Goal: Task Accomplishment & Management: Complete application form

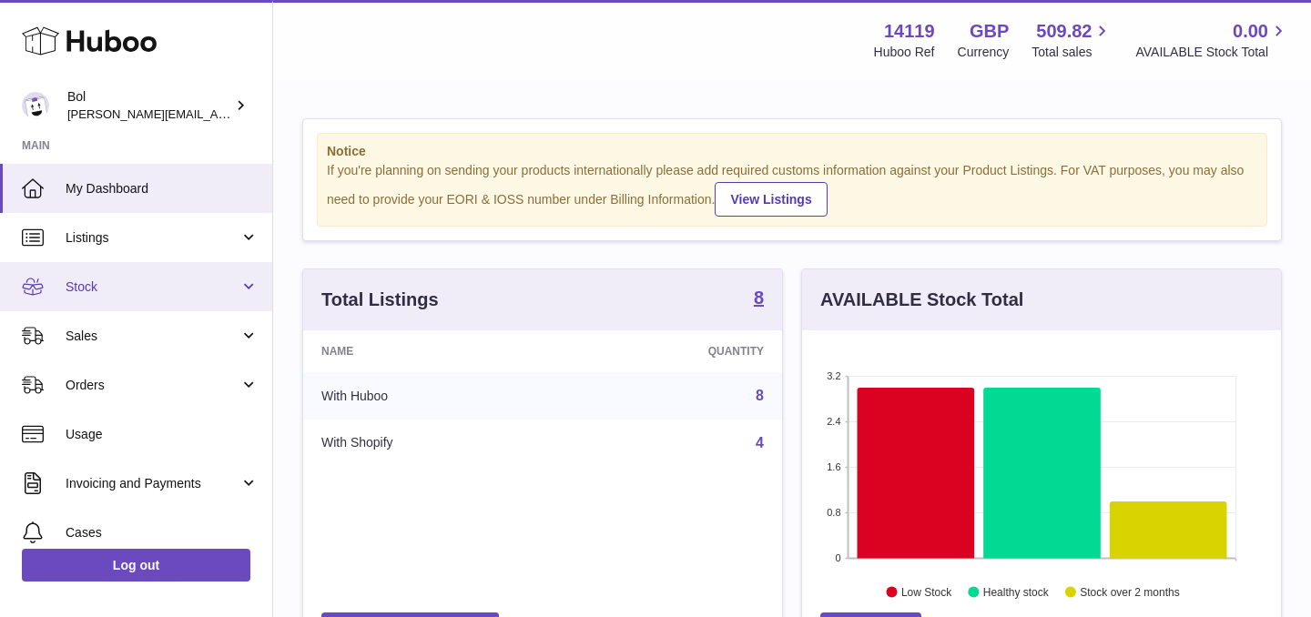
click at [91, 281] on span "Stock" at bounding box center [153, 287] width 174 height 17
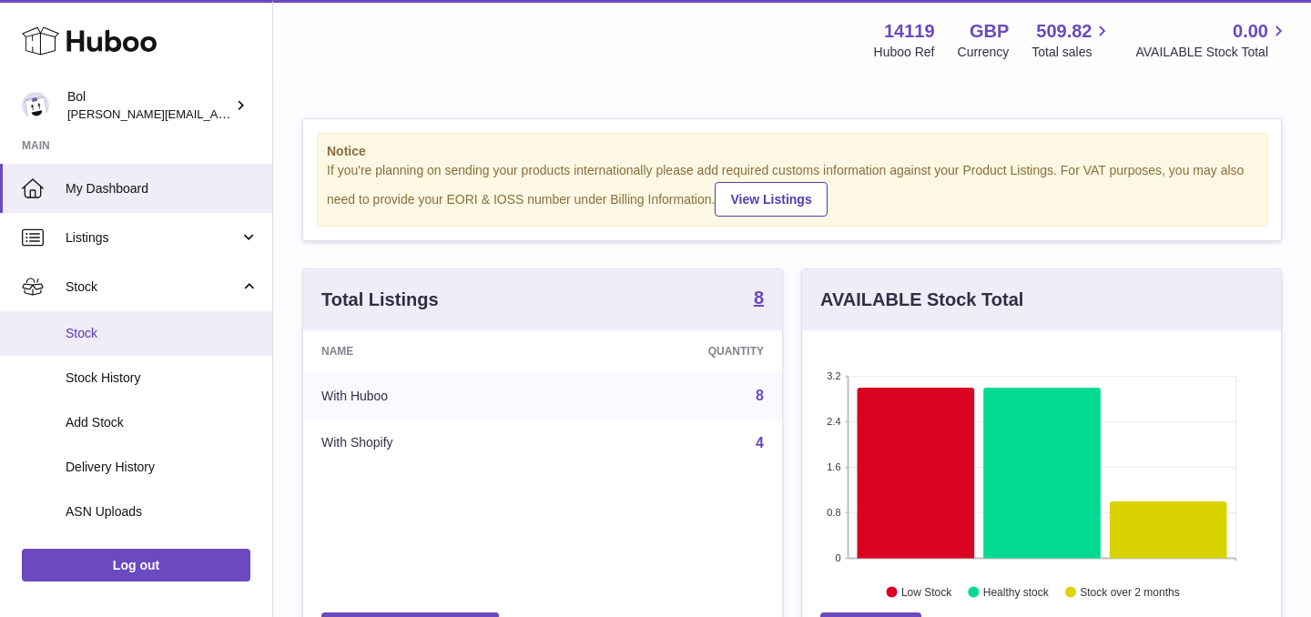
click at [109, 326] on span "Stock" at bounding box center [162, 333] width 193 height 17
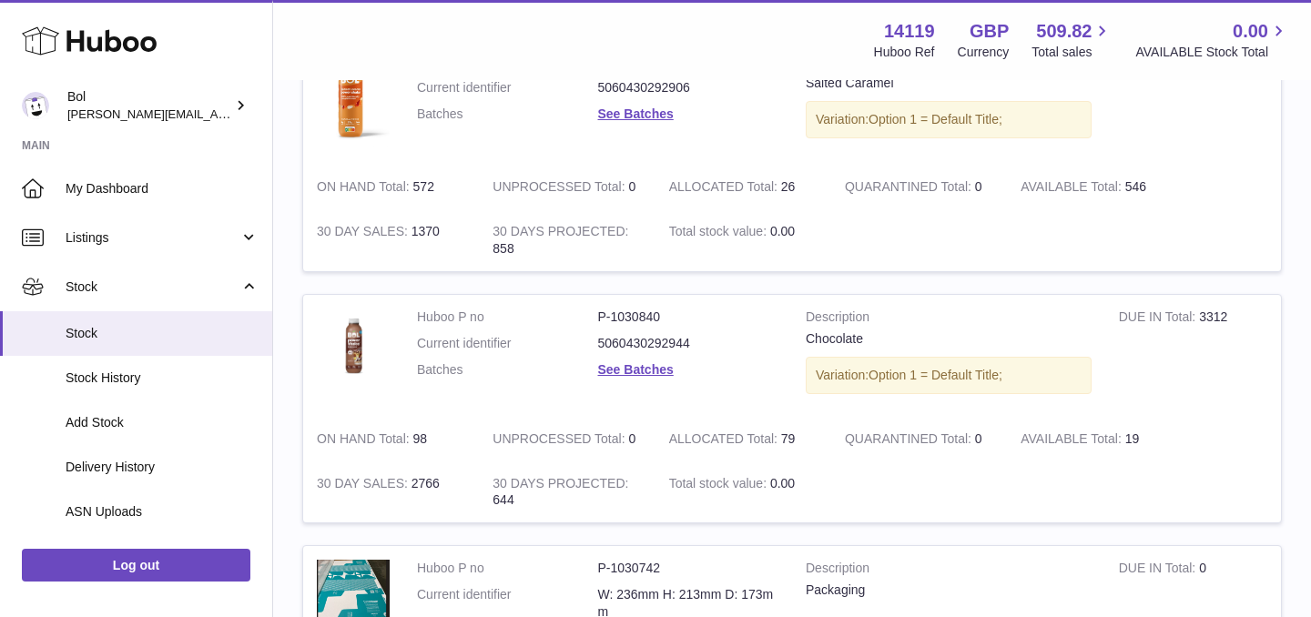
scroll to position [1527, 0]
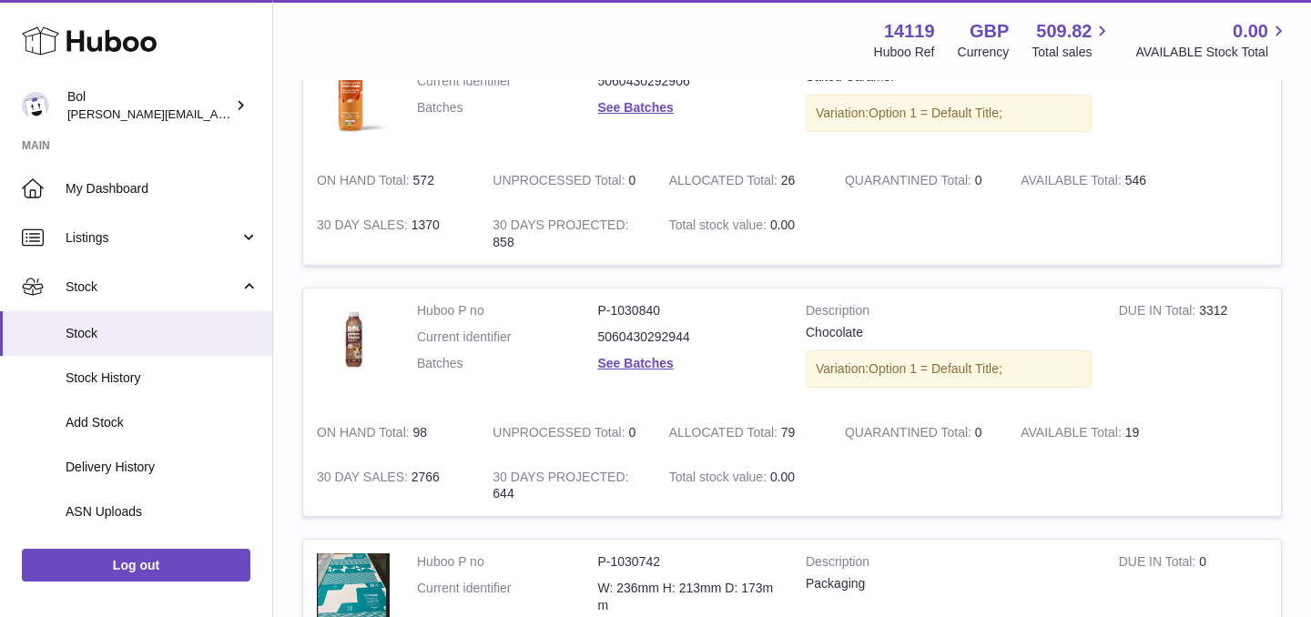
drag, startPoint x: 418, startPoint y: 433, endPoint x: 451, endPoint y: 432, distance: 32.8
click at [451, 432] on td "ON HAND Total 98" at bounding box center [391, 433] width 176 height 45
click at [419, 433] on td "ON HAND Total 98" at bounding box center [391, 433] width 176 height 45
click at [464, 433] on td "ON HAND Total 98" at bounding box center [391, 433] width 176 height 45
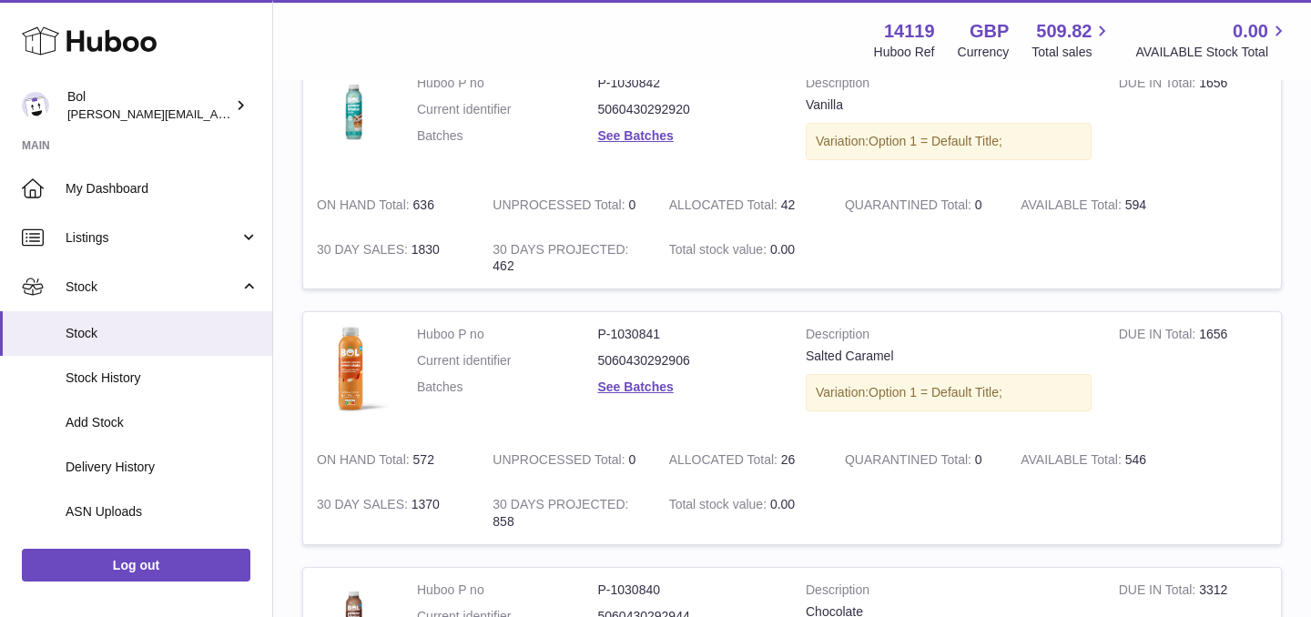
scroll to position [1244, 0]
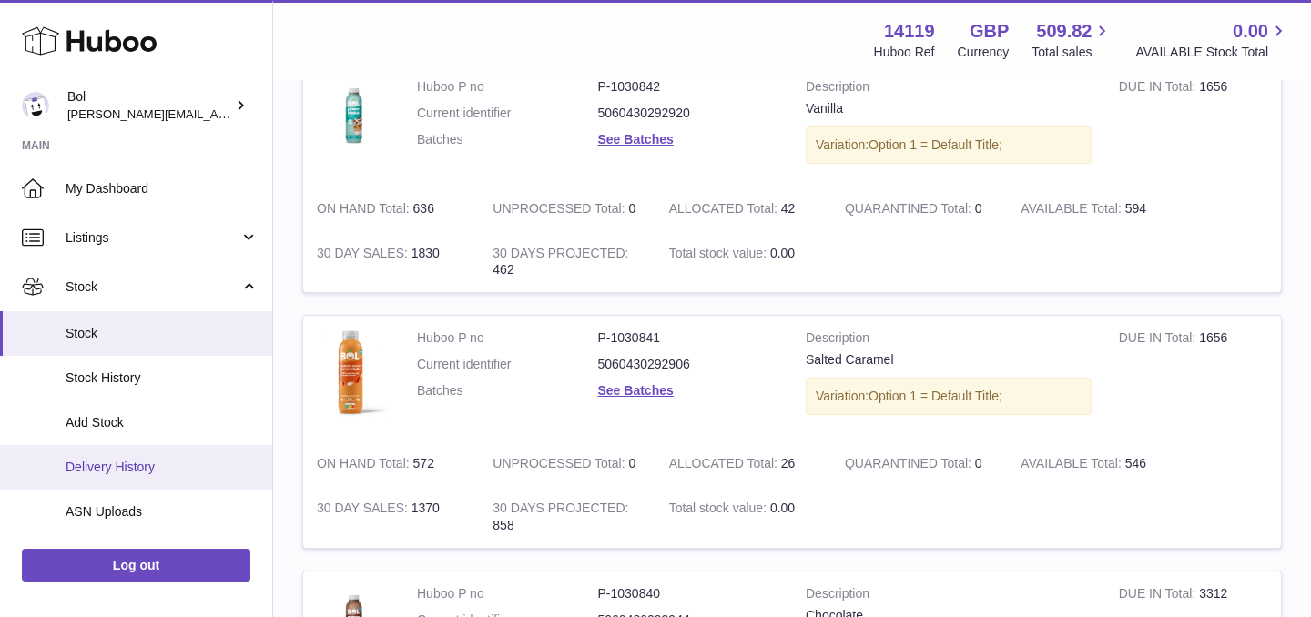
click at [84, 467] on span "Delivery History" at bounding box center [162, 467] width 193 height 17
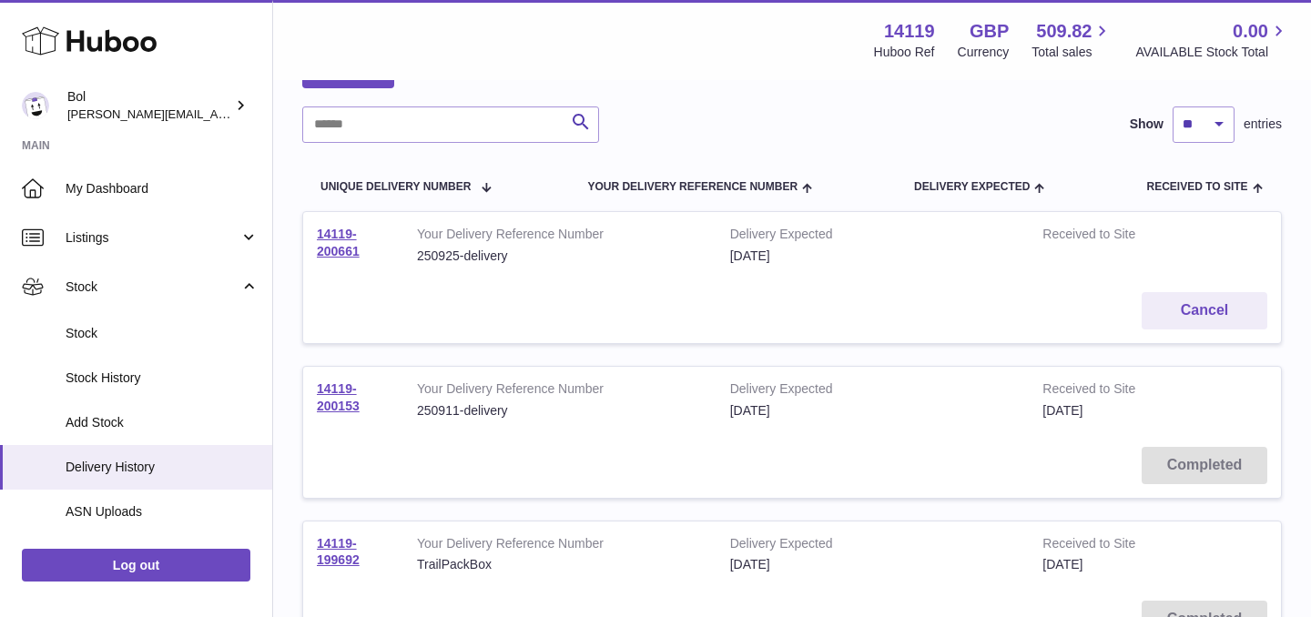
scroll to position [124, 0]
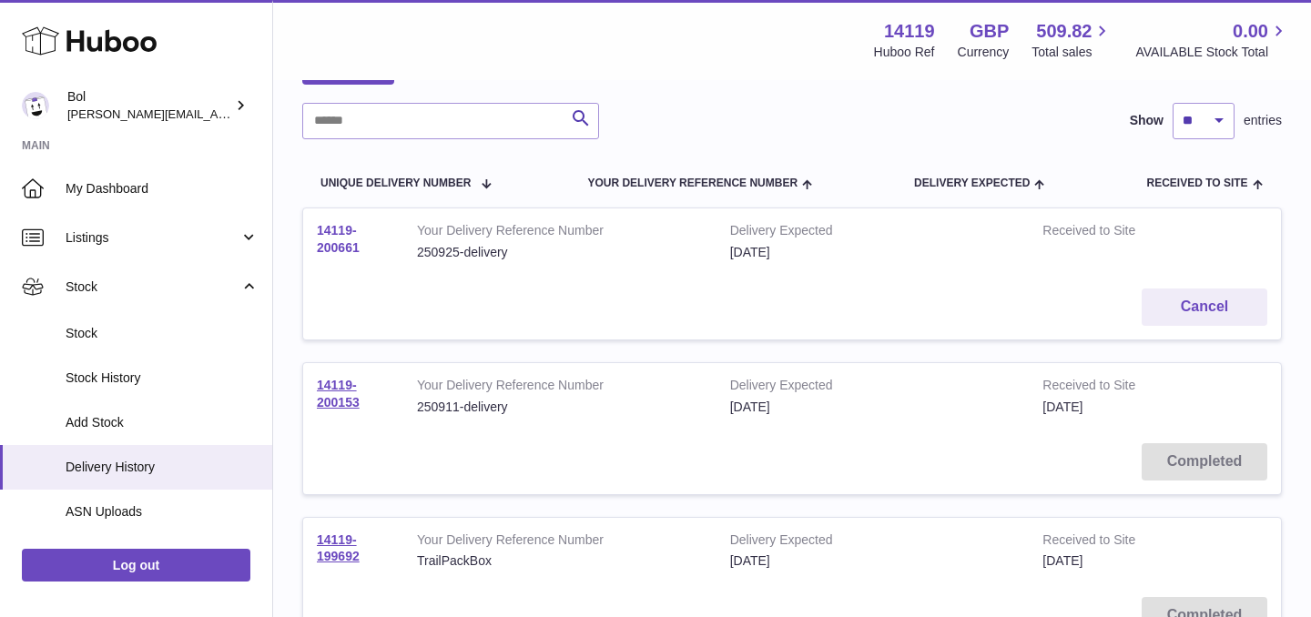
click at [332, 236] on link "14119-200661" at bounding box center [338, 239] width 43 height 32
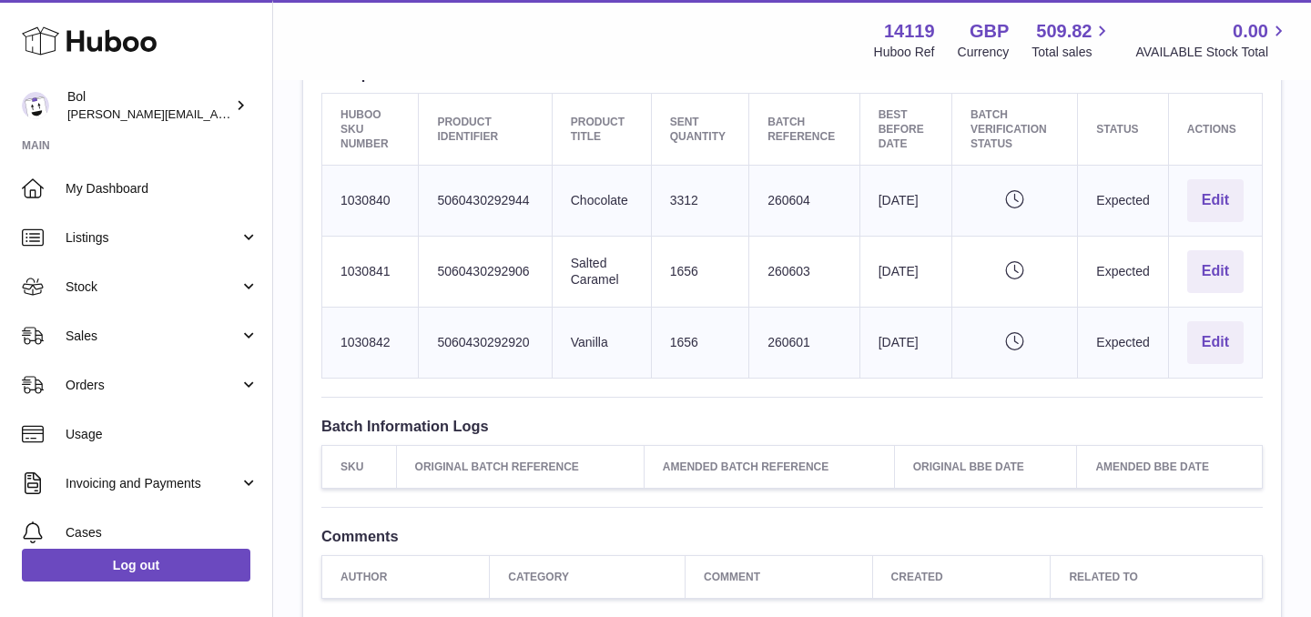
scroll to position [611, 0]
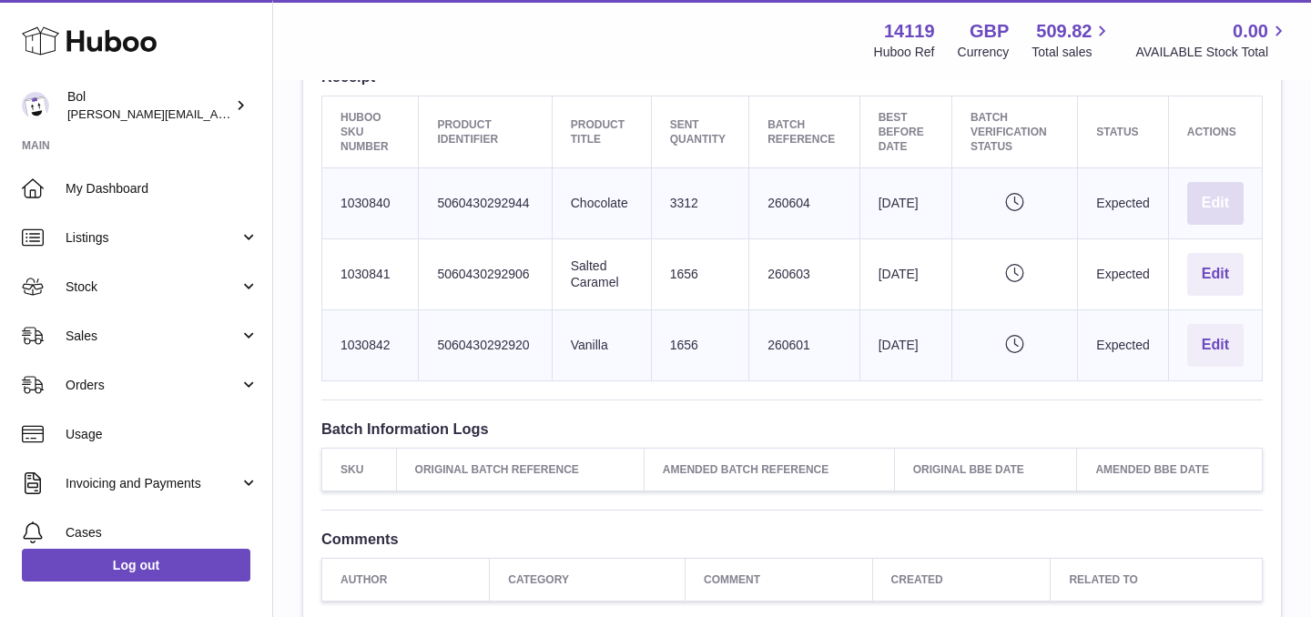
click at [1206, 200] on button "Edit" at bounding box center [1216, 203] width 56 height 43
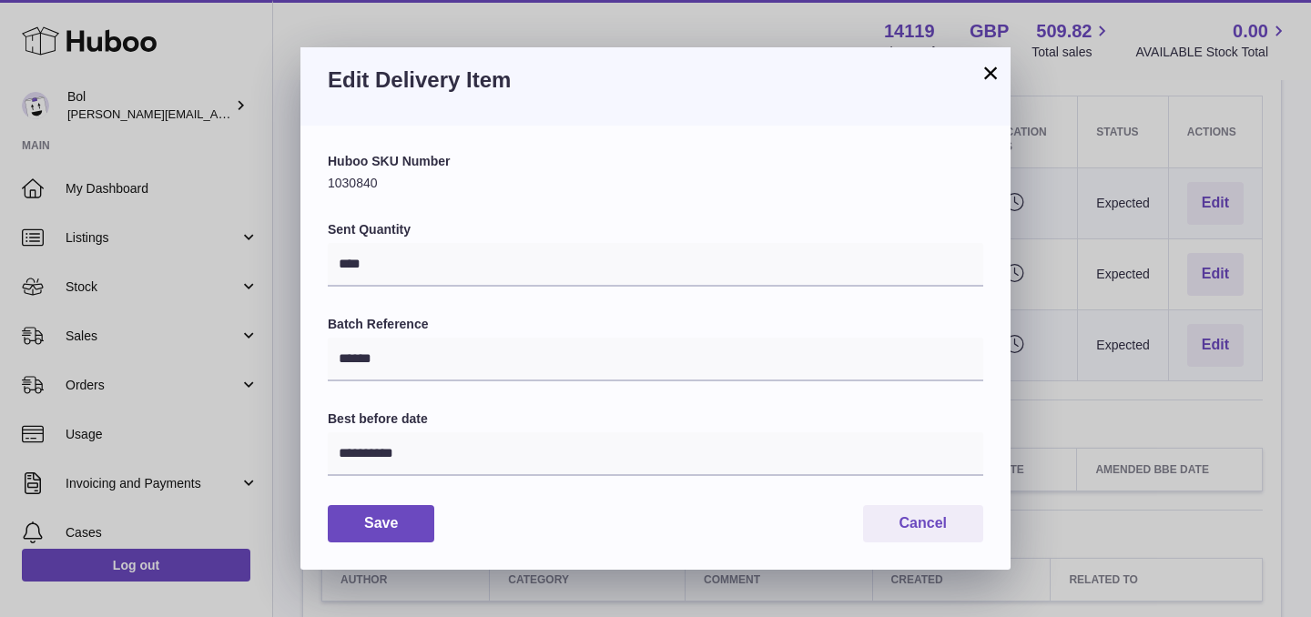
click at [989, 79] on button "×" at bounding box center [991, 73] width 22 height 22
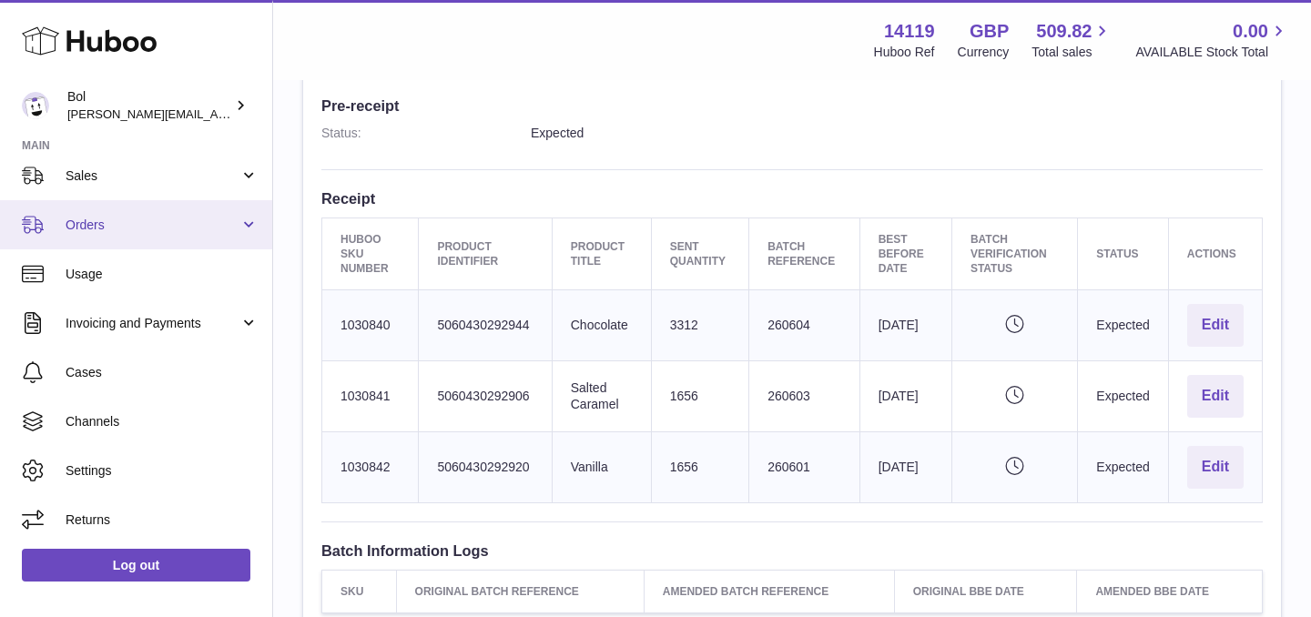
scroll to position [0, 0]
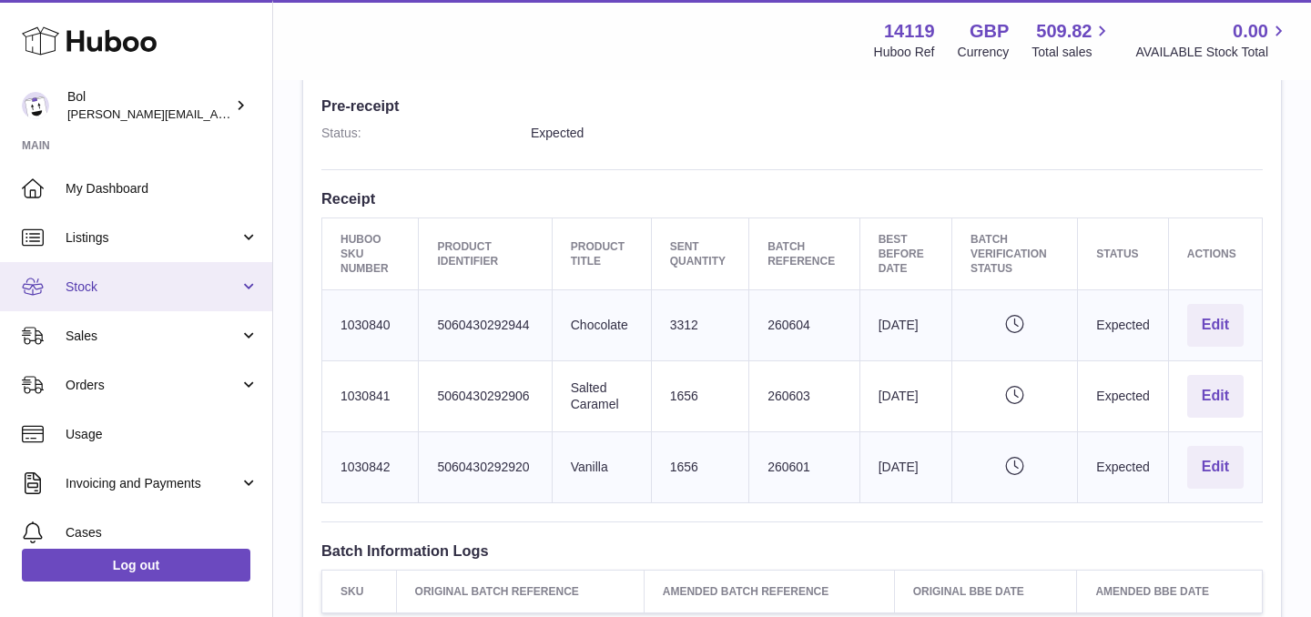
click at [171, 298] on link "Stock" at bounding box center [136, 286] width 272 height 49
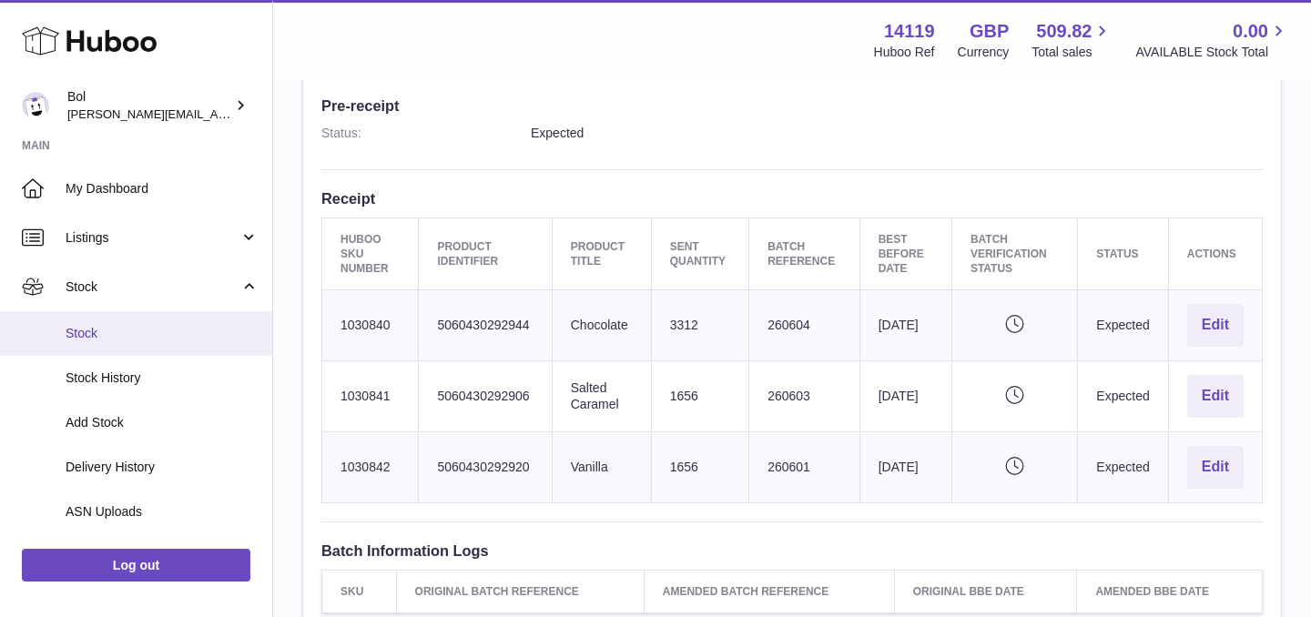
click at [173, 322] on link "Stock" at bounding box center [136, 333] width 272 height 45
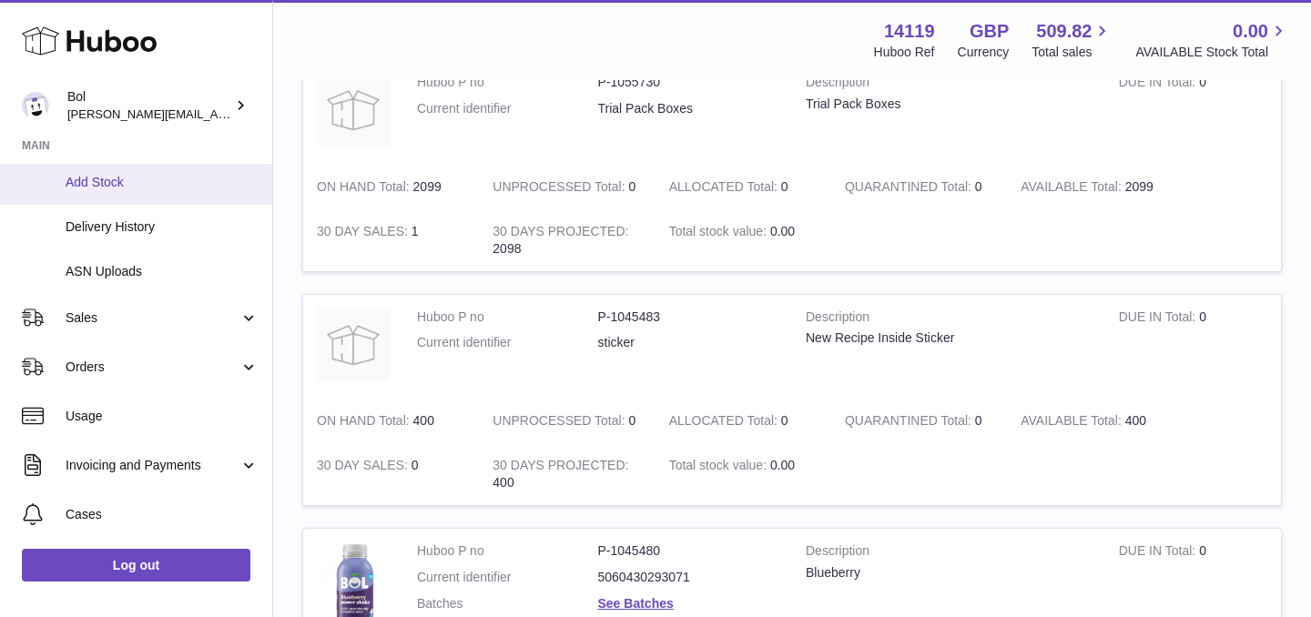
scroll to position [243, 0]
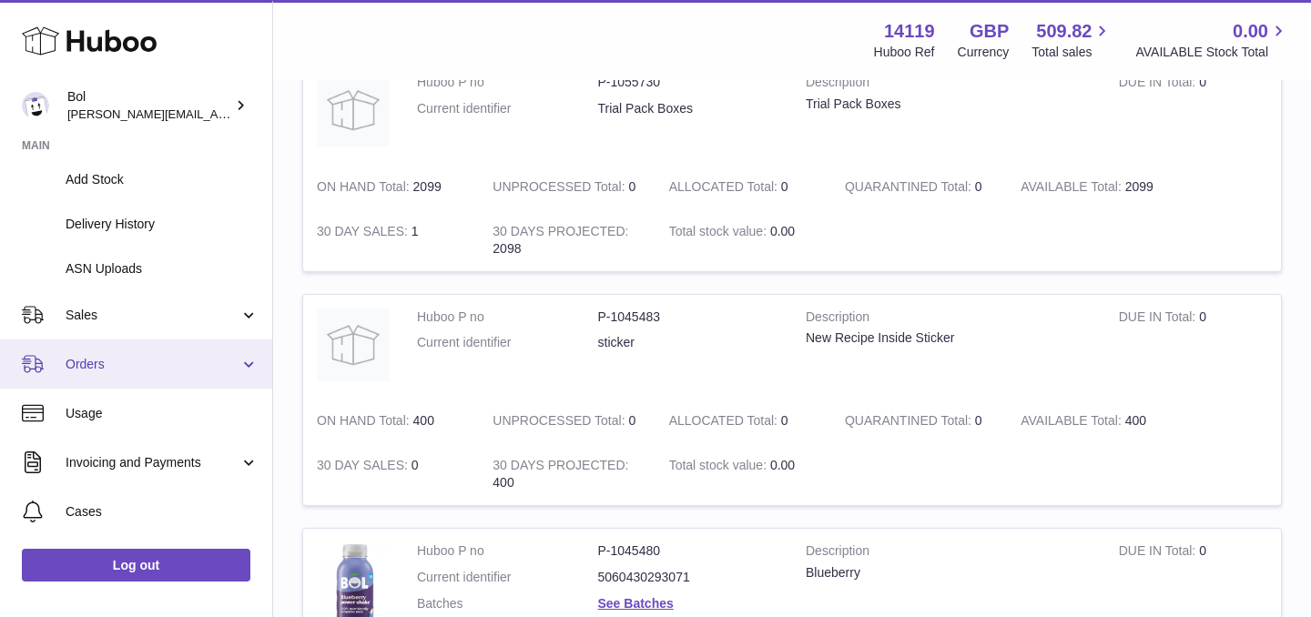
click at [108, 342] on link "Orders" at bounding box center [136, 364] width 272 height 49
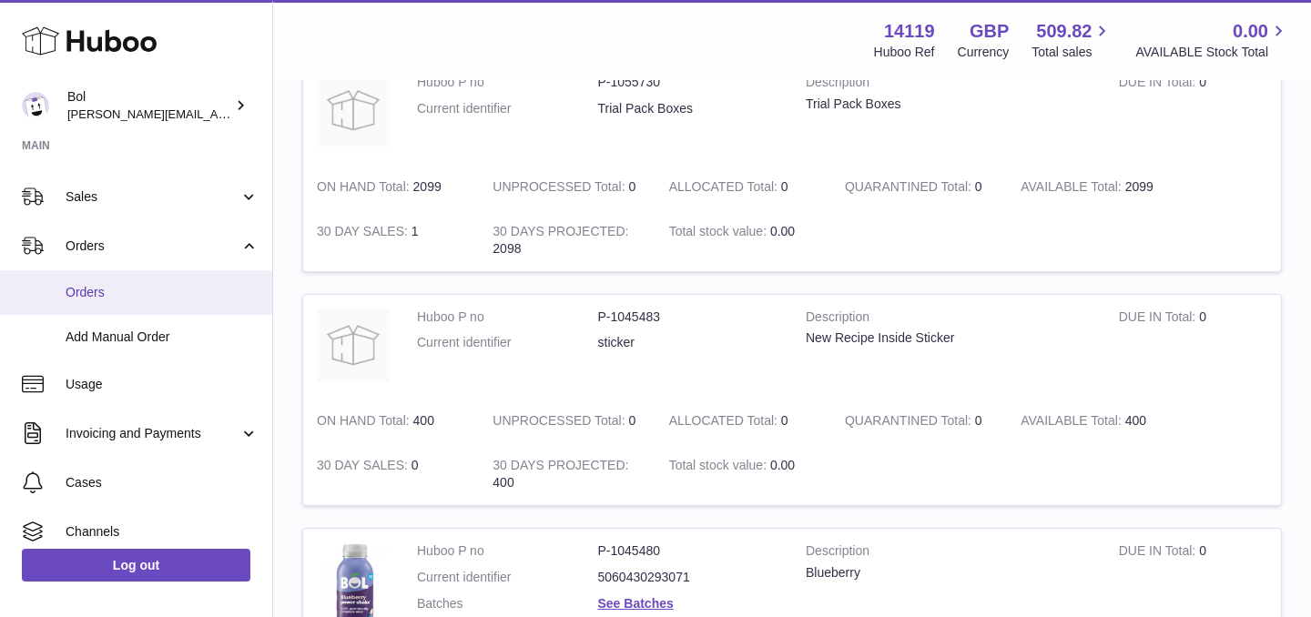
click at [110, 303] on link "Orders" at bounding box center [136, 292] width 272 height 45
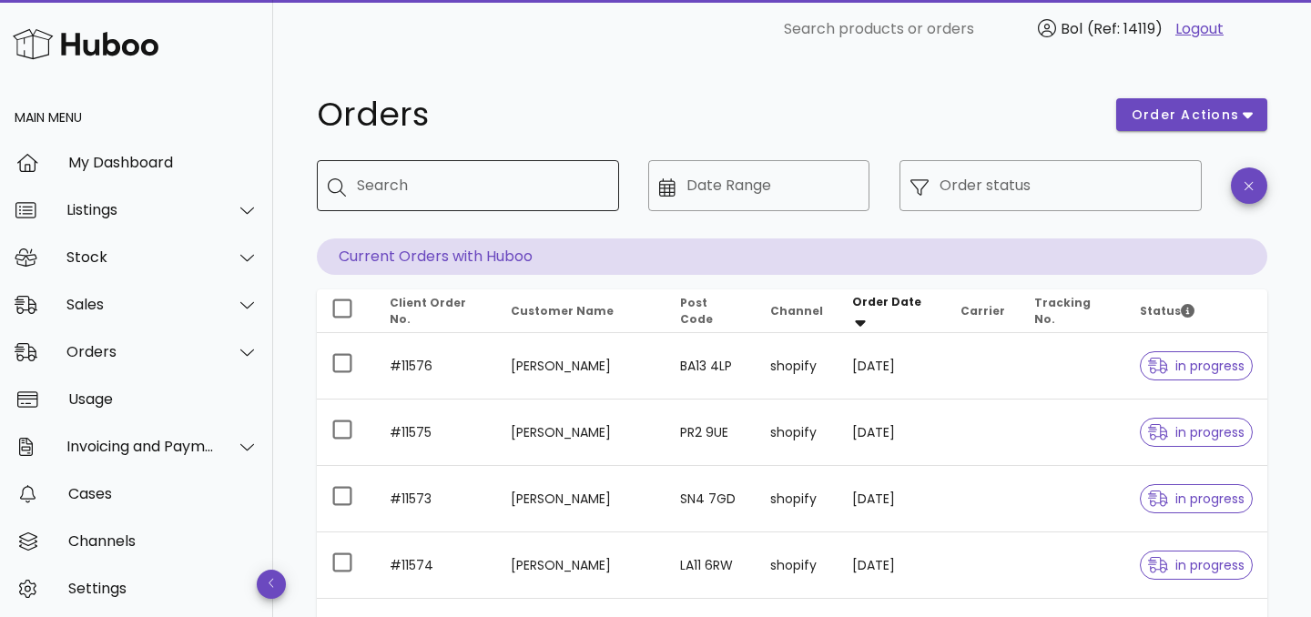
click at [469, 184] on input "Search" at bounding box center [481, 185] width 248 height 29
type input "******"
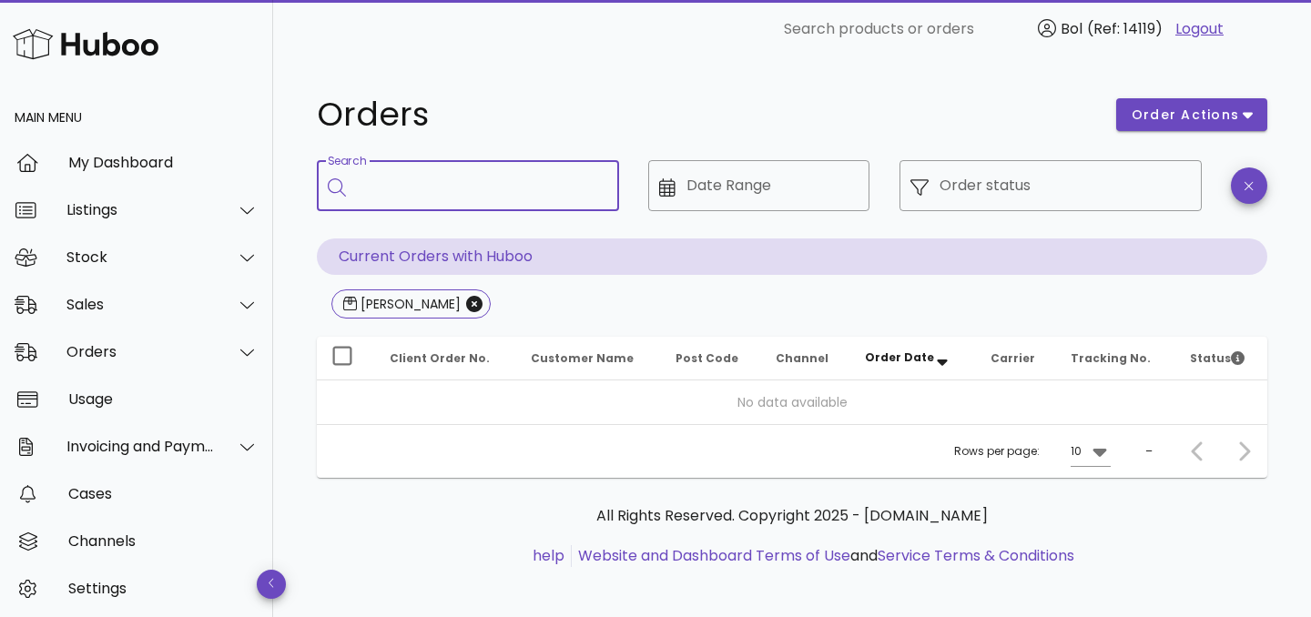
click at [536, 194] on input "Search" at bounding box center [481, 185] width 248 height 29
type input "******"
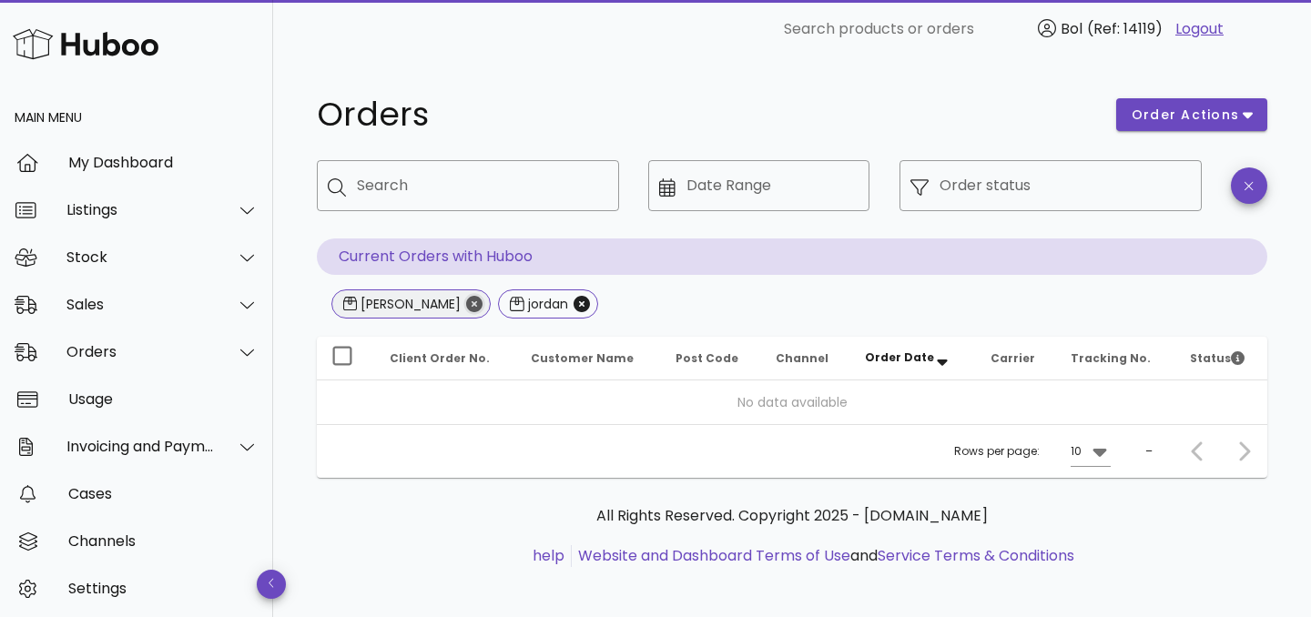
click at [466, 306] on icon "Close" at bounding box center [474, 304] width 16 height 16
click at [421, 309] on icon "Close" at bounding box center [414, 304] width 16 height 16
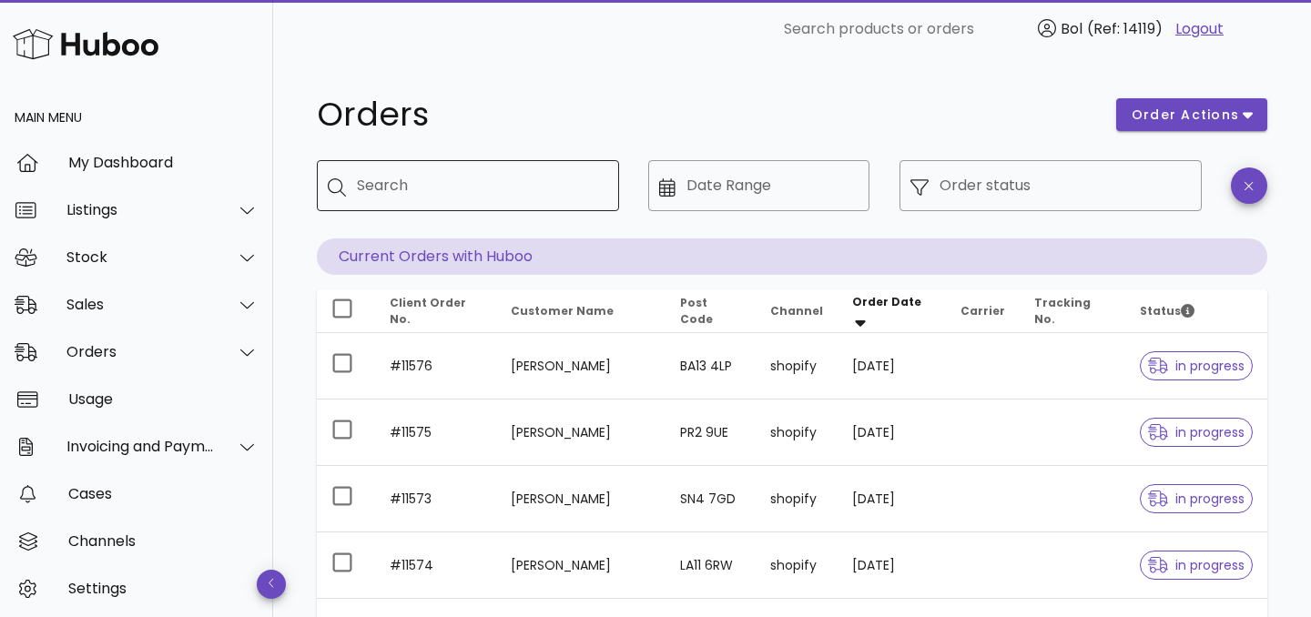
click at [418, 192] on input "Search" at bounding box center [481, 185] width 248 height 29
type input "****"
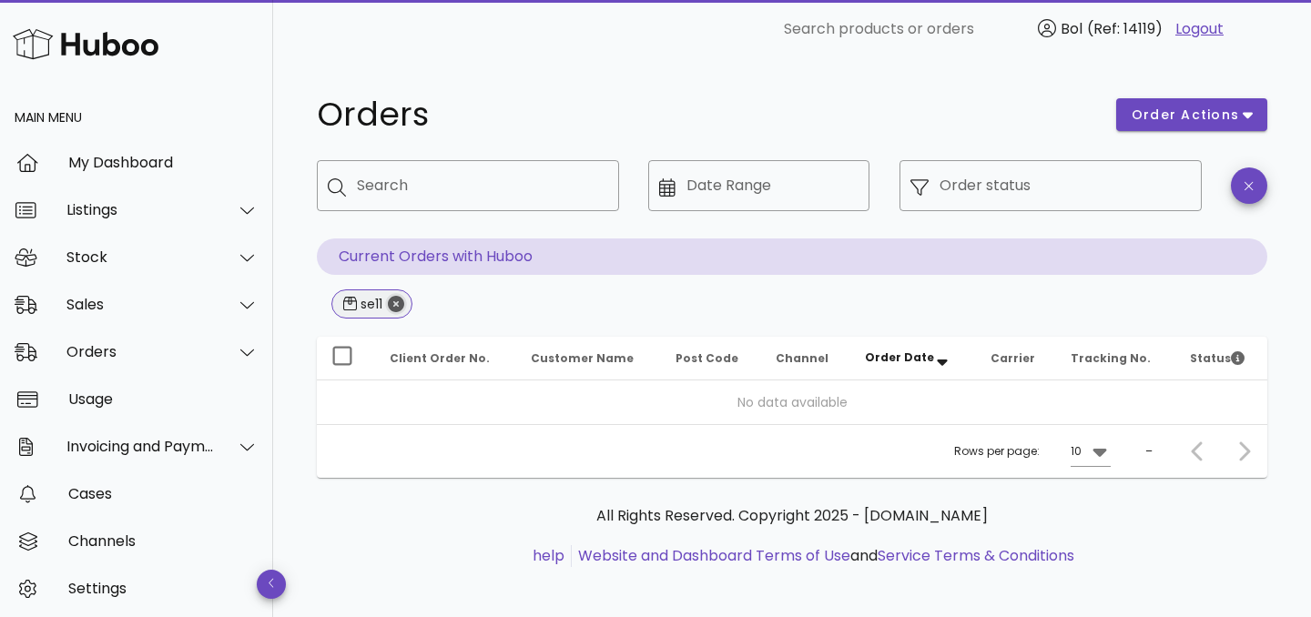
click at [390, 302] on icon "Close" at bounding box center [396, 304] width 16 height 16
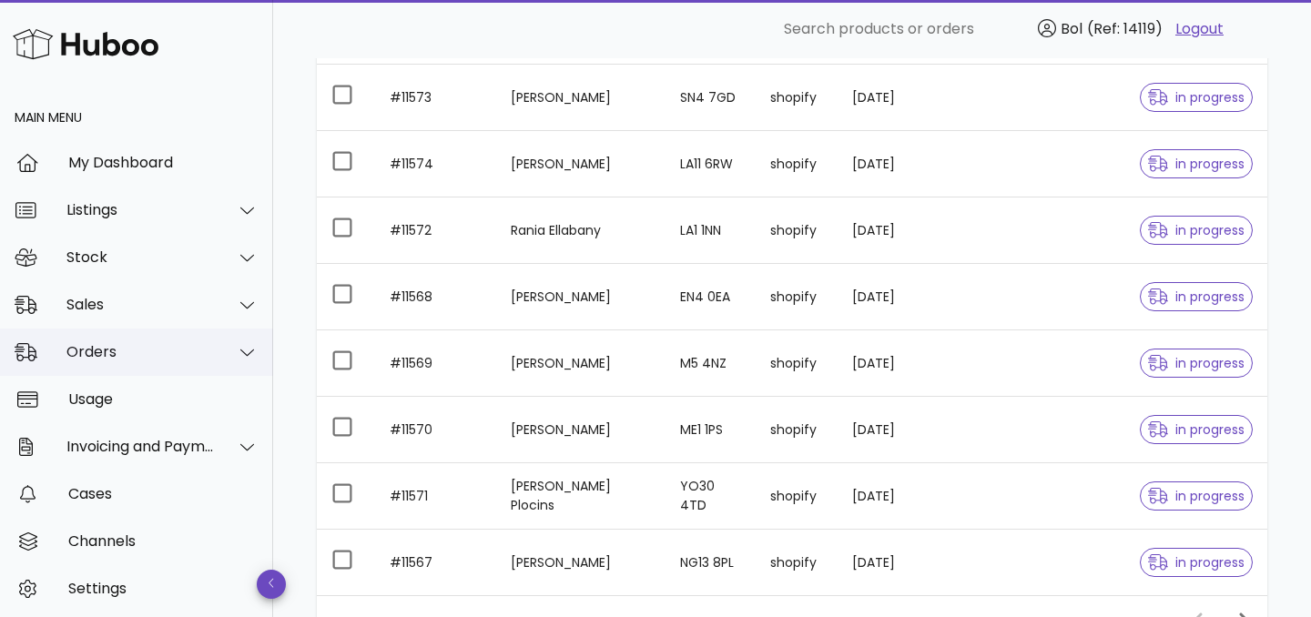
click at [114, 359] on div "Orders" at bounding box center [140, 351] width 148 height 17
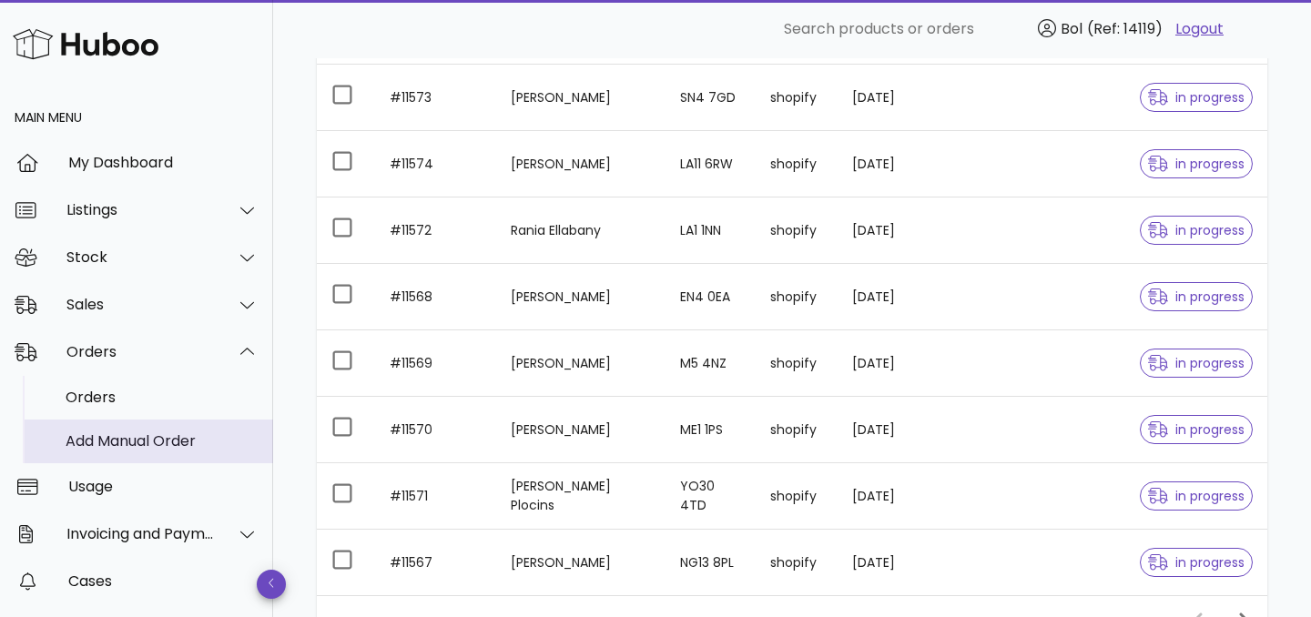
click at [127, 438] on div "Add Manual Order" at bounding box center [162, 441] width 193 height 17
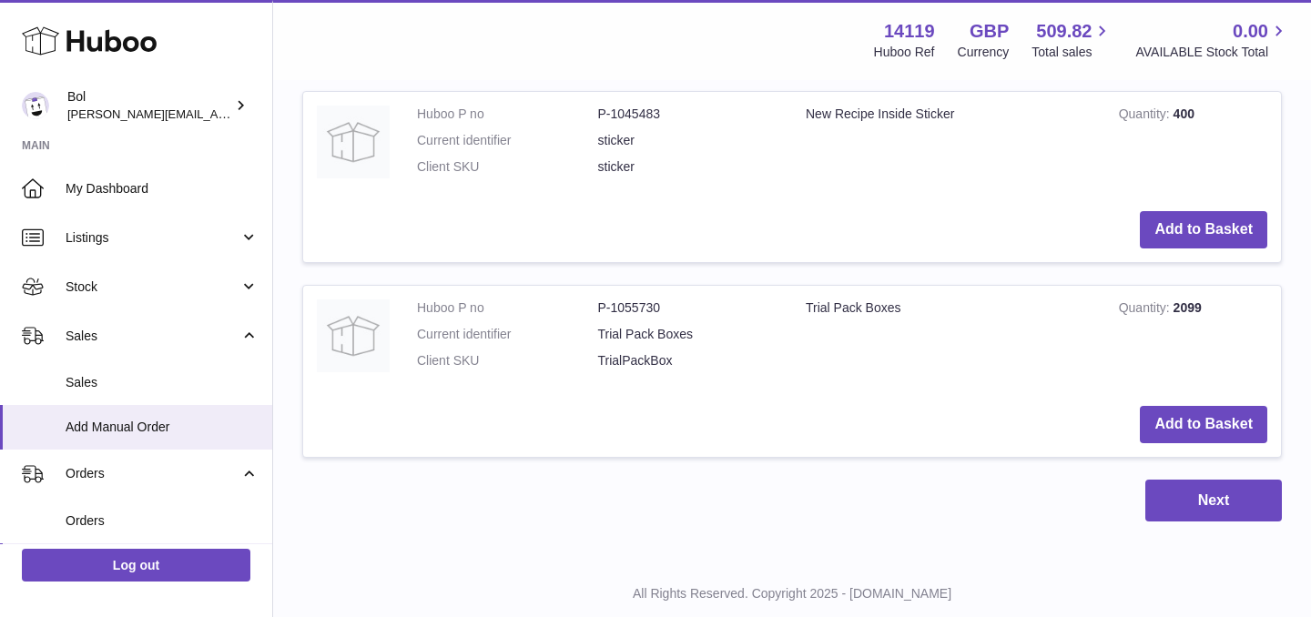
scroll to position [1858, 0]
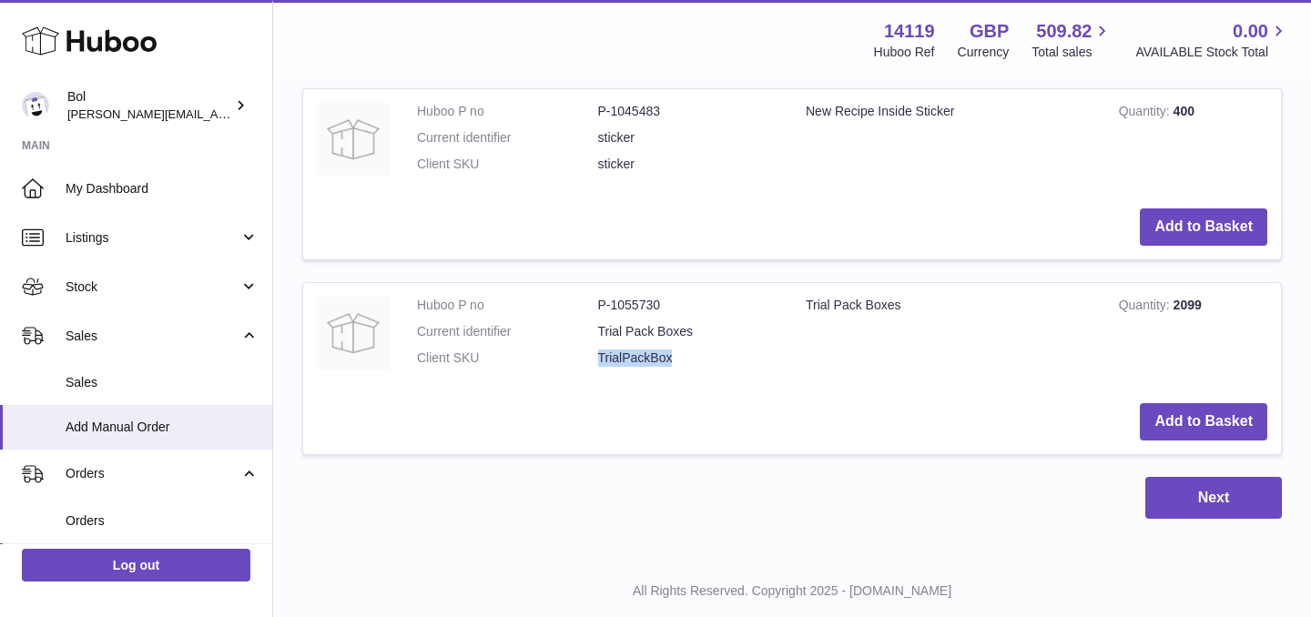
drag, startPoint x: 592, startPoint y: 362, endPoint x: 770, endPoint y: 365, distance: 177.6
click at [770, 365] on dl "Huboo P no P-1055730 Current identifier Trial Pack Boxes Client SKU TrialPackBox" at bounding box center [598, 336] width 362 height 79
click at [1157, 427] on button "Add to Basket" at bounding box center [1203, 421] width 127 height 37
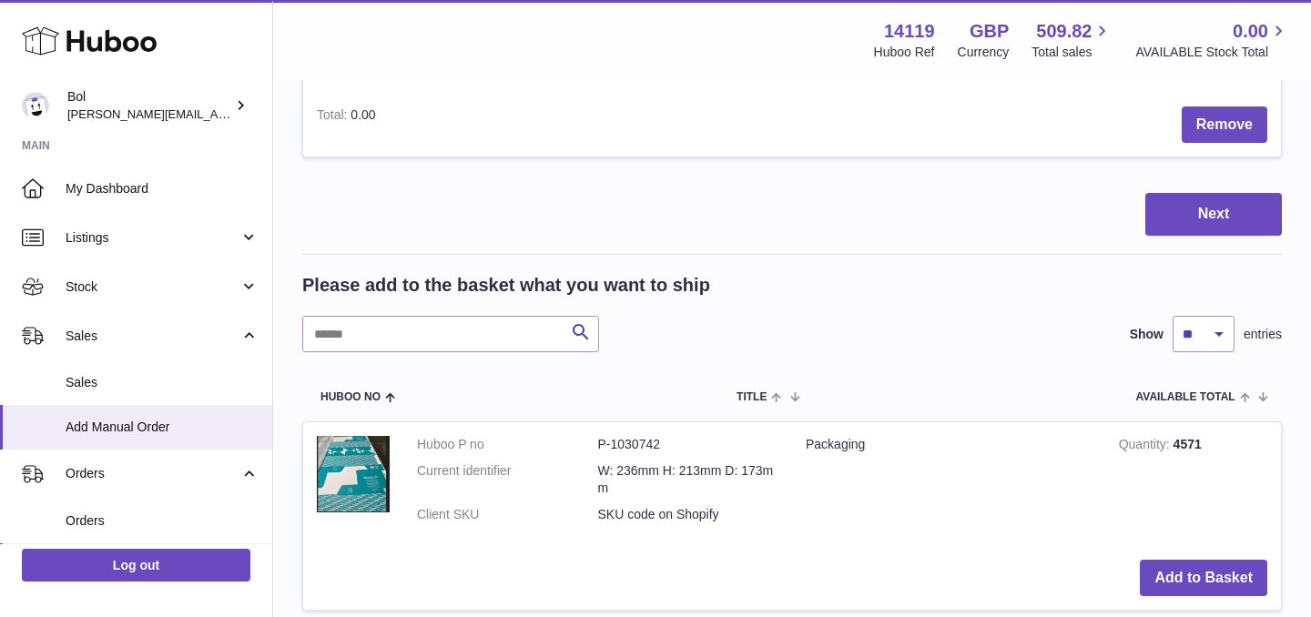
scroll to position [0, 0]
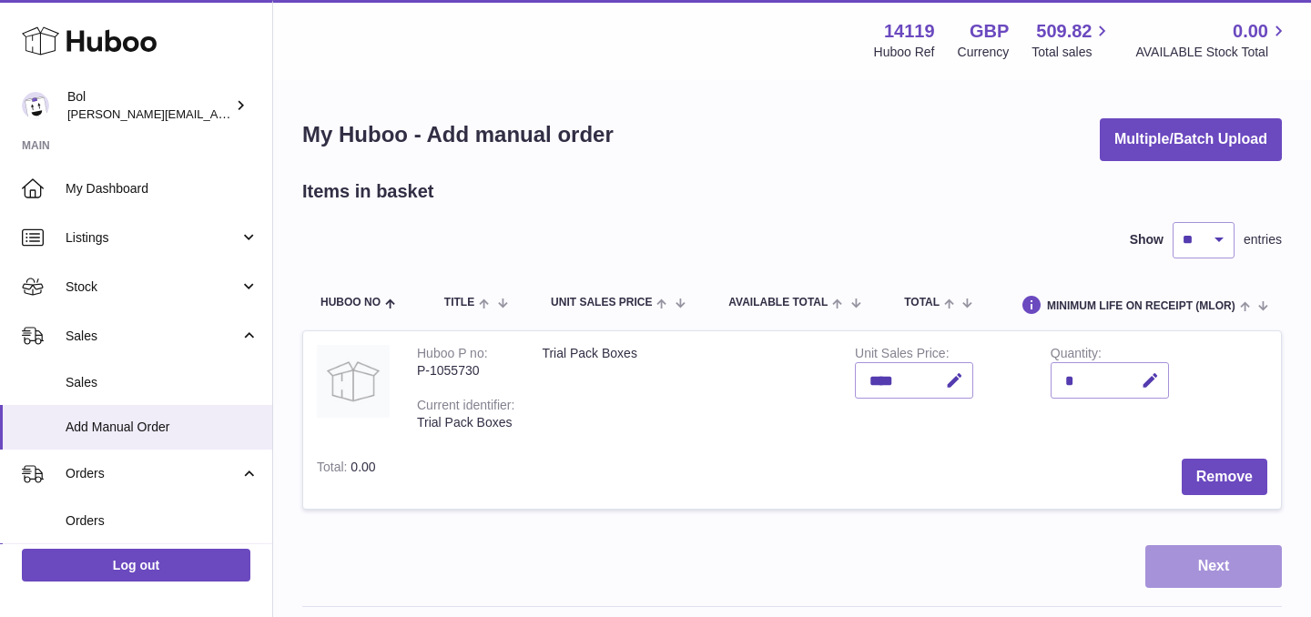
click at [1195, 559] on button "Next" at bounding box center [1214, 567] width 137 height 43
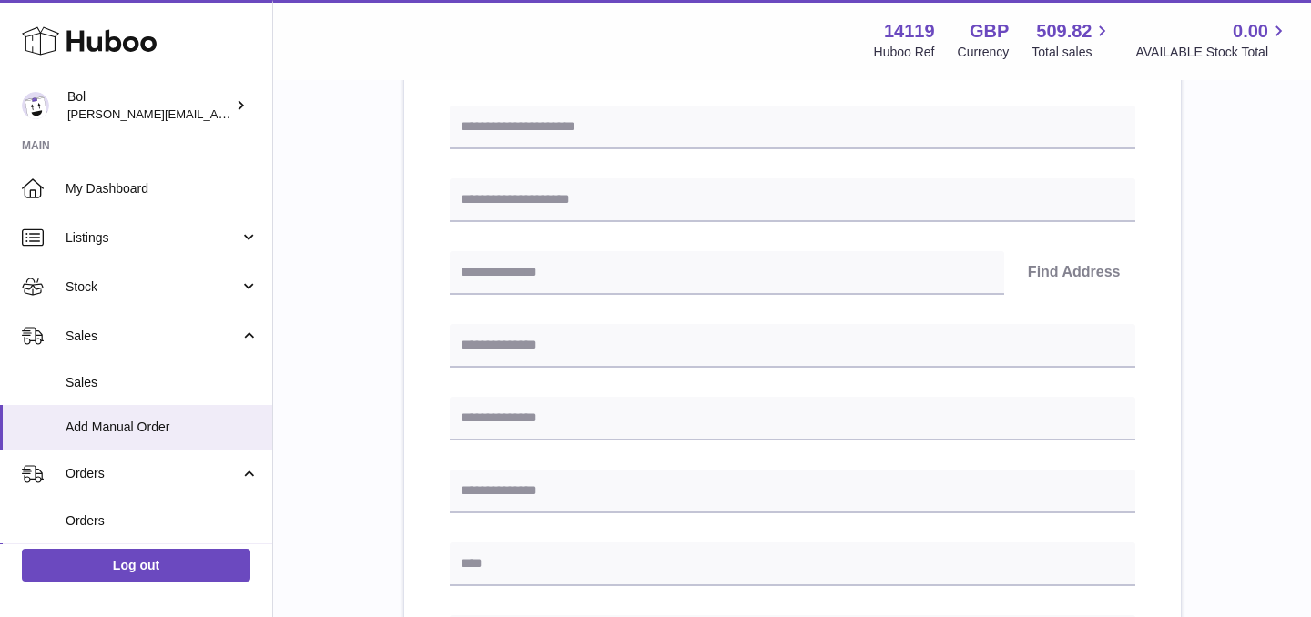
scroll to position [239, 0]
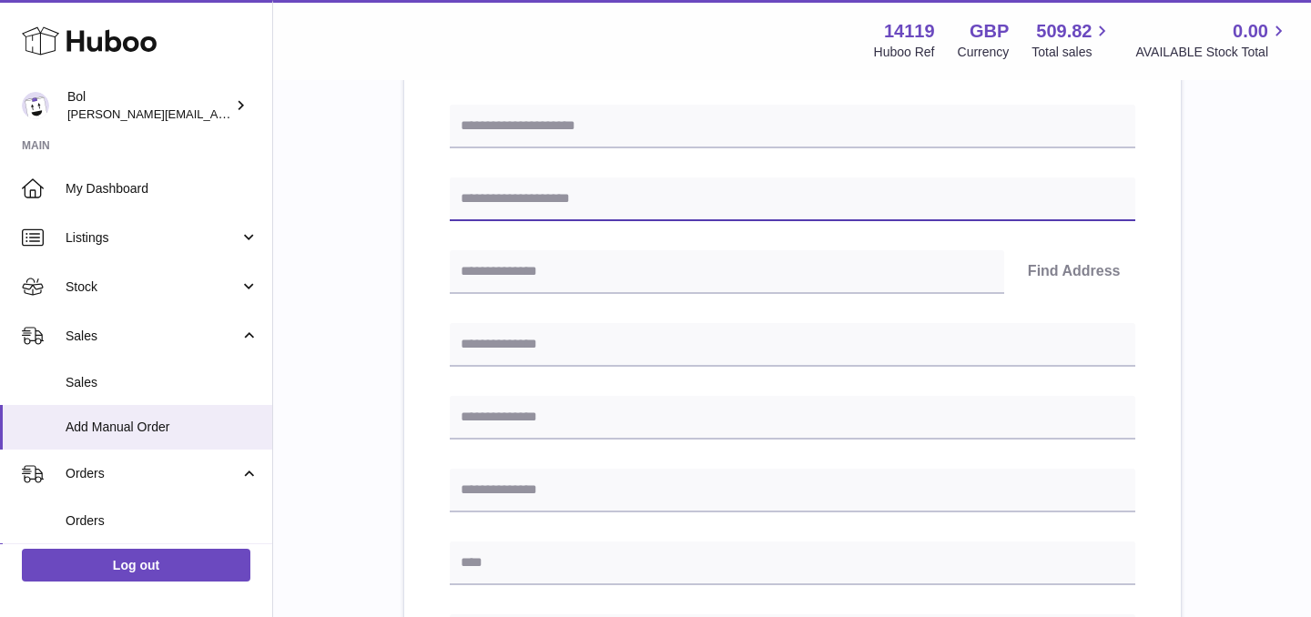
click at [514, 210] on input "text" at bounding box center [793, 200] width 686 height 44
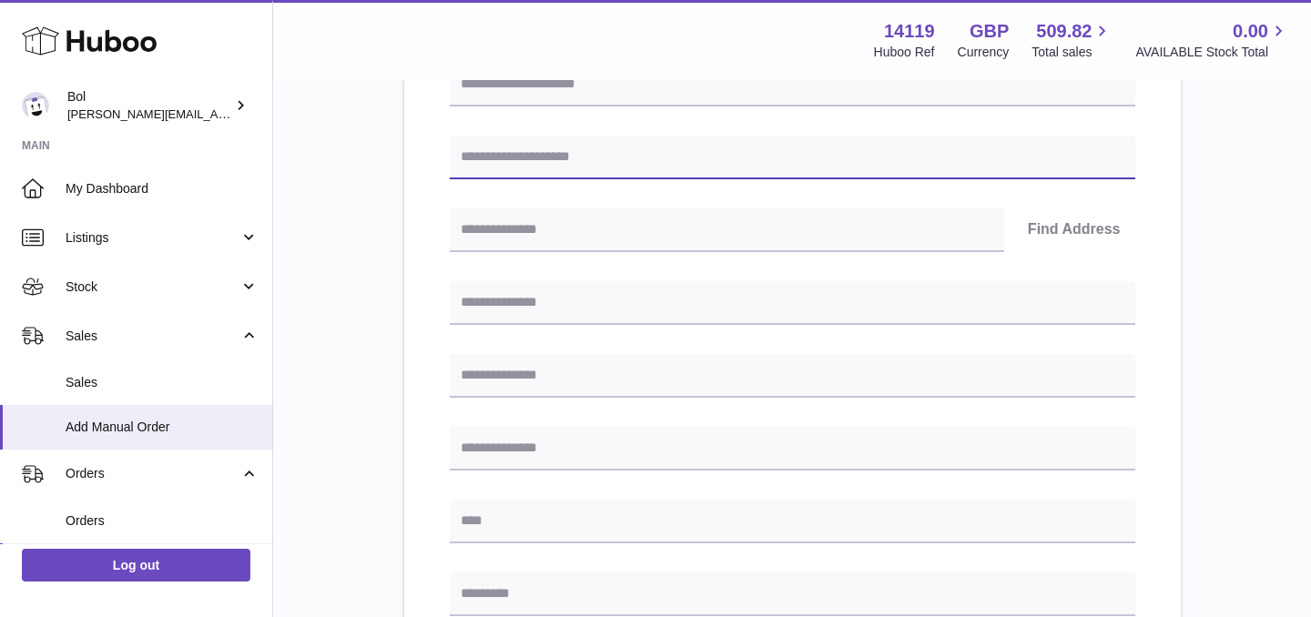
scroll to position [0, 0]
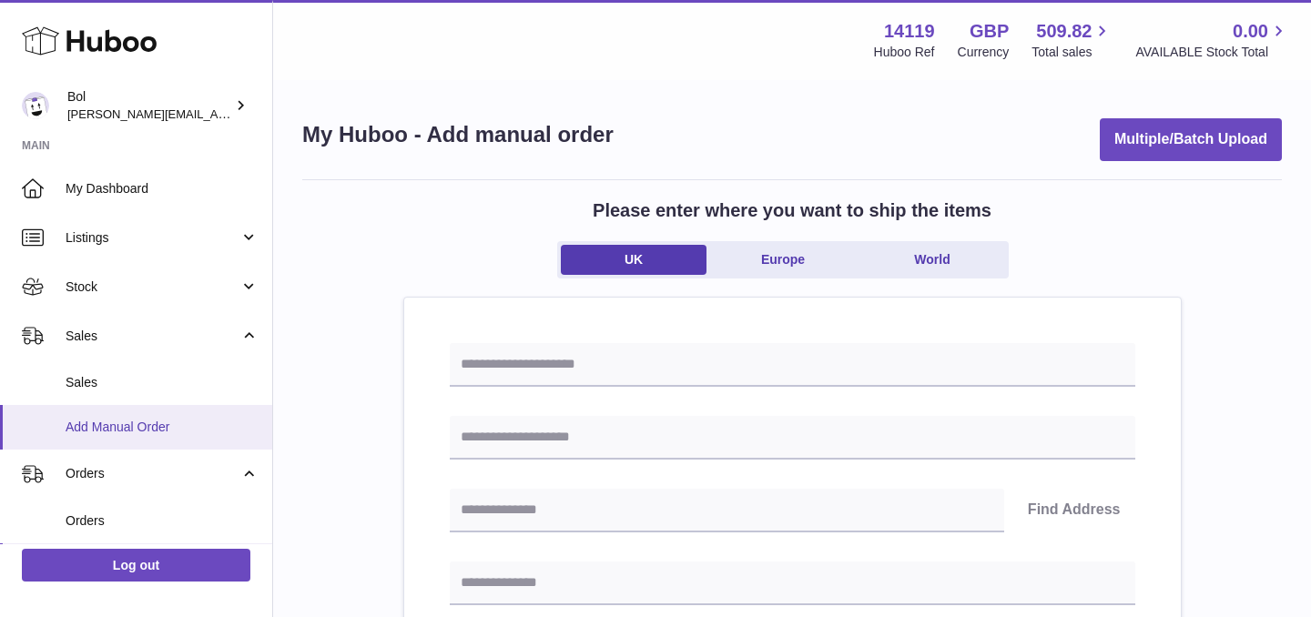
click at [182, 432] on span "Add Manual Order" at bounding box center [162, 427] width 193 height 17
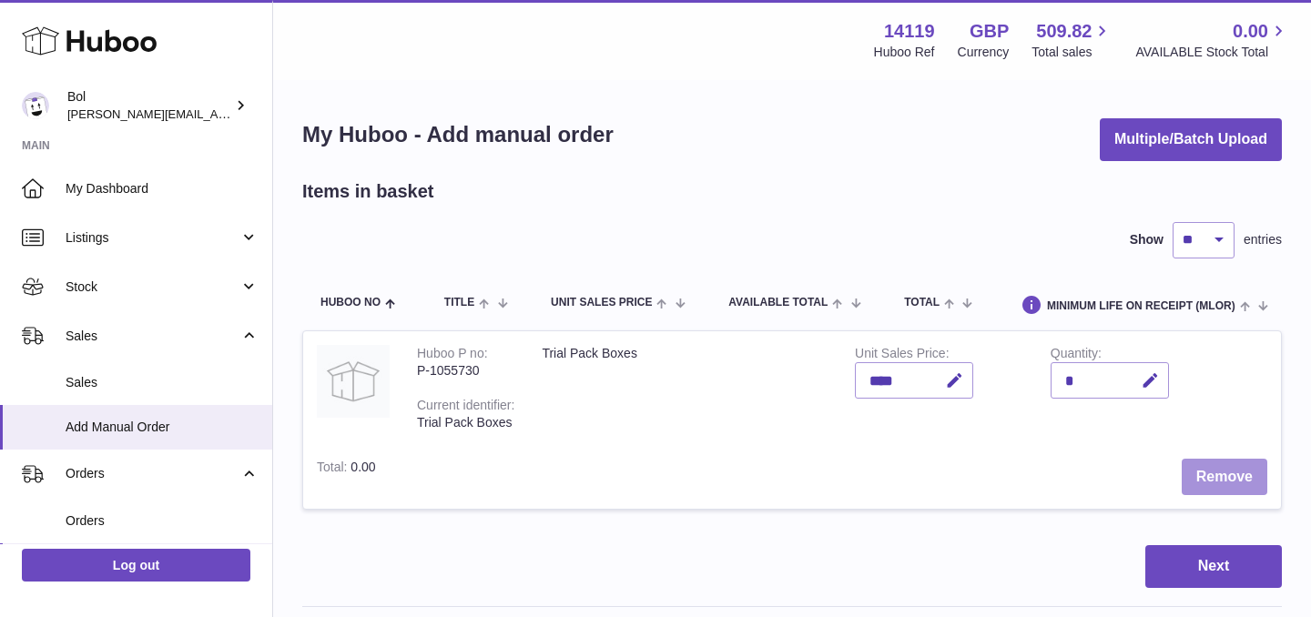
click at [1229, 466] on button "Remove" at bounding box center [1225, 477] width 86 height 37
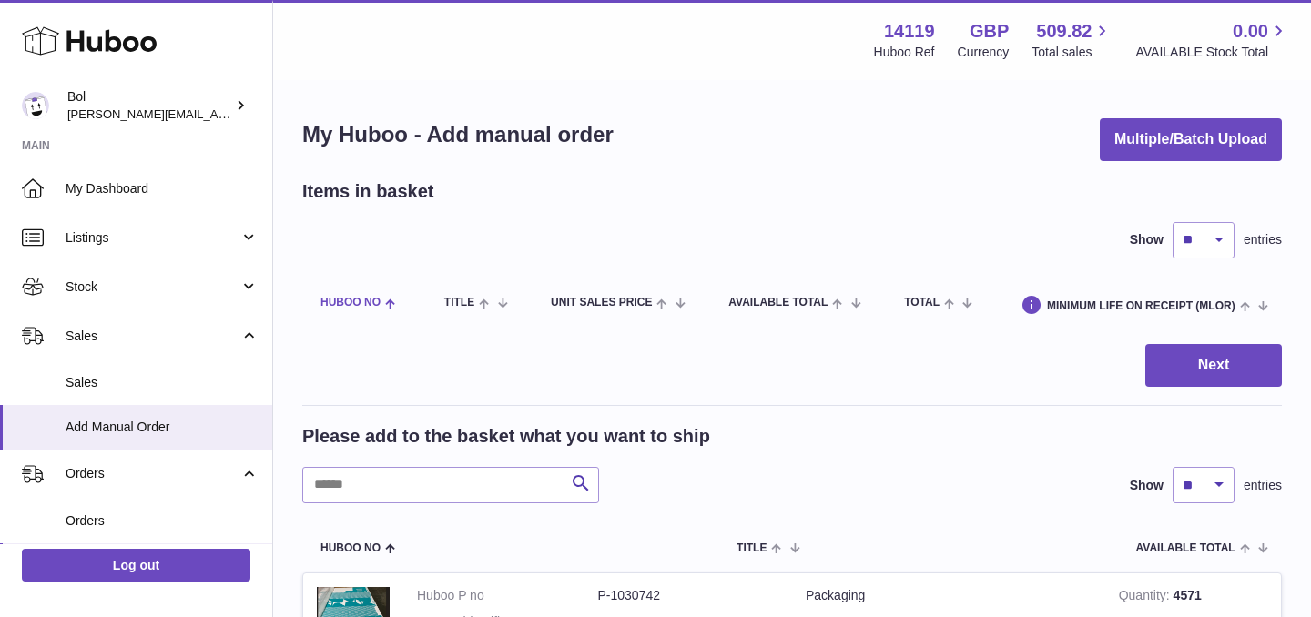
click at [345, 314] on th "Huboo no" at bounding box center [358, 304] width 112 height 54
click at [149, 419] on span "Add Manual Order" at bounding box center [162, 427] width 193 height 17
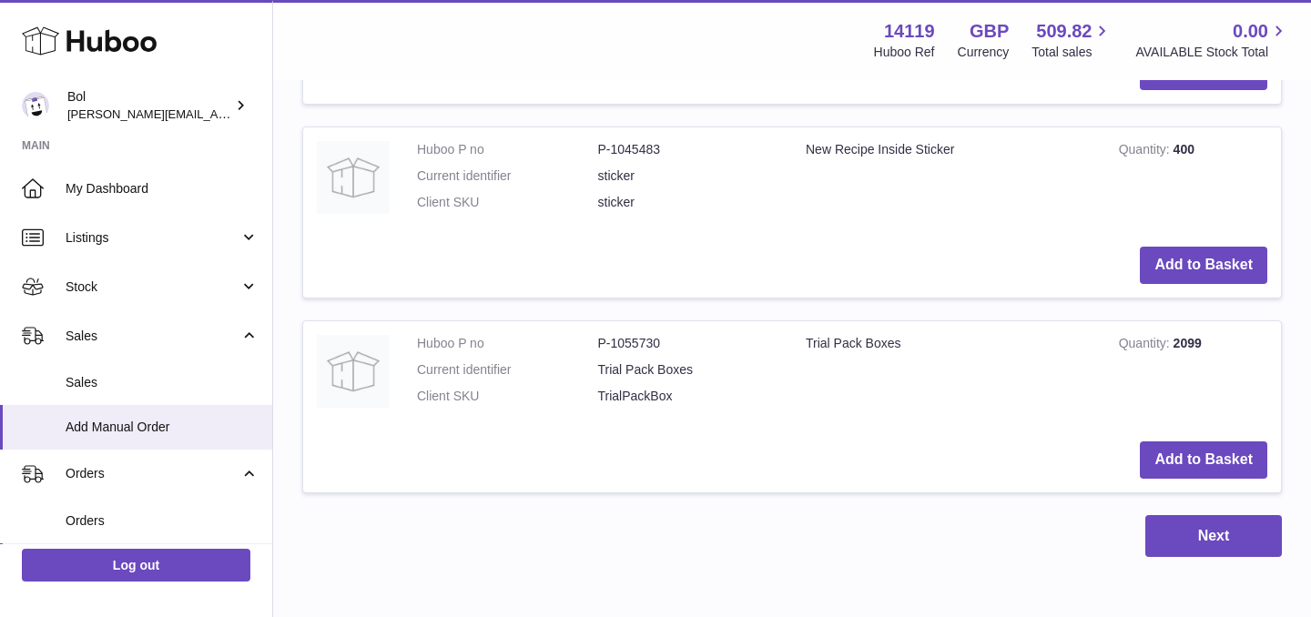
scroll to position [1856, 0]
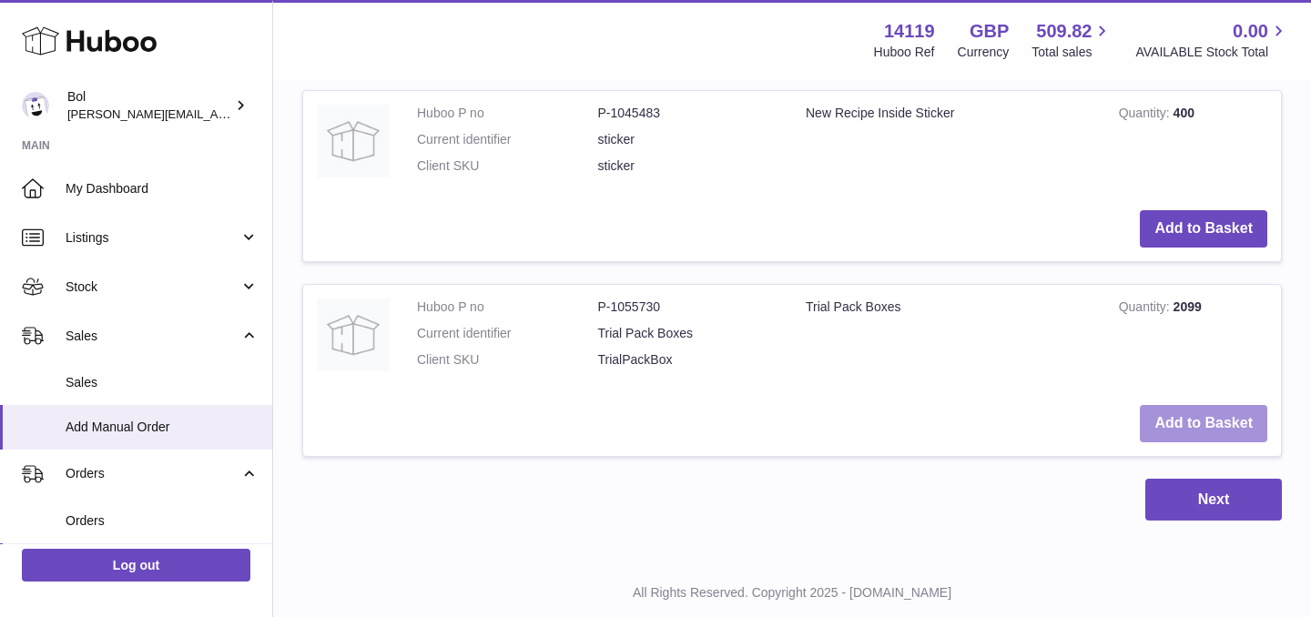
click at [1171, 416] on button "Add to Basket" at bounding box center [1203, 423] width 127 height 37
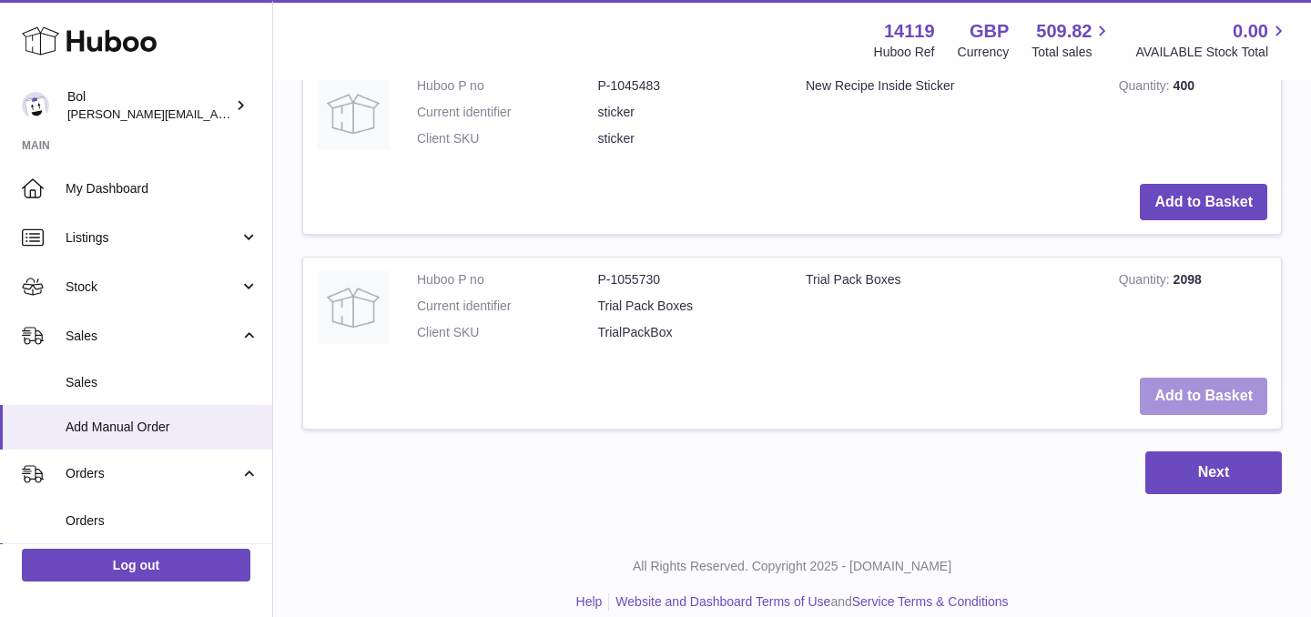
scroll to position [2106, 0]
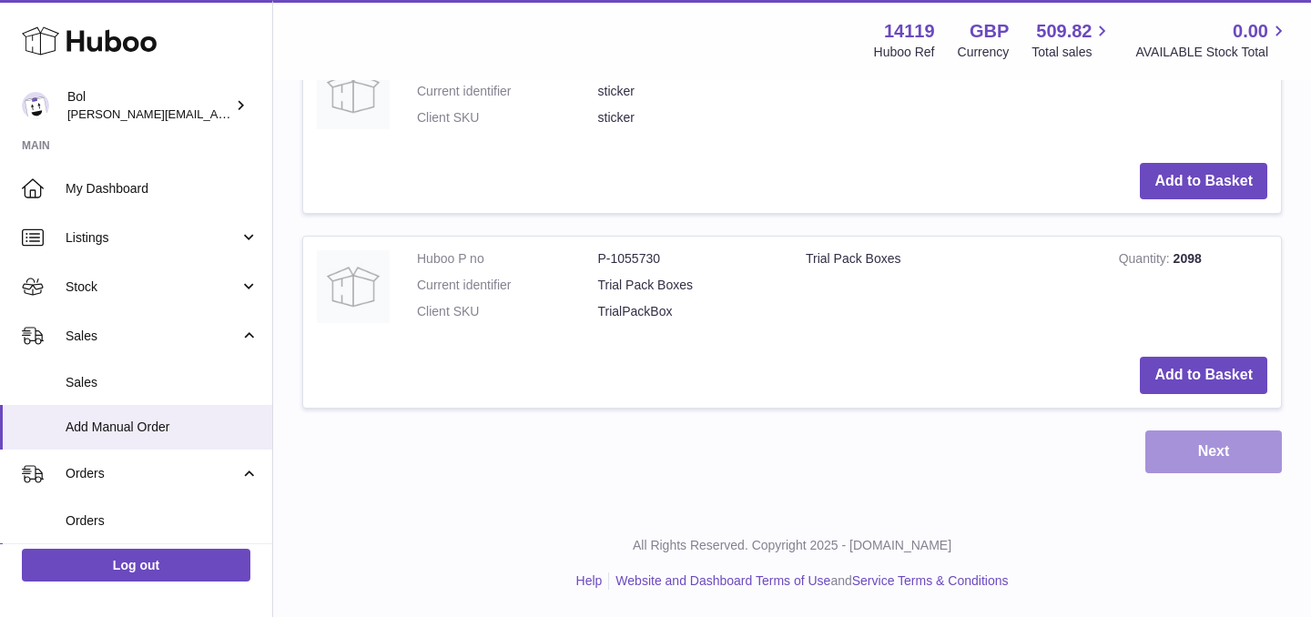
click at [1212, 448] on button "Next" at bounding box center [1214, 452] width 137 height 43
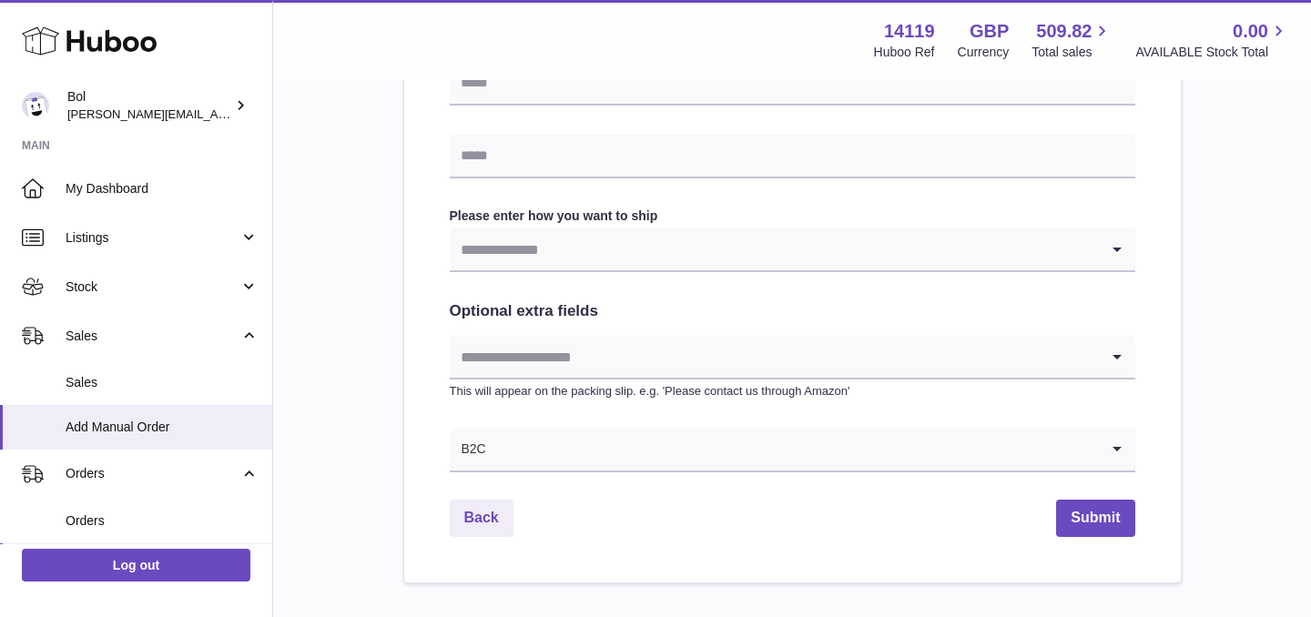
scroll to position [917, 0]
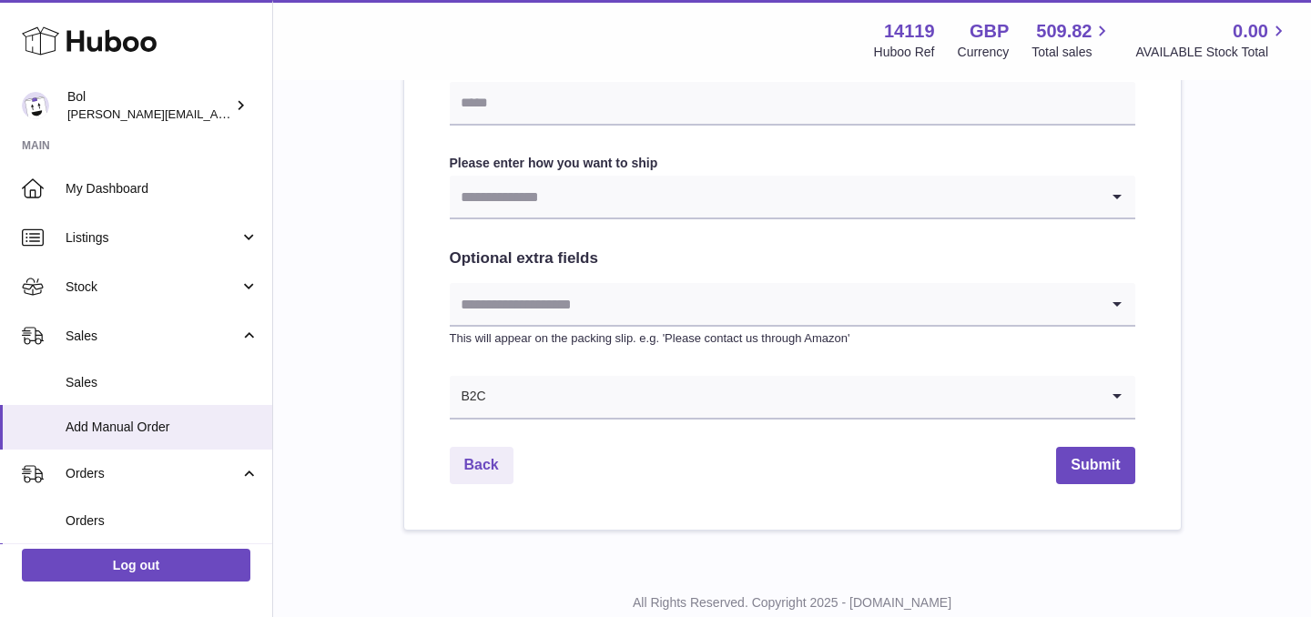
click at [597, 295] on input "Search for option" at bounding box center [774, 304] width 649 height 42
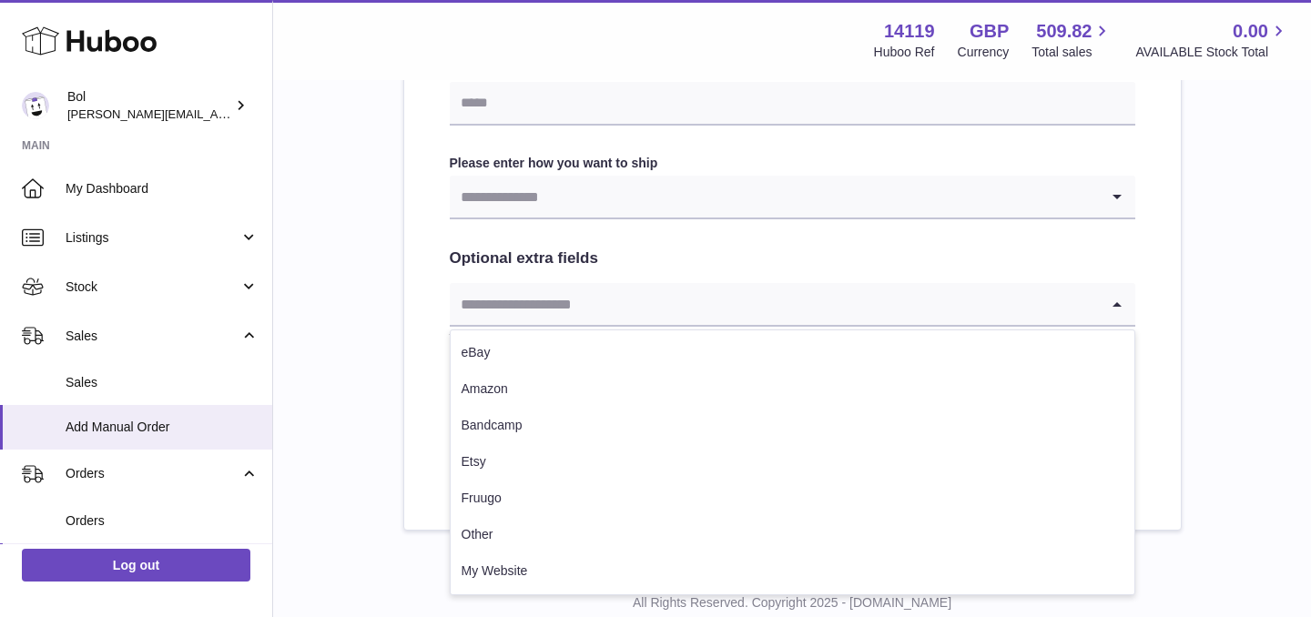
click at [597, 295] on input "Search for option" at bounding box center [774, 304] width 649 height 42
click at [591, 181] on input "Search for option" at bounding box center [774, 197] width 649 height 42
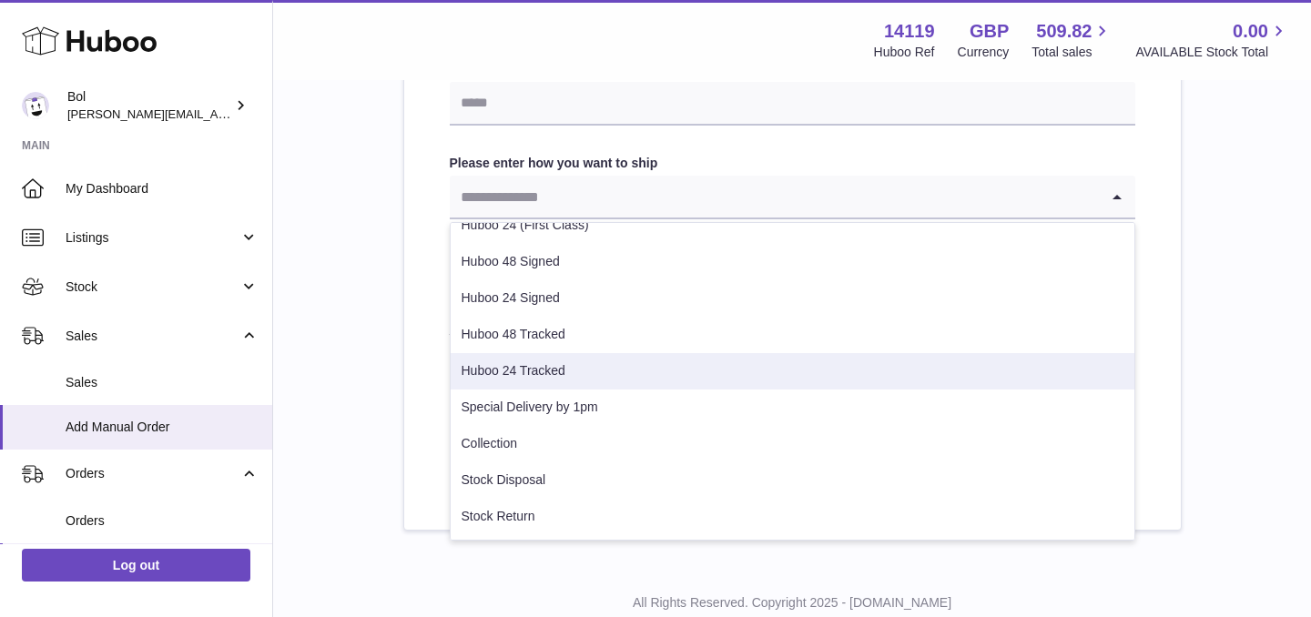
scroll to position [974, 0]
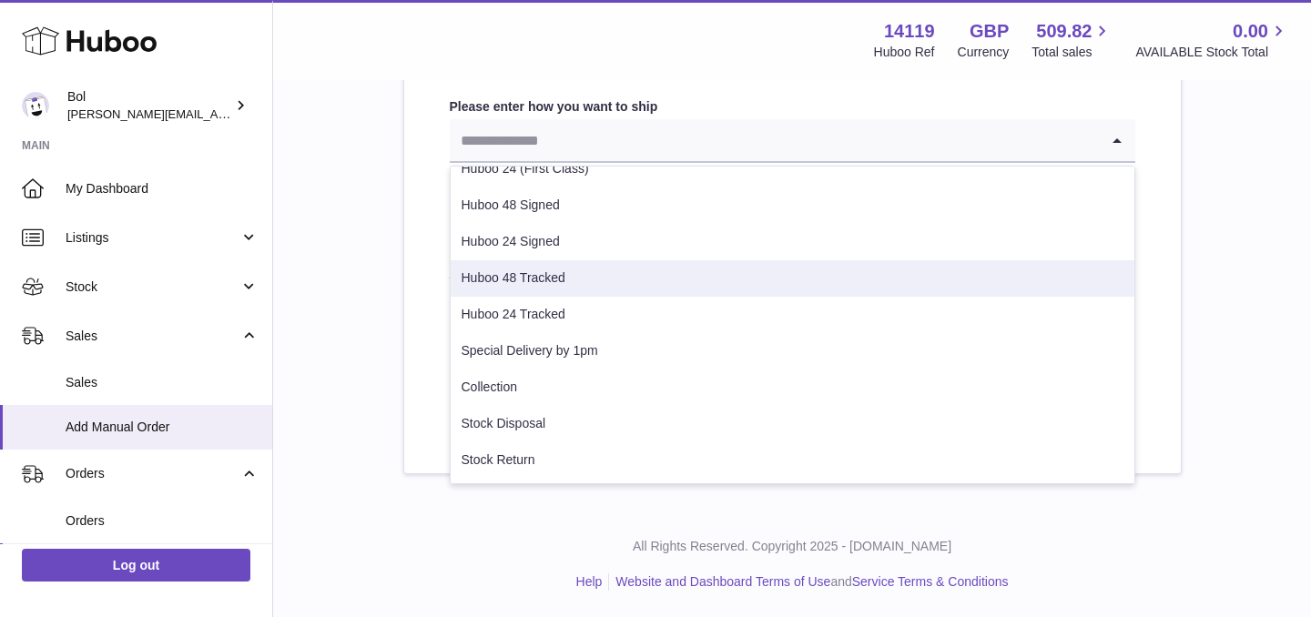
click at [552, 268] on li "Huboo 48 Tracked" at bounding box center [793, 278] width 684 height 36
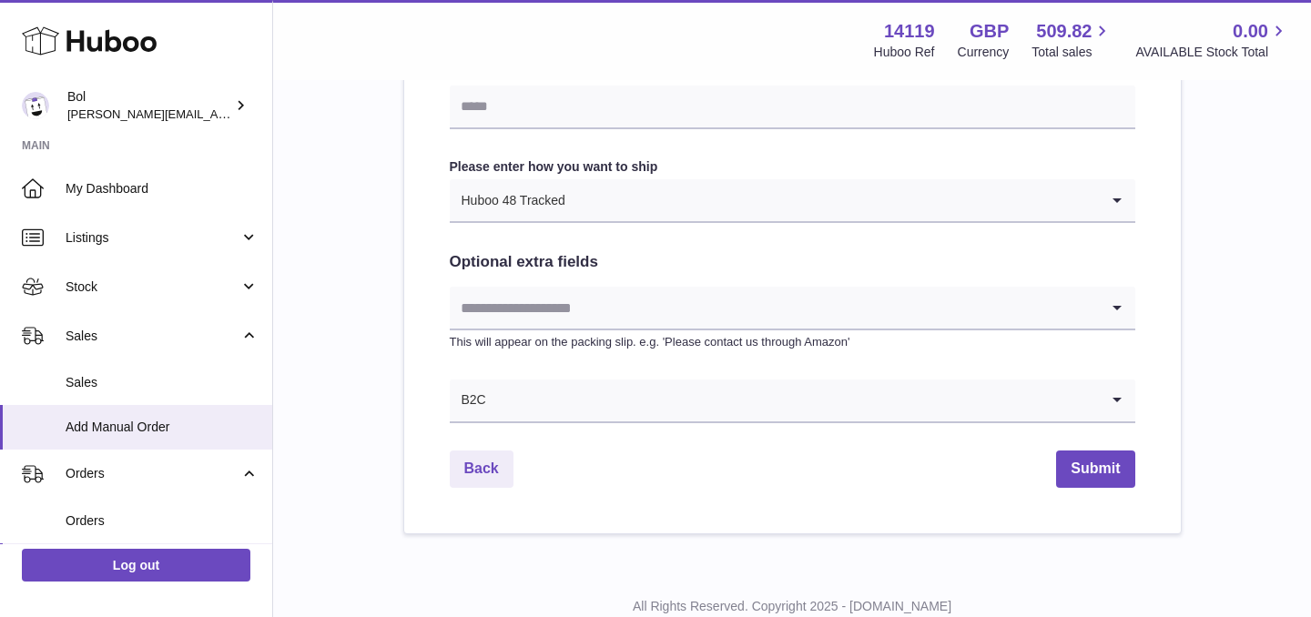
scroll to position [913, 0]
click at [617, 310] on input "Search for option" at bounding box center [774, 309] width 649 height 42
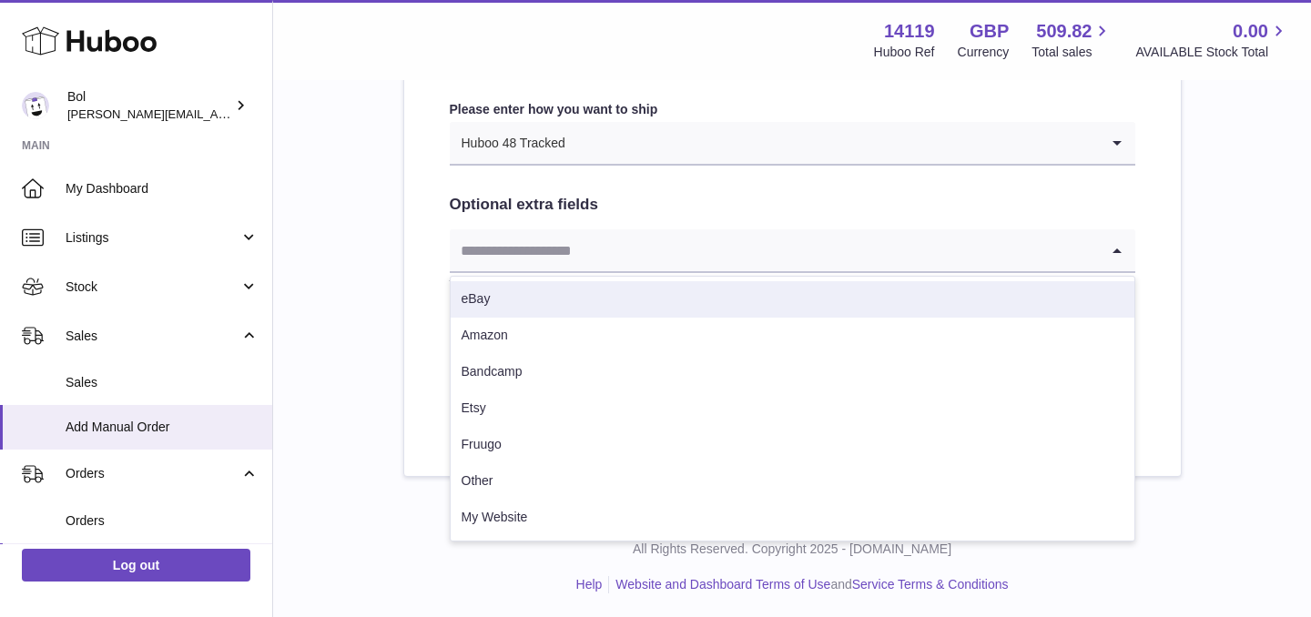
scroll to position [974, 0]
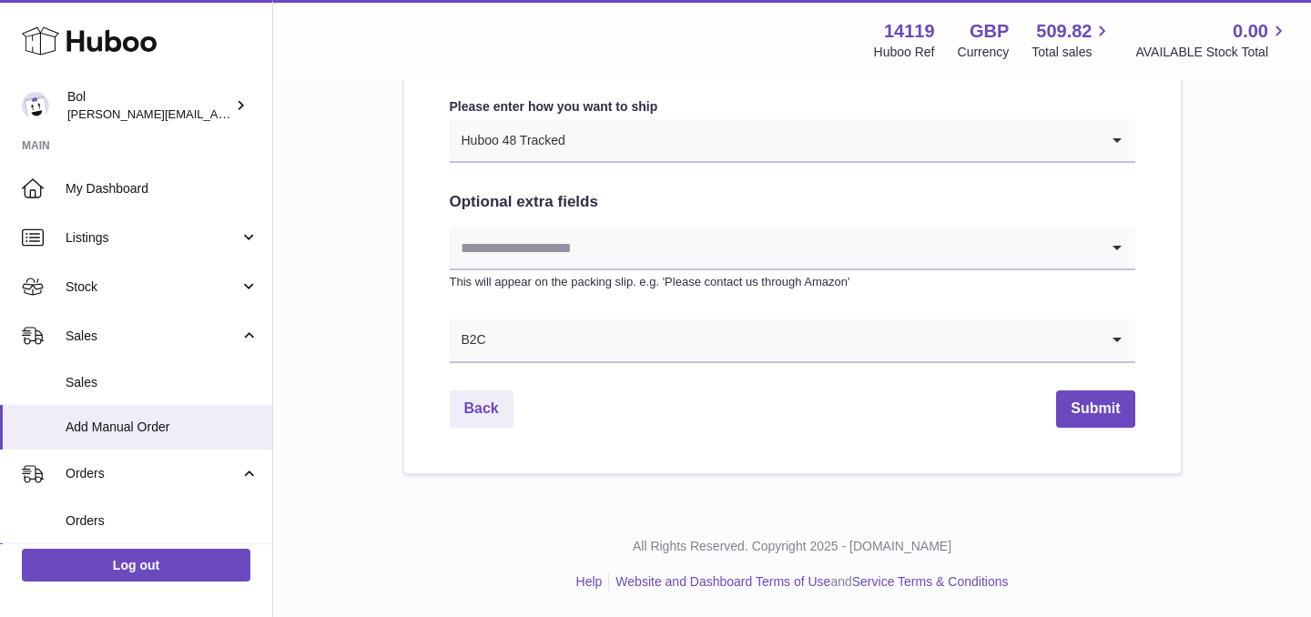
click at [576, 345] on input "Search for option" at bounding box center [793, 341] width 612 height 42
click at [576, 333] on input "Search for option" at bounding box center [774, 341] width 649 height 42
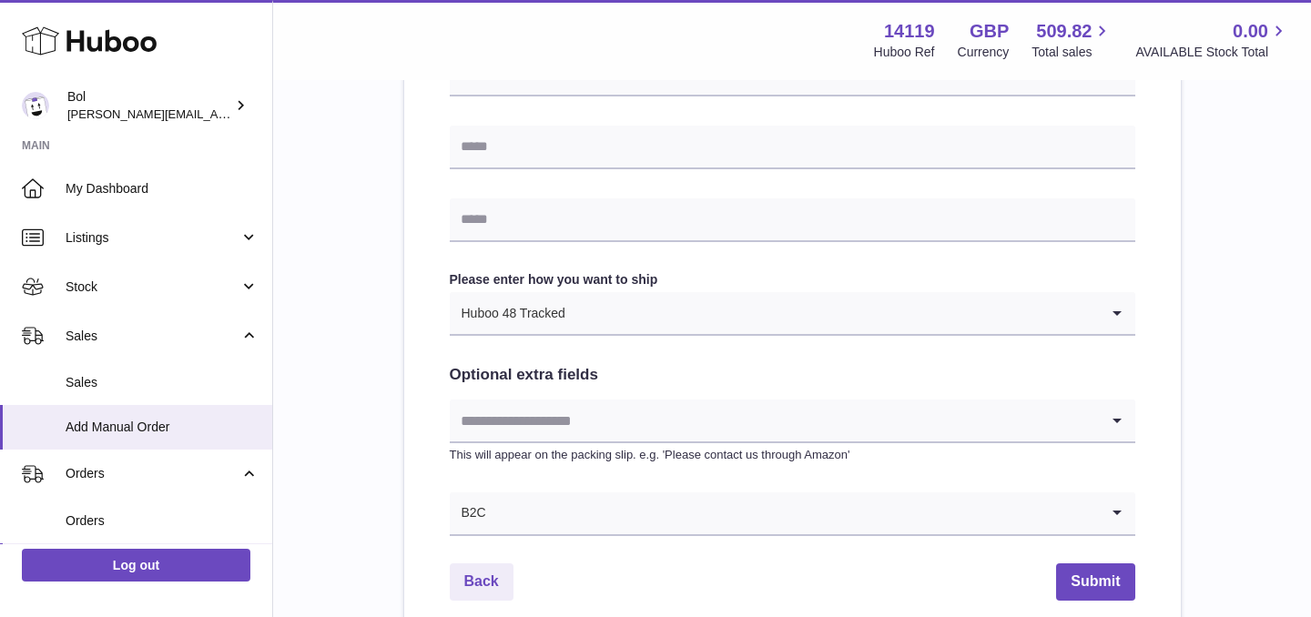
scroll to position [879, 0]
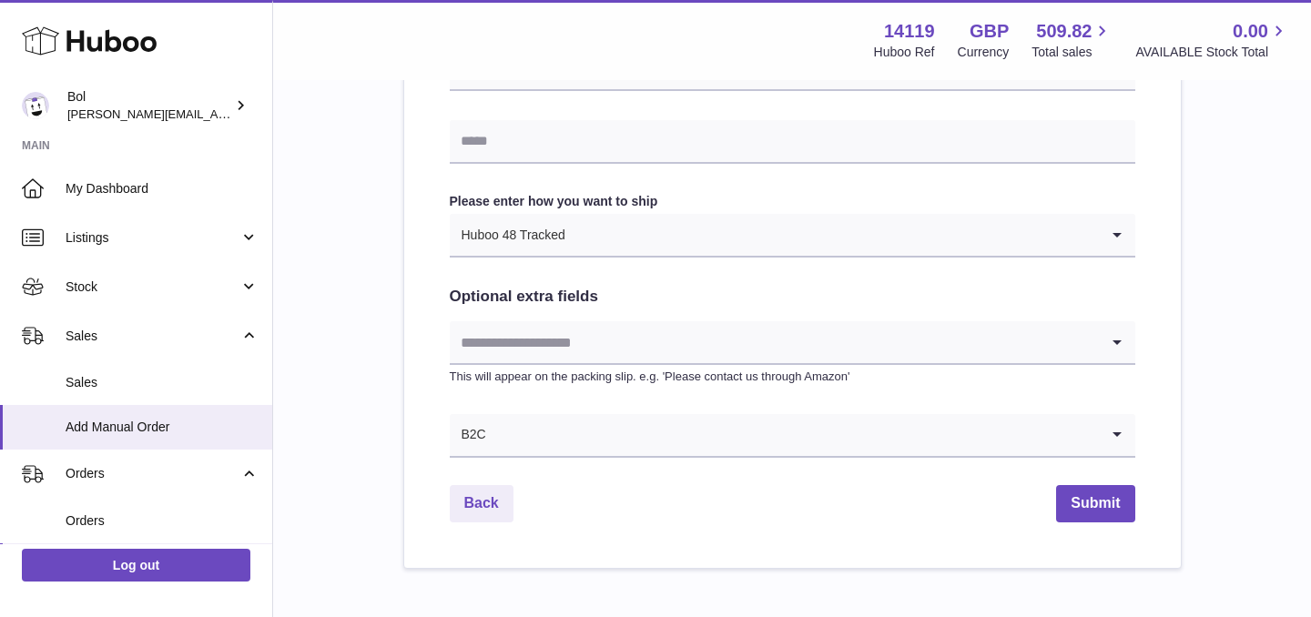
click at [545, 440] on input "Search for option" at bounding box center [793, 435] width 612 height 42
click at [536, 381] on p "This will appear on the packing slip. e.g. 'Please contact us through Amazon'" at bounding box center [793, 377] width 686 height 16
click at [536, 349] on input "Search for option" at bounding box center [774, 342] width 649 height 42
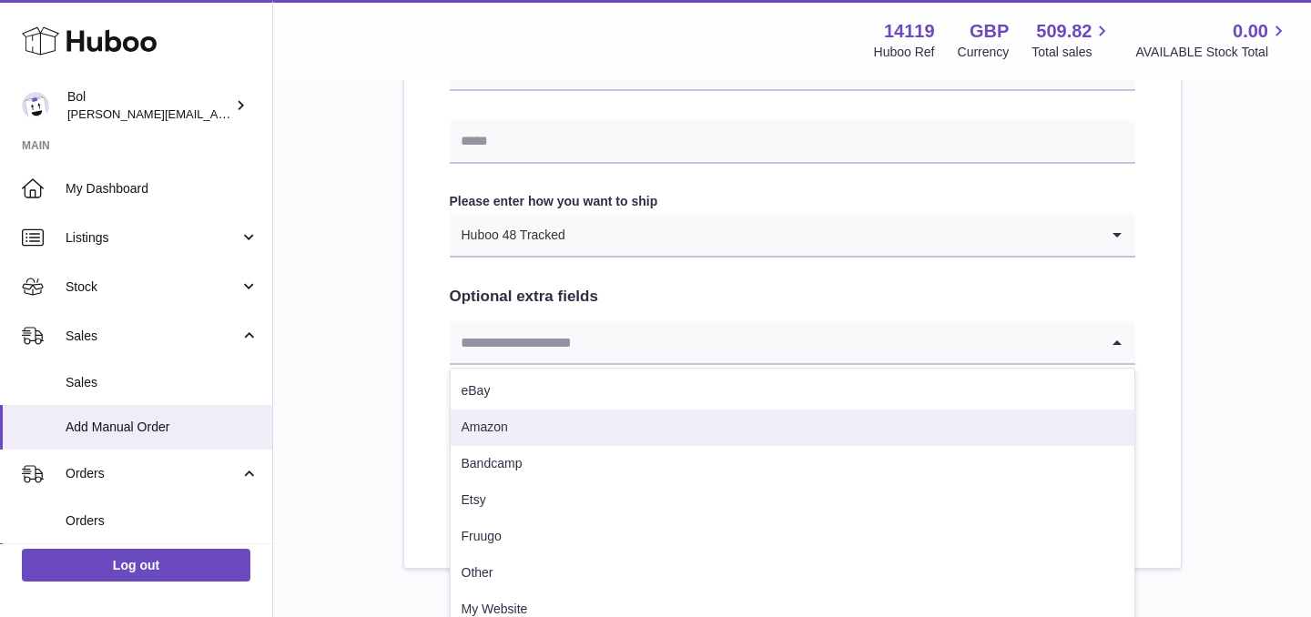
scroll to position [974, 0]
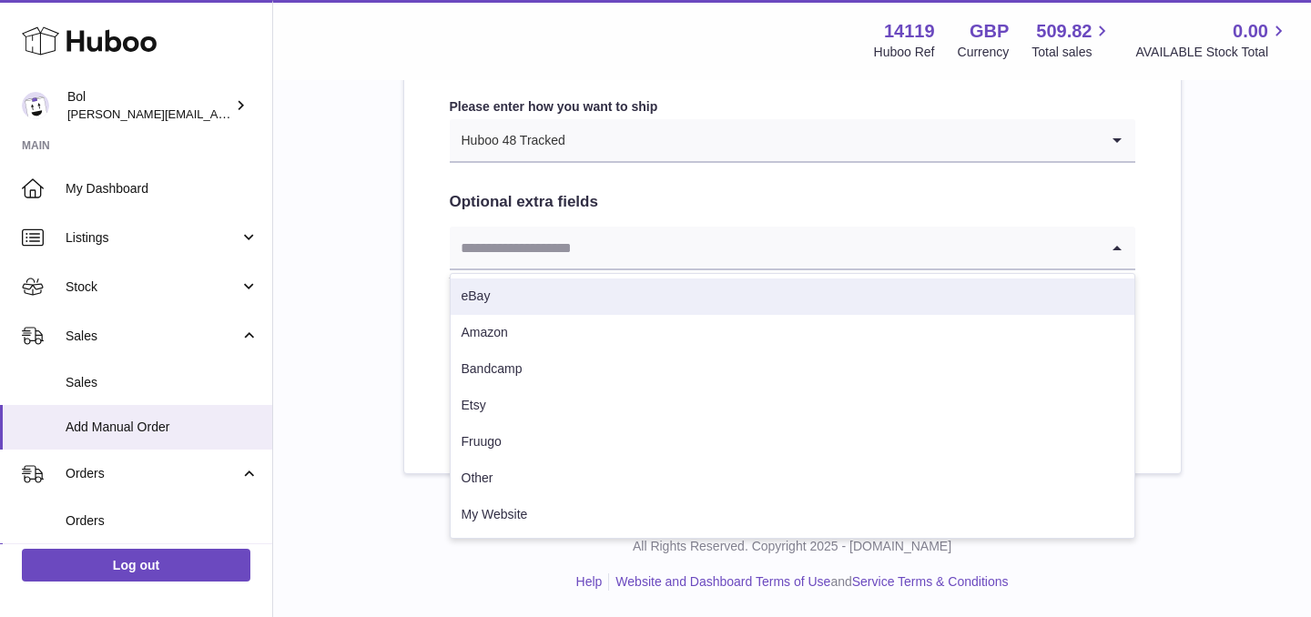
click at [513, 240] on input "Search for option" at bounding box center [774, 248] width 649 height 42
click at [557, 195] on h2 "Optional extra fields" at bounding box center [793, 202] width 686 height 21
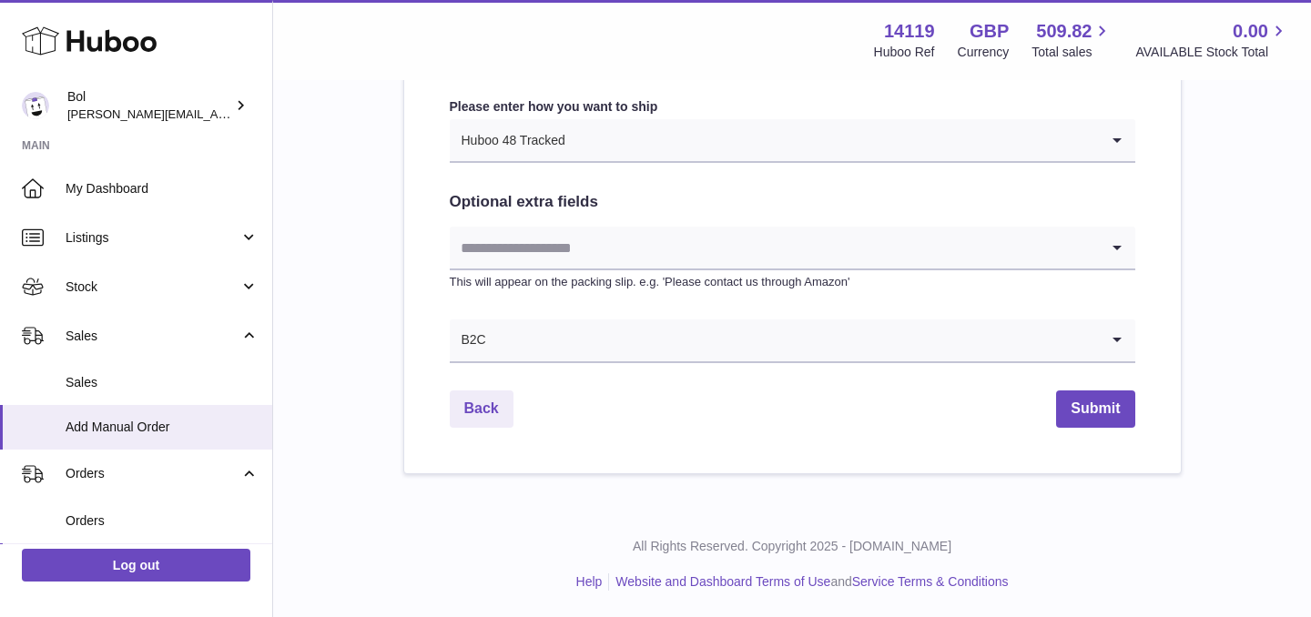
click at [571, 323] on input "Search for option" at bounding box center [793, 341] width 612 height 42
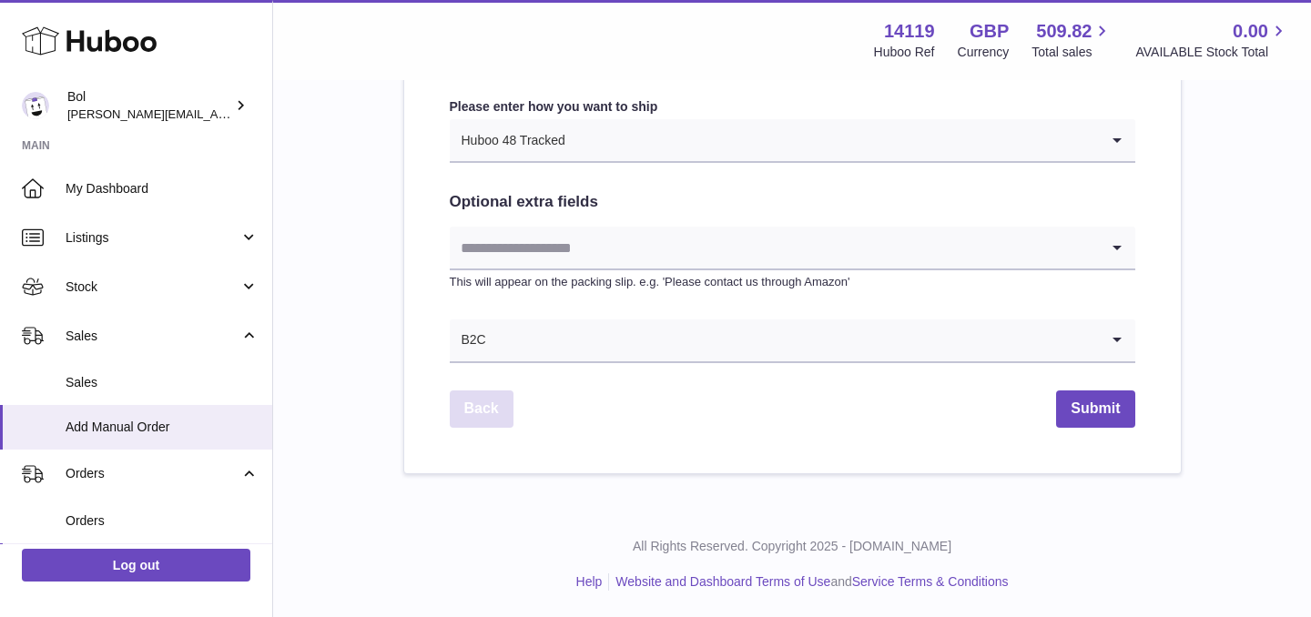
click at [481, 395] on link "Back" at bounding box center [482, 409] width 64 height 37
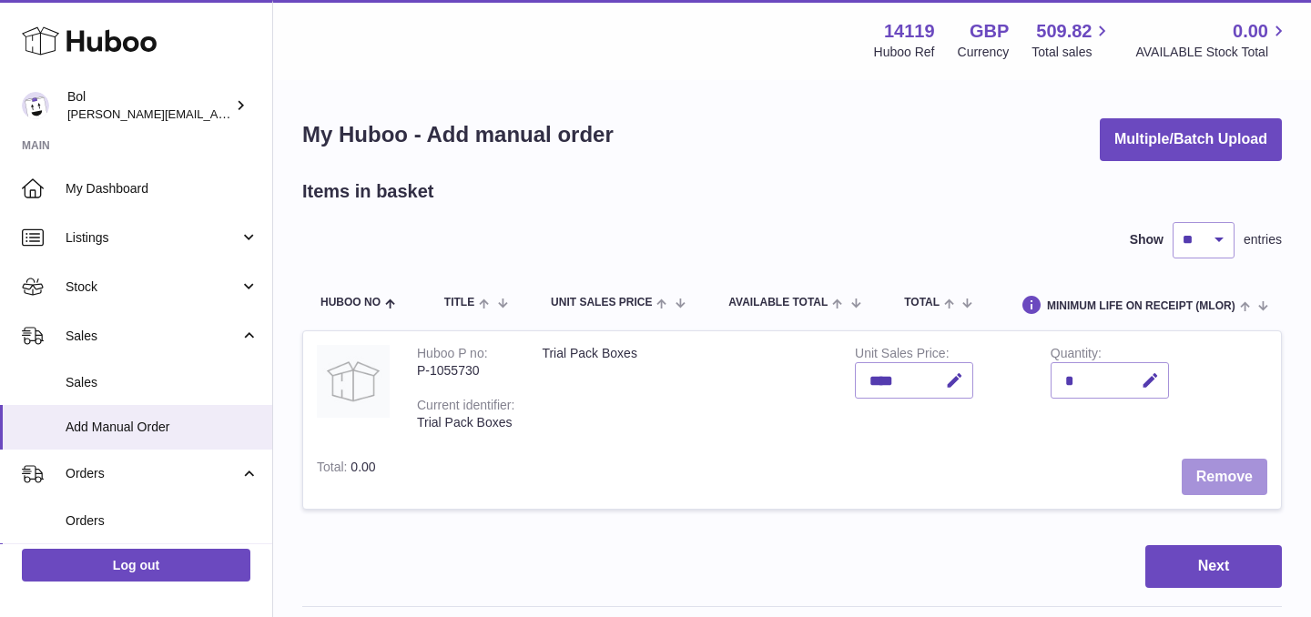
click at [1228, 472] on button "Remove" at bounding box center [1225, 477] width 86 height 37
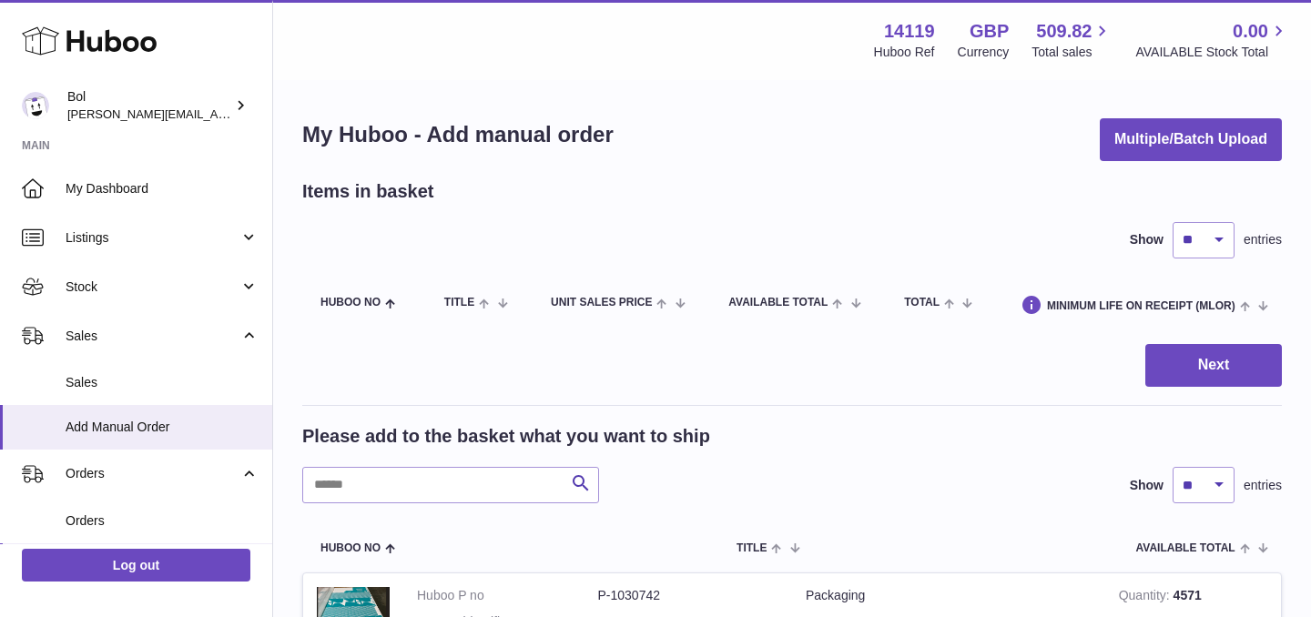
click at [82, 45] on use at bounding box center [89, 41] width 135 height 28
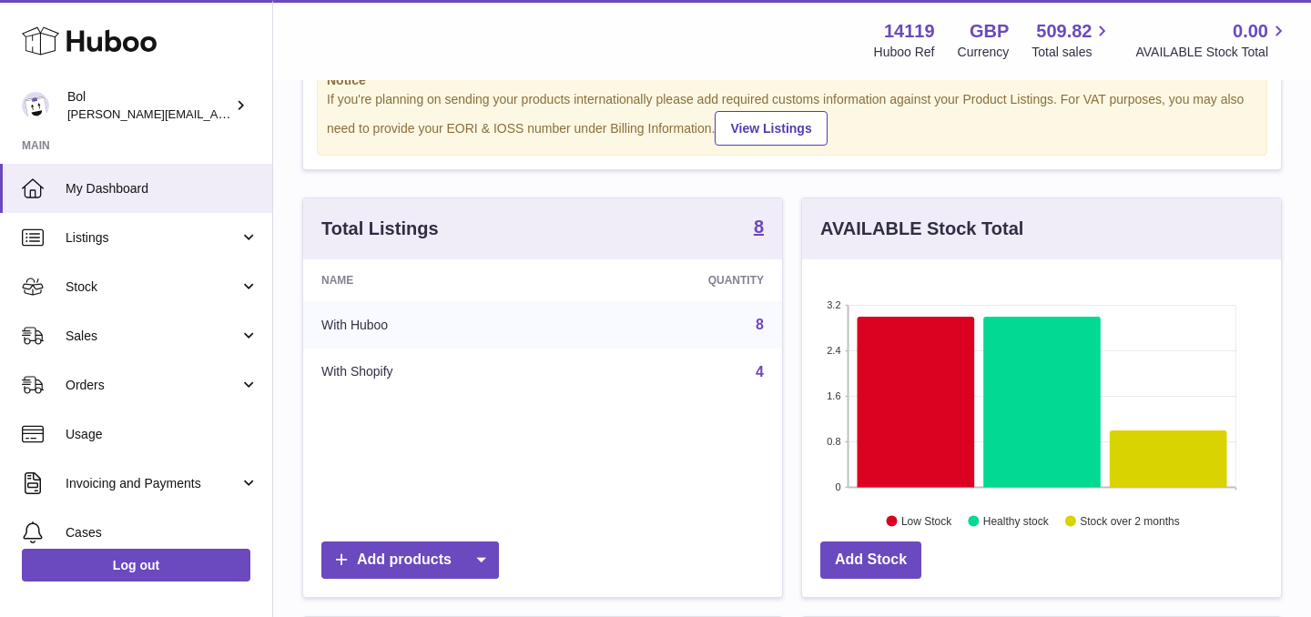
scroll to position [76, 0]
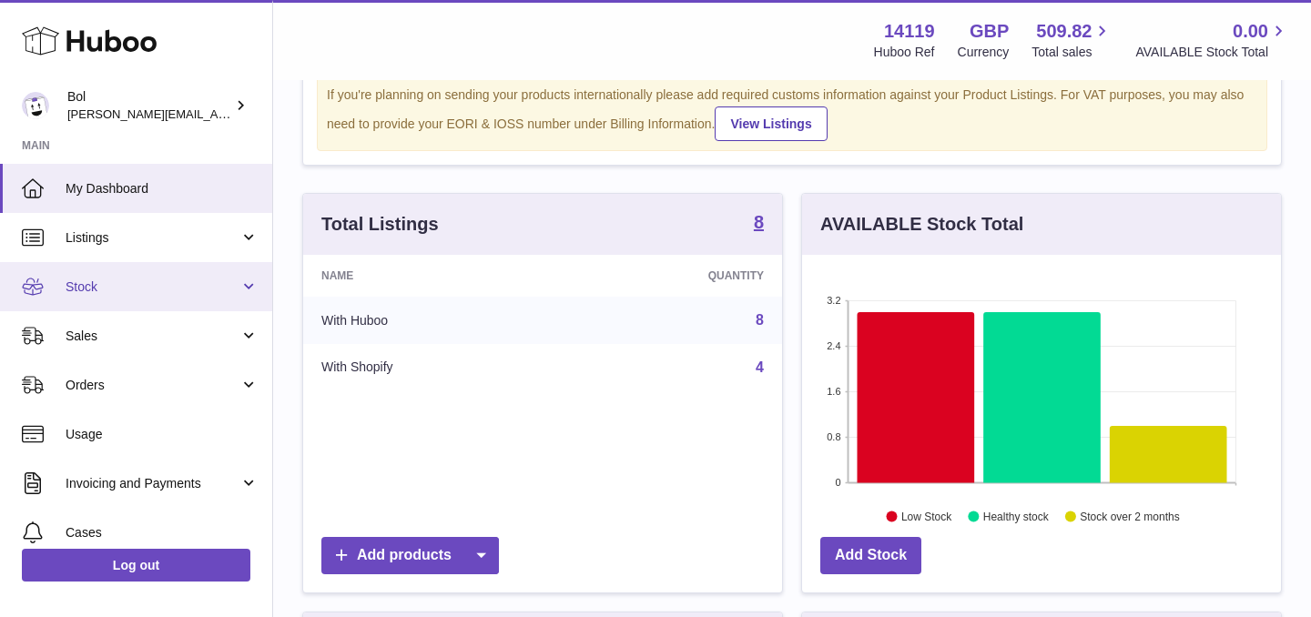
click at [150, 297] on link "Stock" at bounding box center [136, 286] width 272 height 49
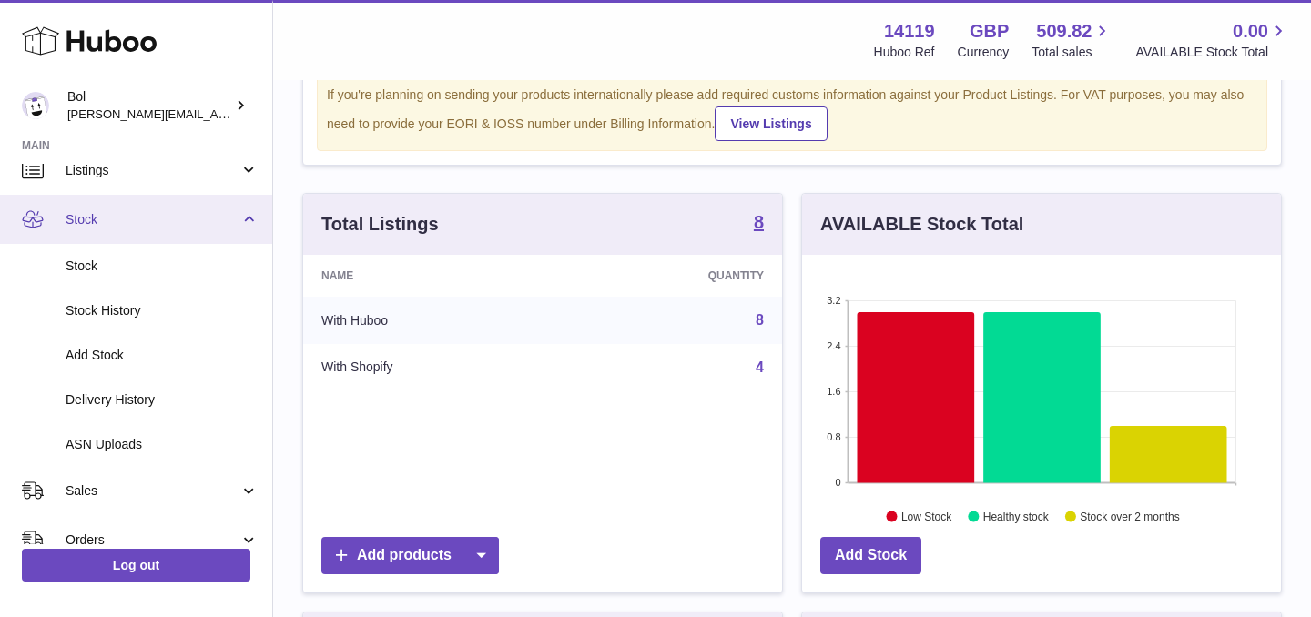
scroll to position [94, 0]
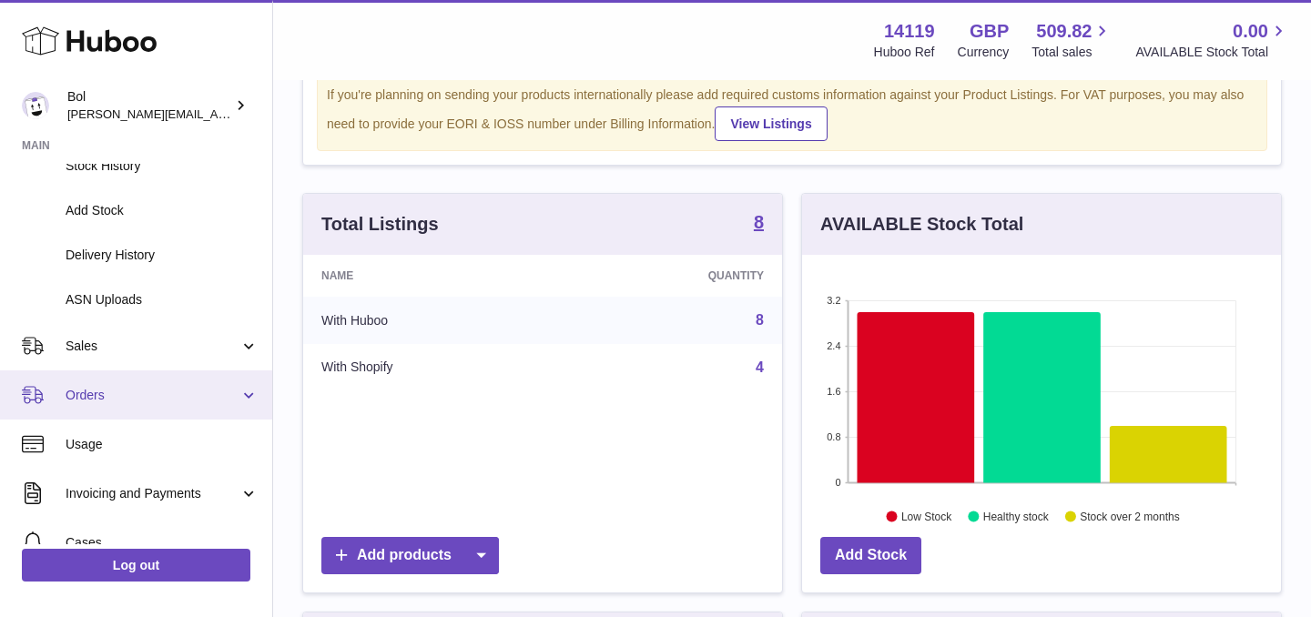
click at [127, 382] on link "Orders" at bounding box center [136, 395] width 272 height 49
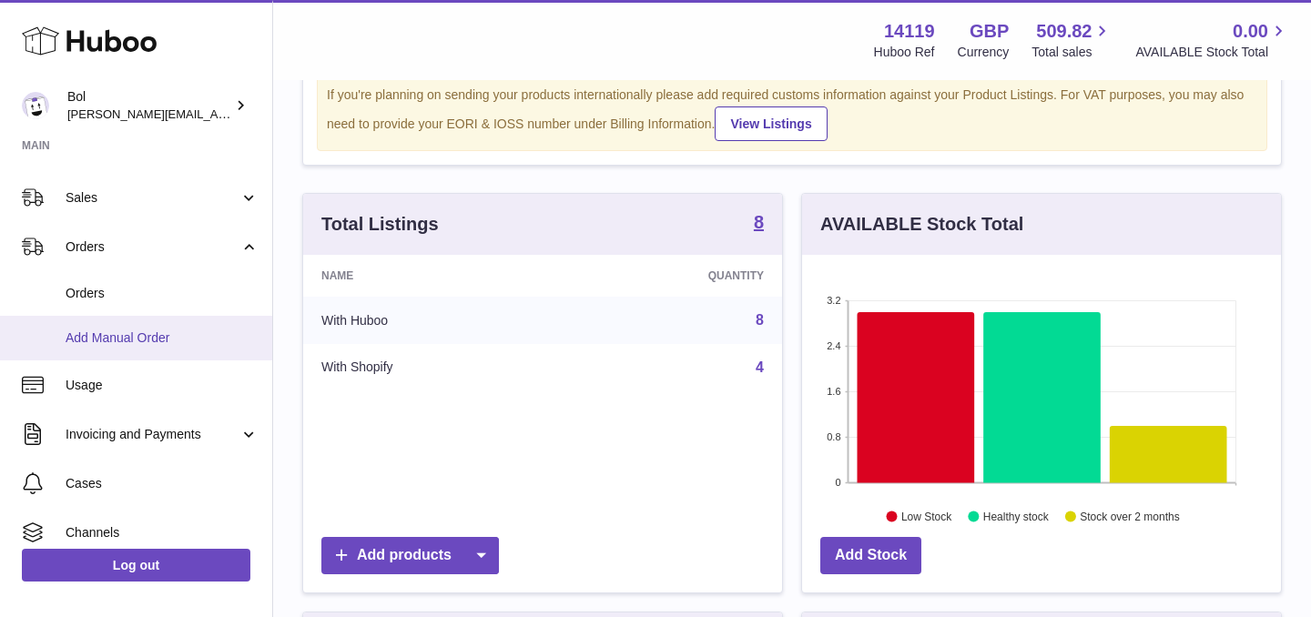
click at [129, 328] on link "Add Manual Order" at bounding box center [136, 338] width 272 height 45
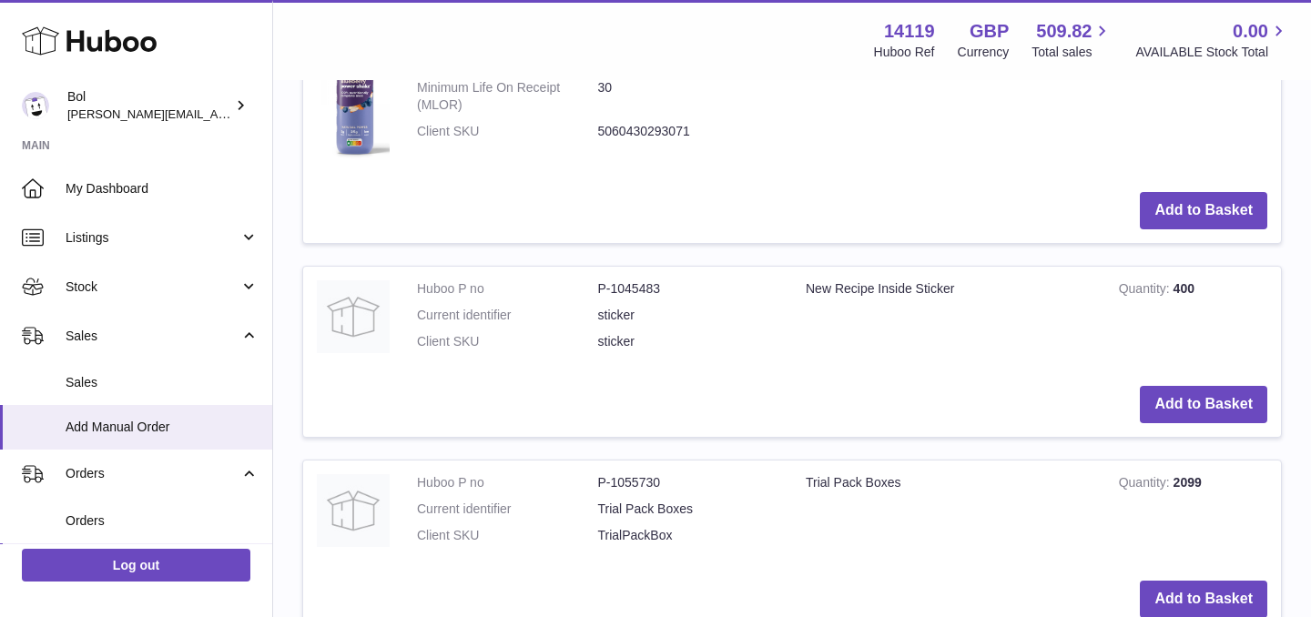
scroll to position [1715, 0]
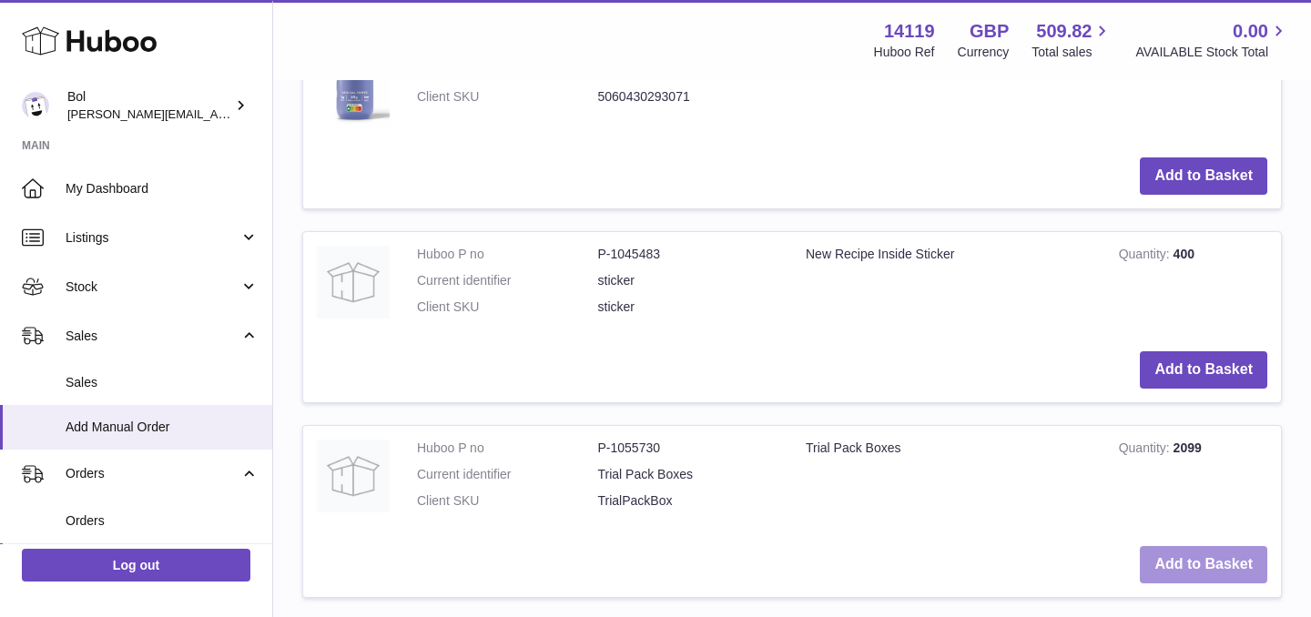
click at [1180, 552] on button "Add to Basket" at bounding box center [1203, 564] width 127 height 37
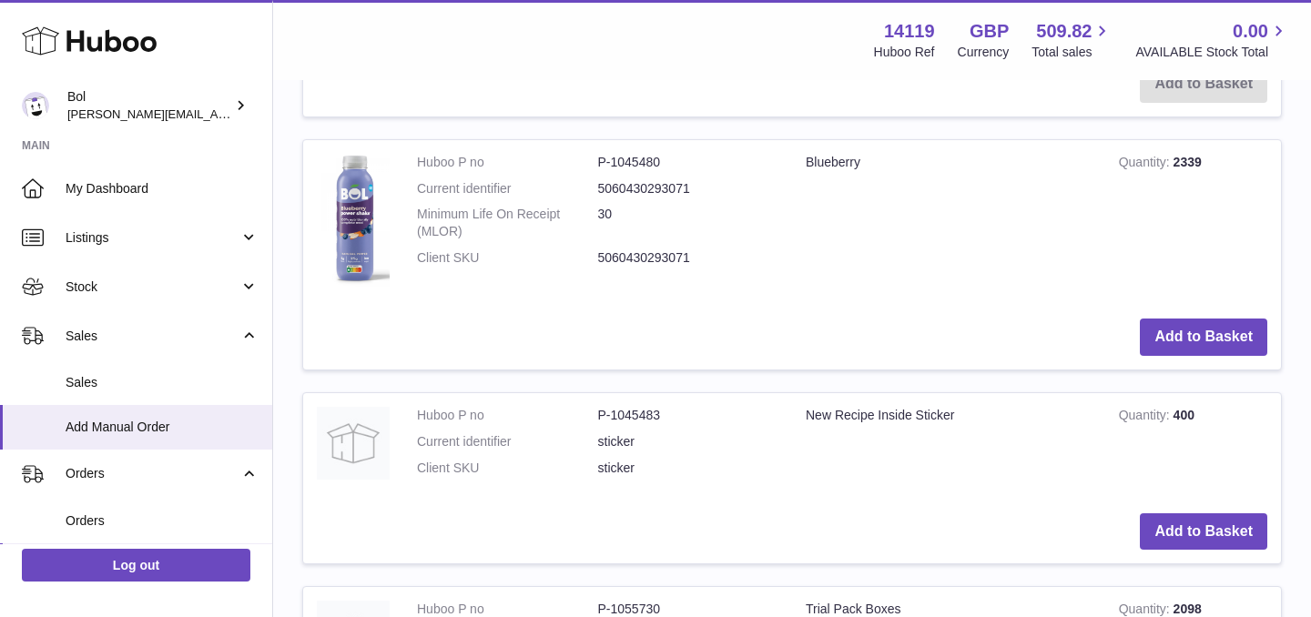
scroll to position [1653, 0]
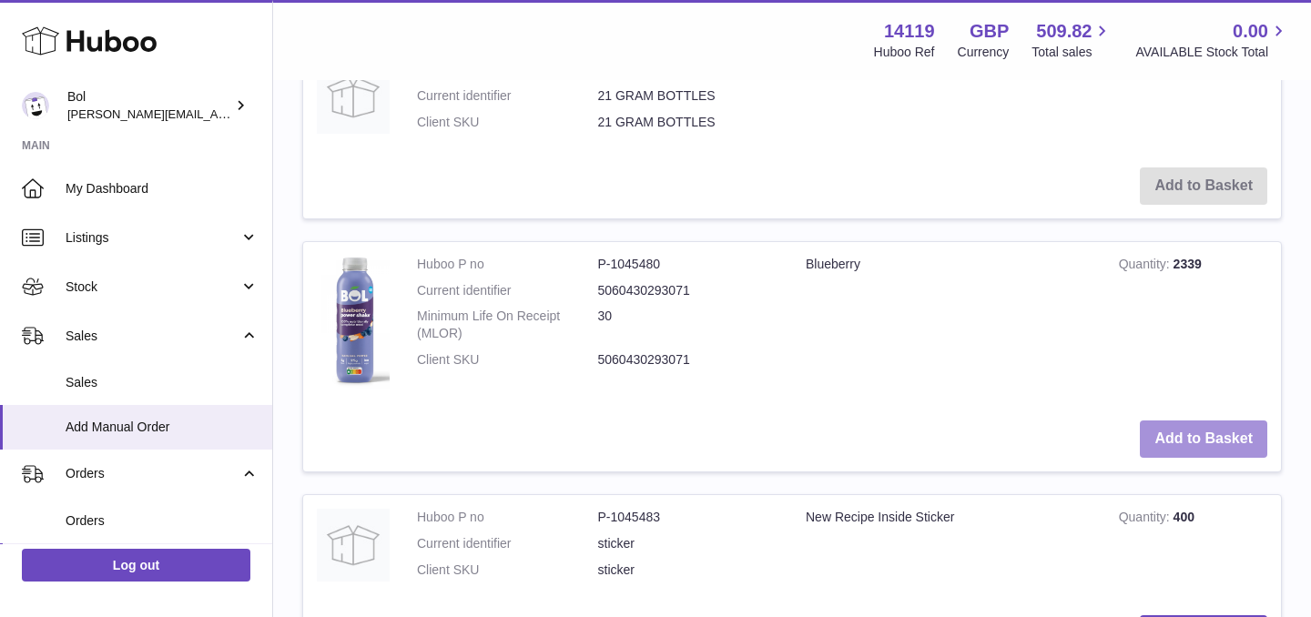
click at [1209, 444] on button "Add to Basket" at bounding box center [1203, 439] width 127 height 37
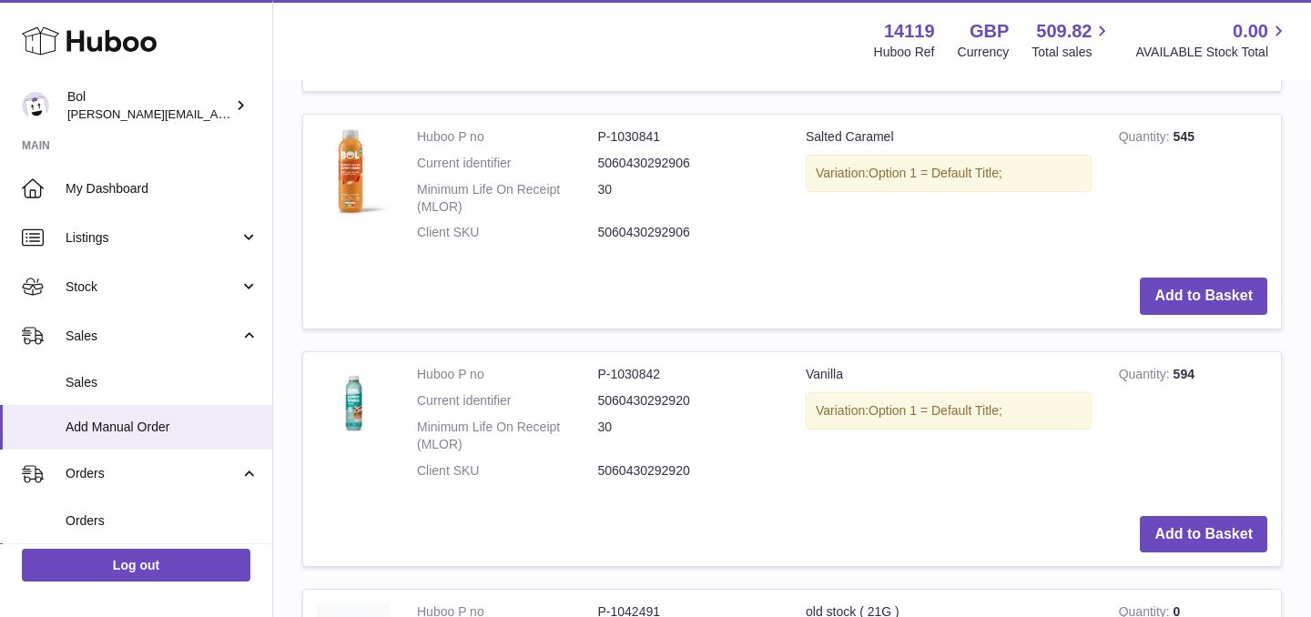
scroll to position [1530, 0]
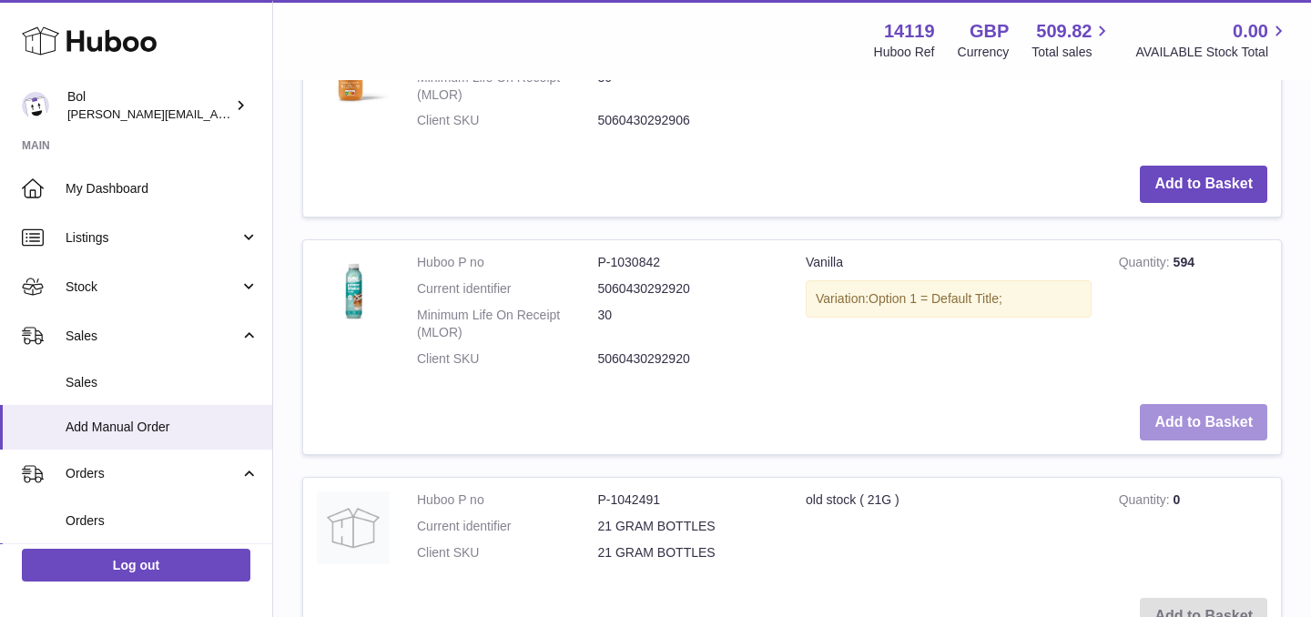
click at [1239, 427] on button "Add to Basket" at bounding box center [1203, 422] width 127 height 37
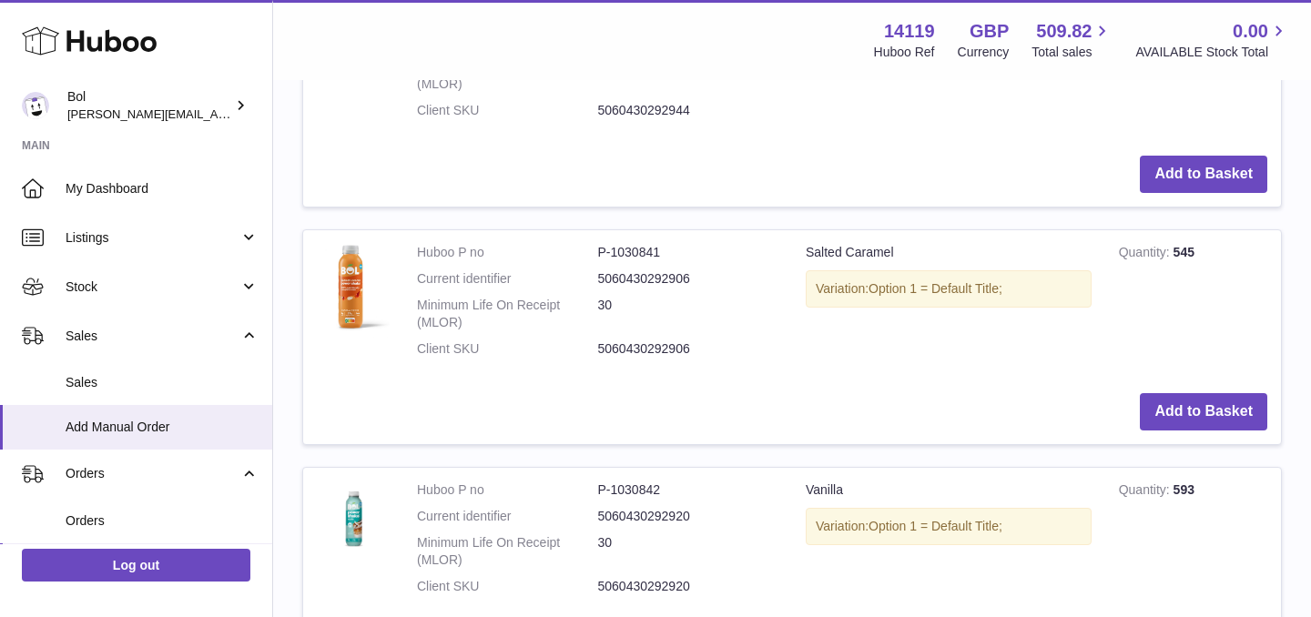
scroll to position [1444, 0]
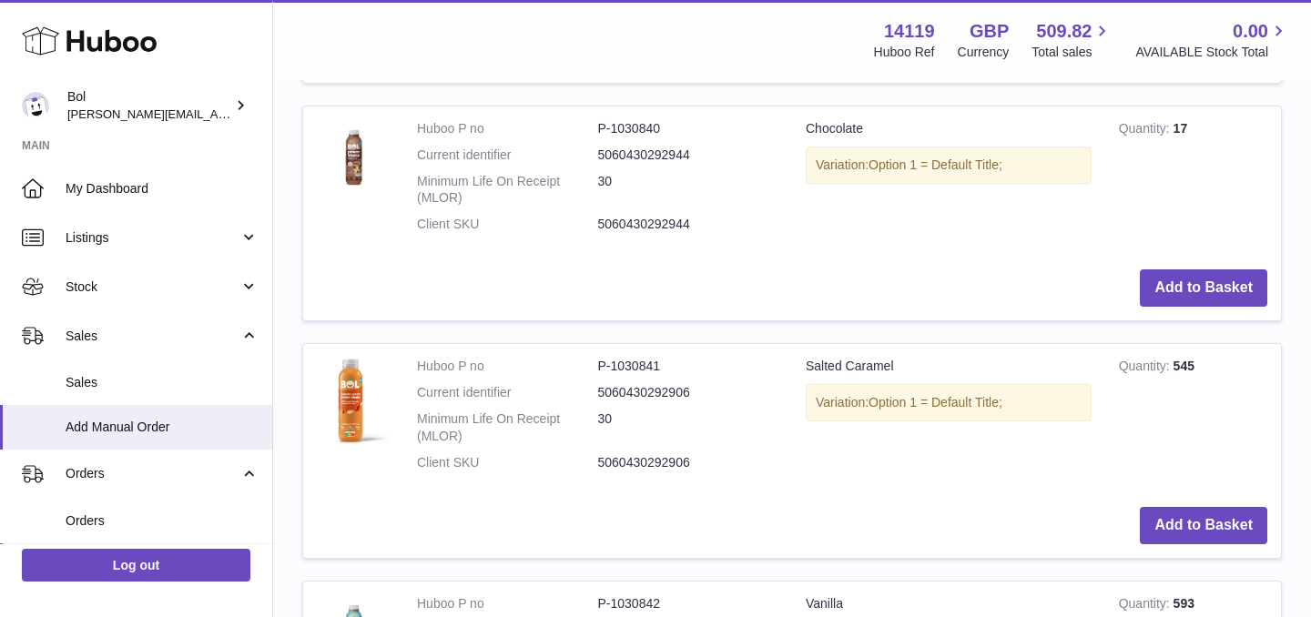
click at [1249, 267] on td "Add to Basket" at bounding box center [792, 288] width 978 height 65
click at [1249, 284] on button "Add to Basket" at bounding box center [1203, 288] width 127 height 37
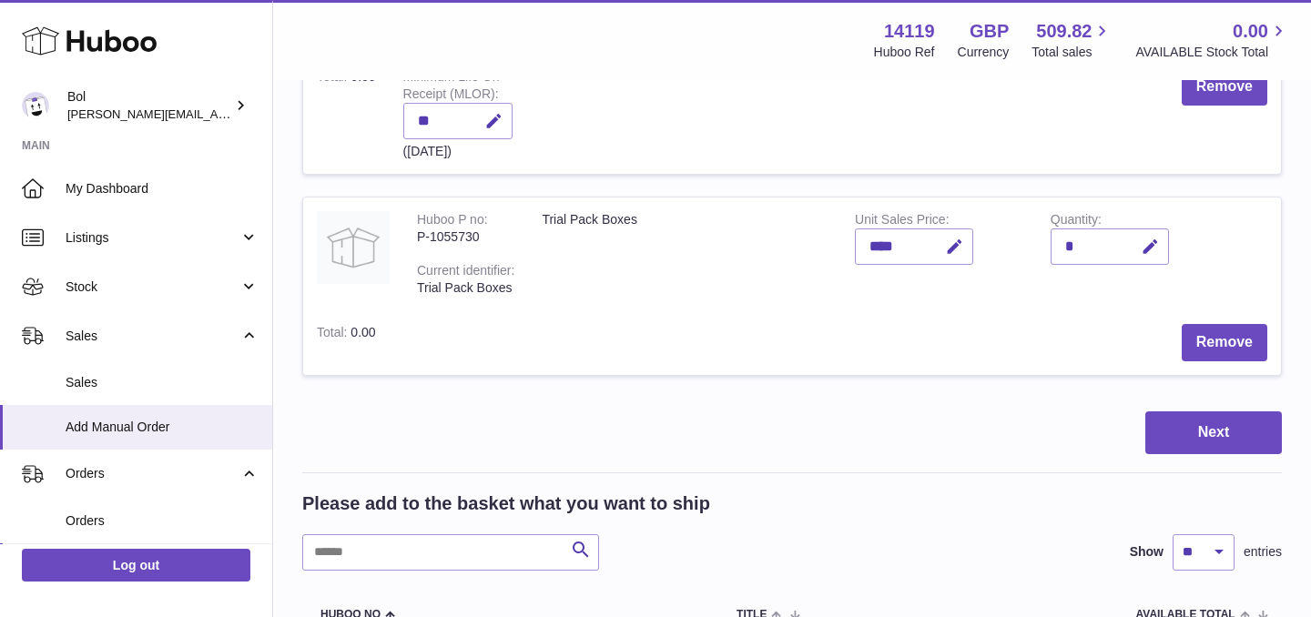
scroll to position [974, 0]
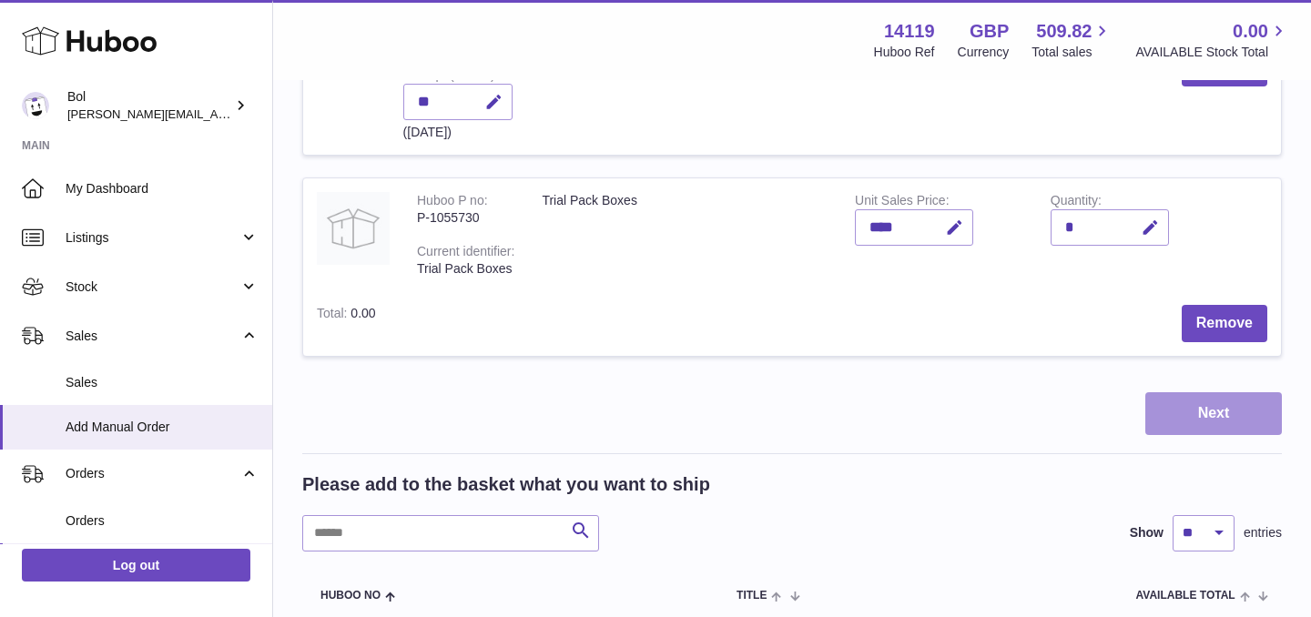
click at [1183, 418] on button "Next" at bounding box center [1214, 414] width 137 height 43
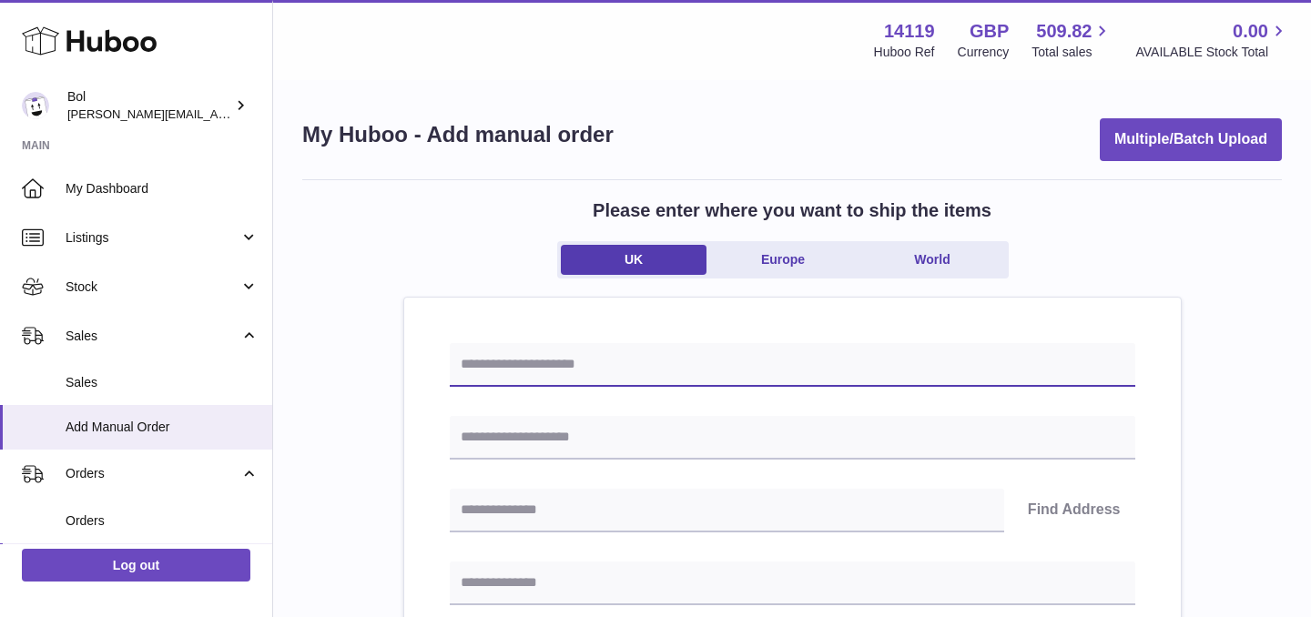
click at [525, 365] on input "text" at bounding box center [793, 365] width 686 height 44
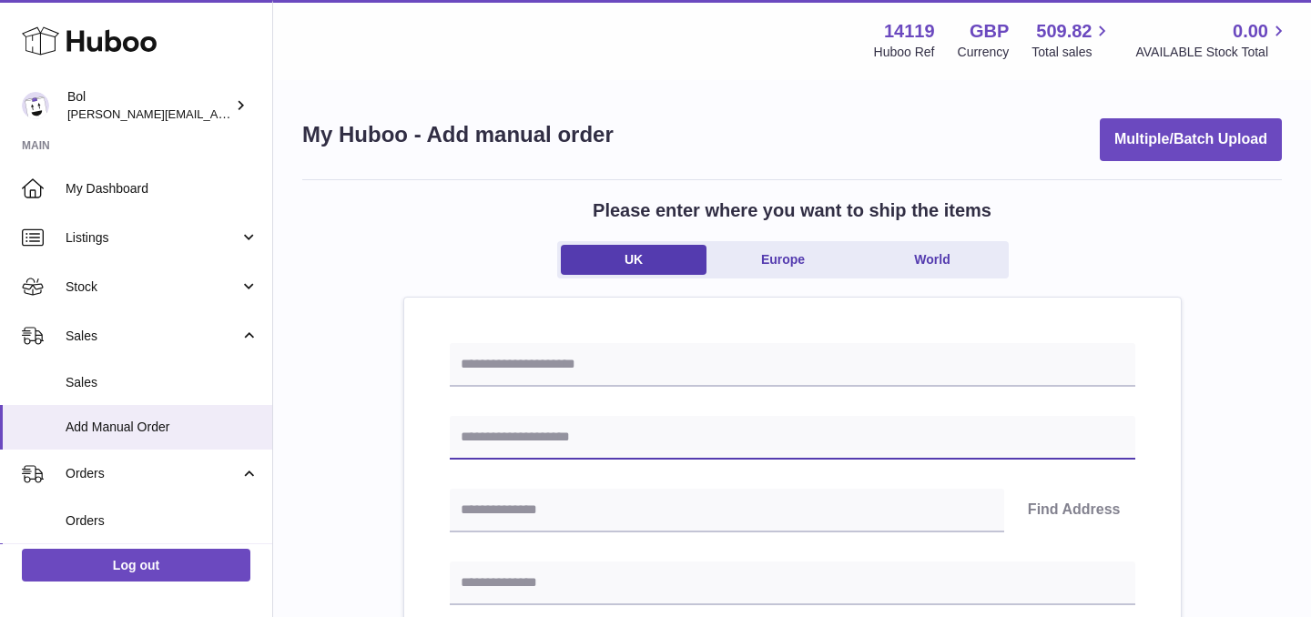
click at [456, 449] on input "text" at bounding box center [793, 438] width 686 height 44
type input "**********"
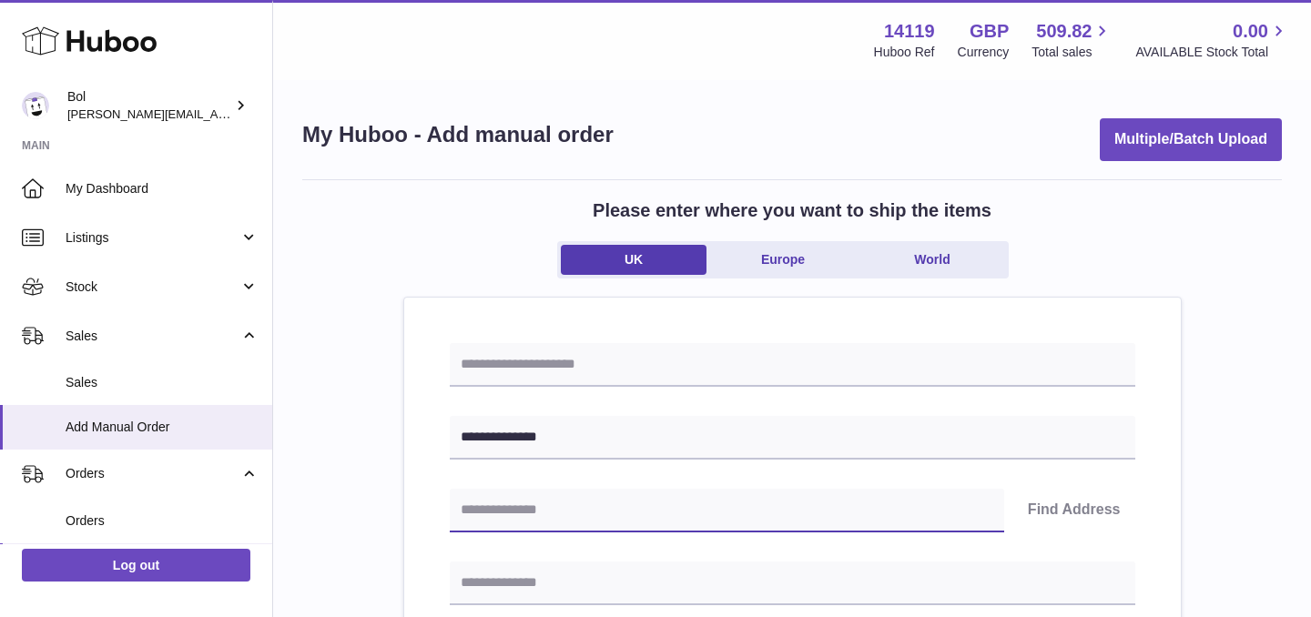
click at [512, 517] on input "text" at bounding box center [727, 511] width 555 height 44
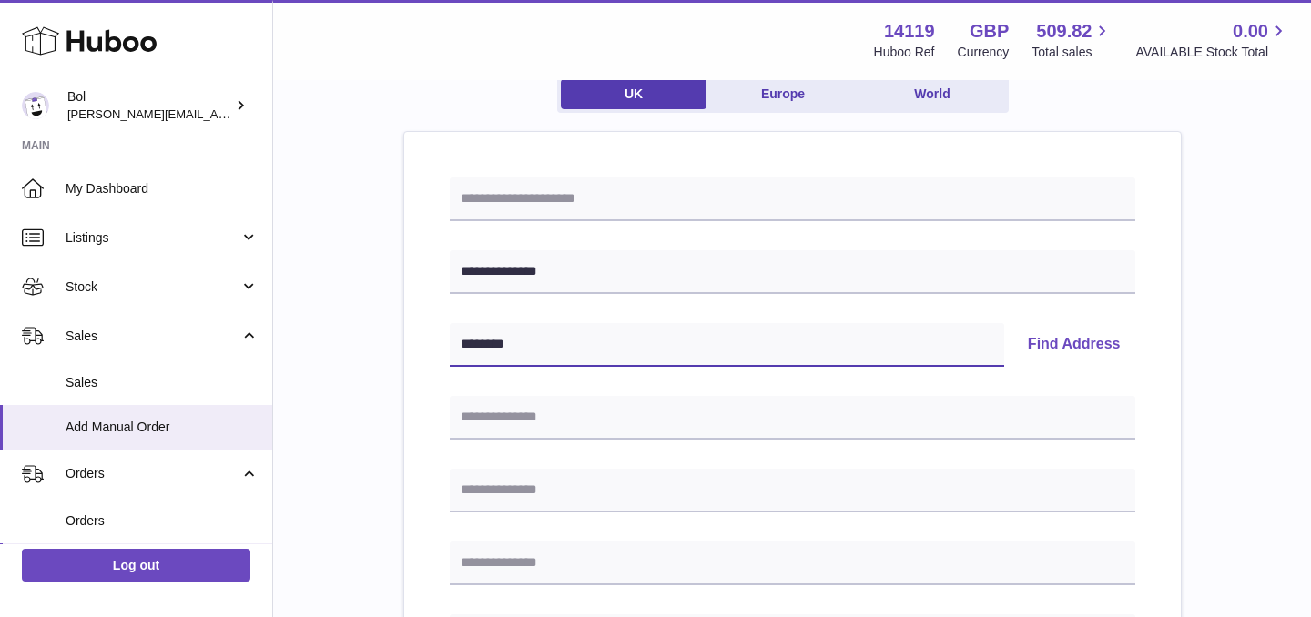
scroll to position [196, 0]
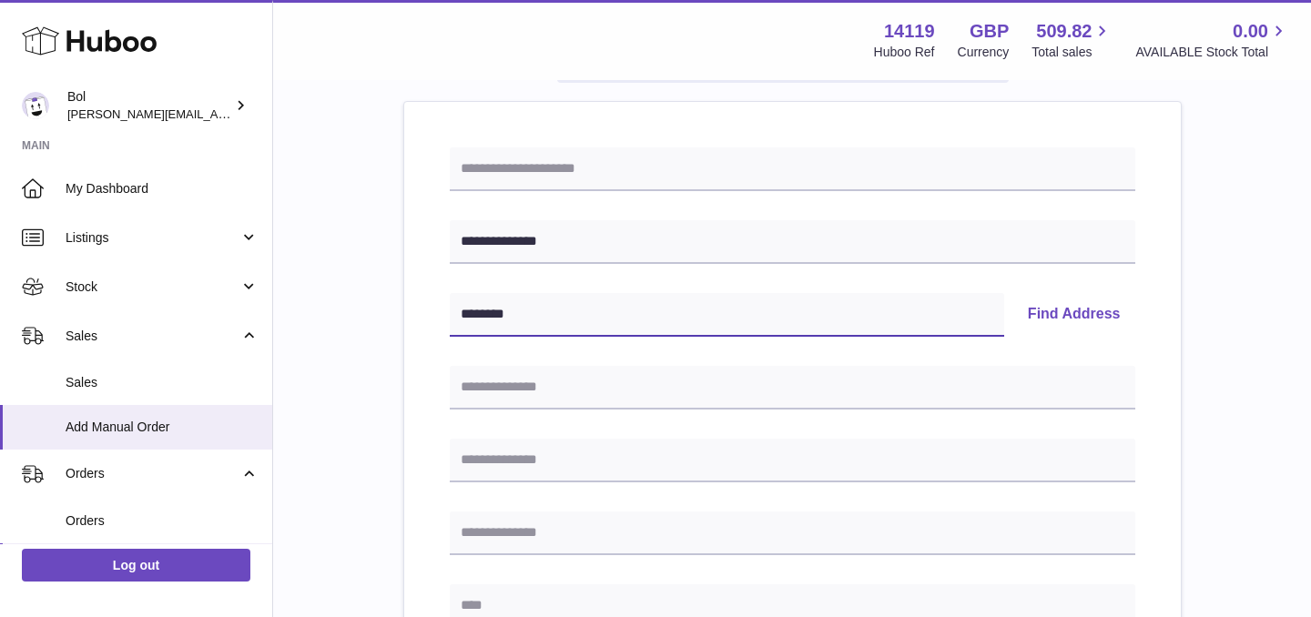
type input "********"
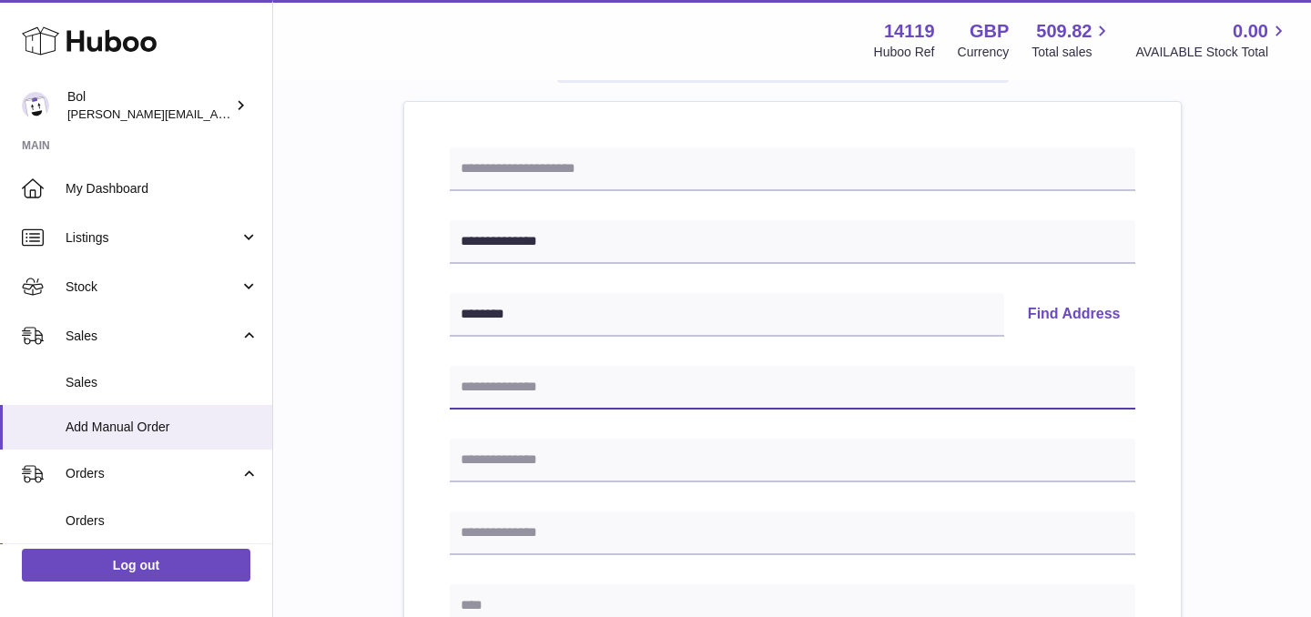
click at [571, 396] on input "text" at bounding box center [793, 388] width 686 height 44
click at [1083, 311] on button "Find Address" at bounding box center [1075, 315] width 122 height 44
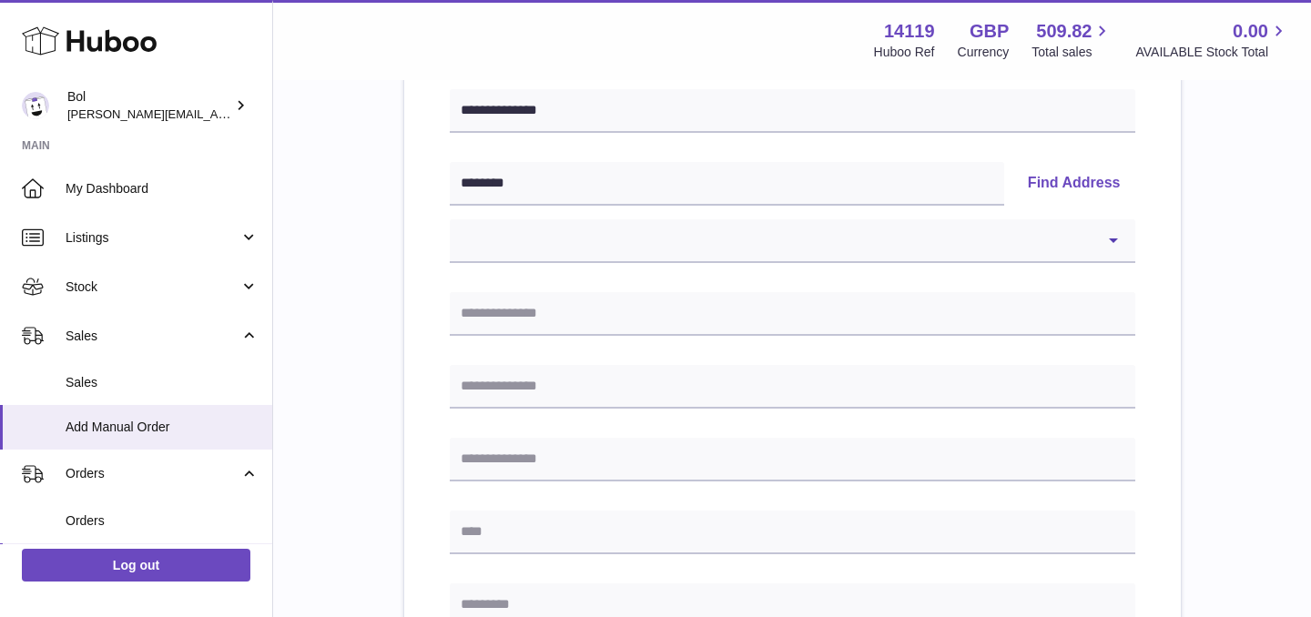
scroll to position [346, 0]
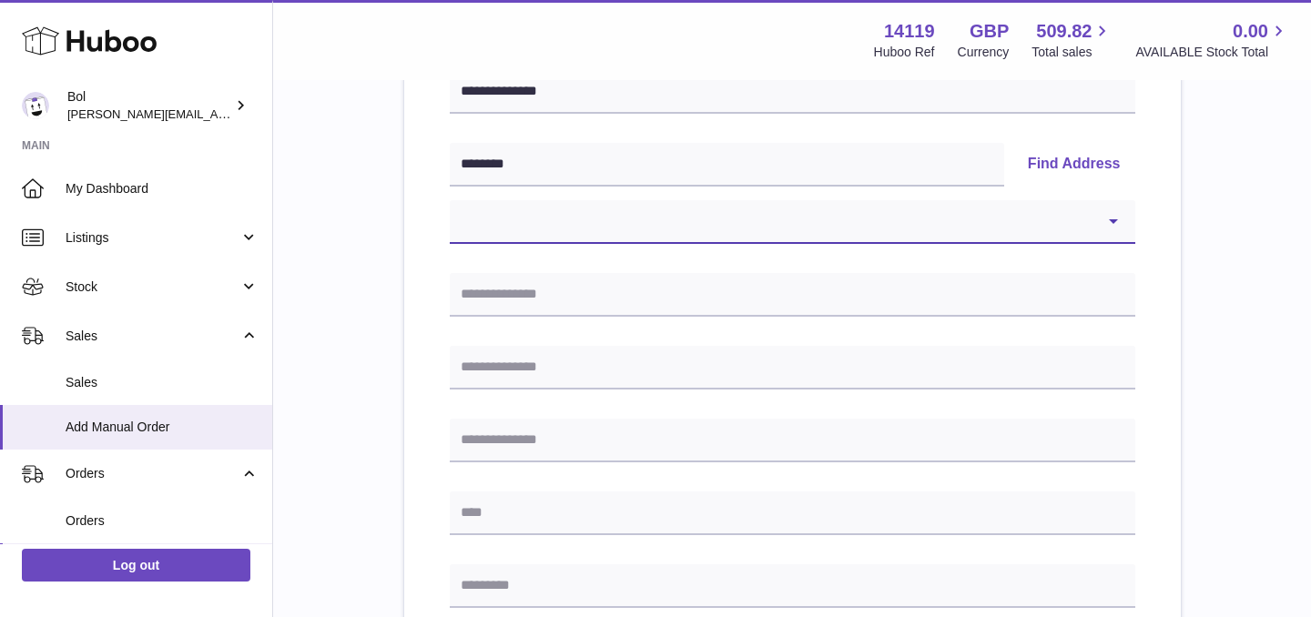
click at [801, 241] on select "**********" at bounding box center [793, 222] width 686 height 44
select select "**"
click at [450, 200] on select "**********" at bounding box center [793, 222] width 686 height 44
type input "*******"
type input "**********"
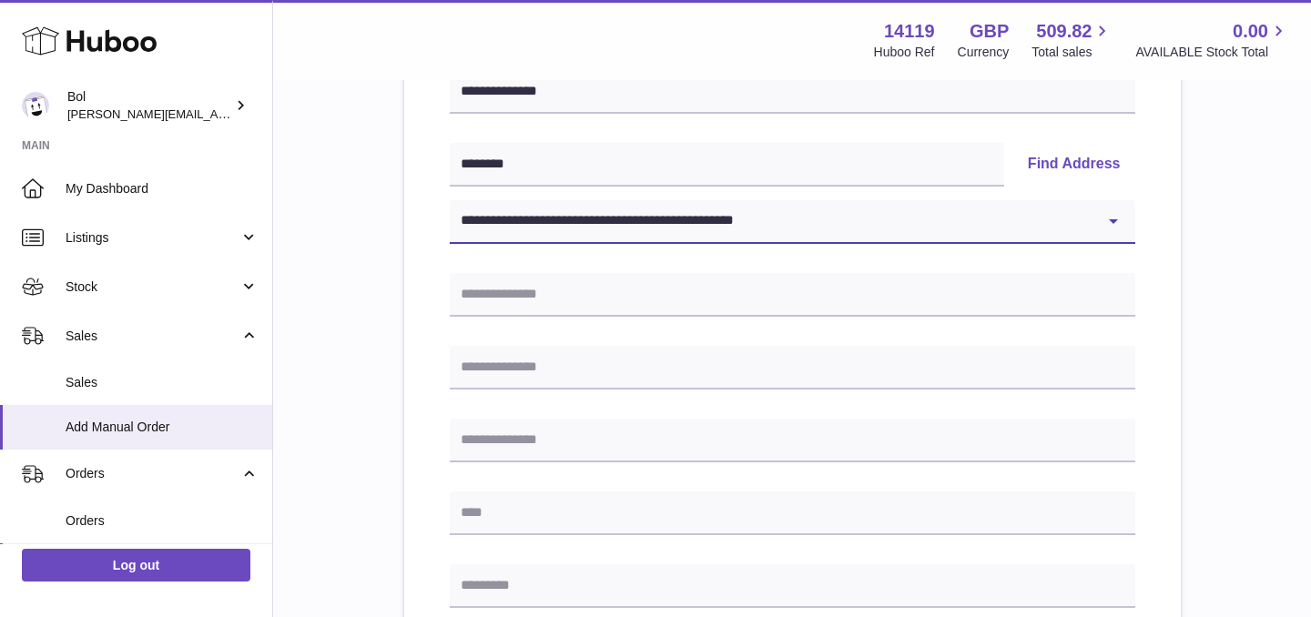
type input "******"
type input "********"
click at [493, 227] on select "**********" at bounding box center [793, 222] width 686 height 44
click at [450, 200] on select "**********" at bounding box center [793, 222] width 686 height 44
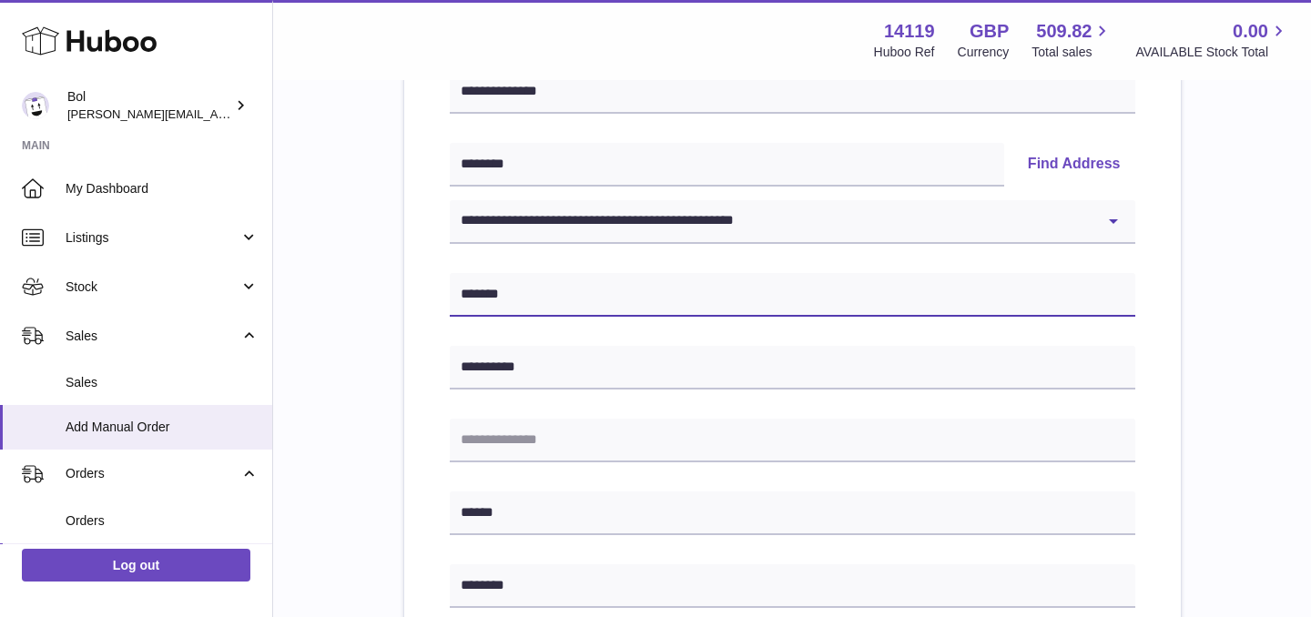
click at [497, 297] on input "*******" at bounding box center [793, 295] width 686 height 44
click at [557, 305] on input "*******" at bounding box center [793, 295] width 686 height 44
type input "*******"
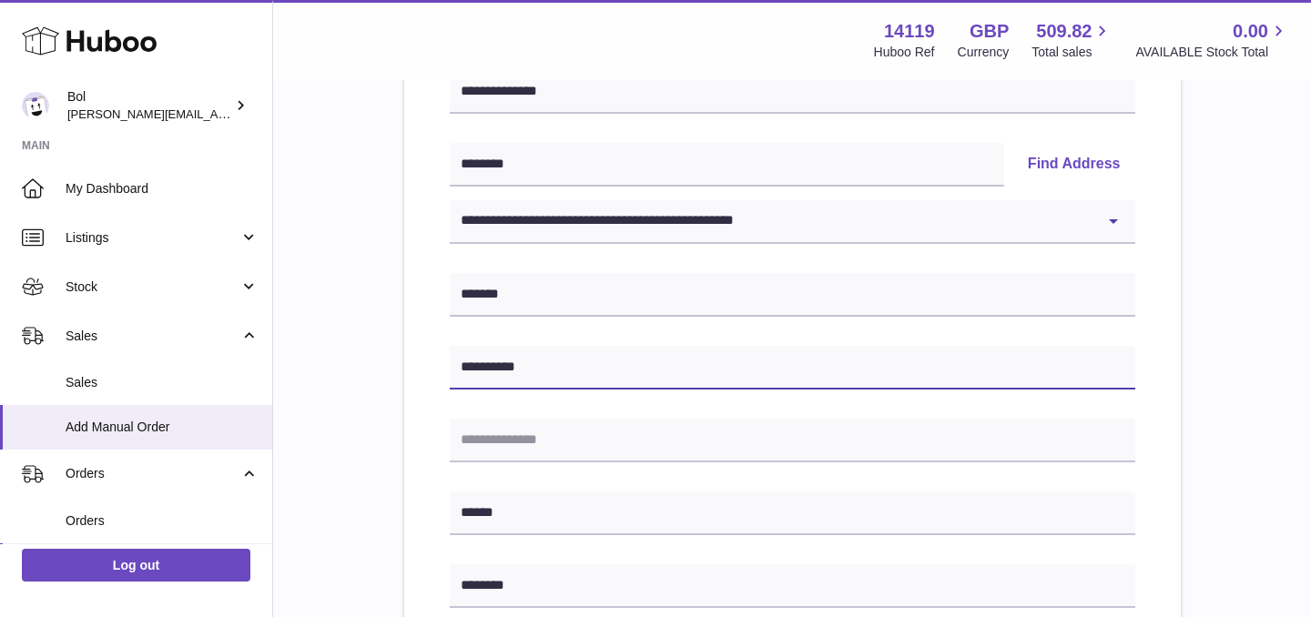
click at [524, 348] on input "**********" at bounding box center [793, 368] width 686 height 44
click at [517, 341] on div "**********" at bounding box center [793, 522] width 686 height 1051
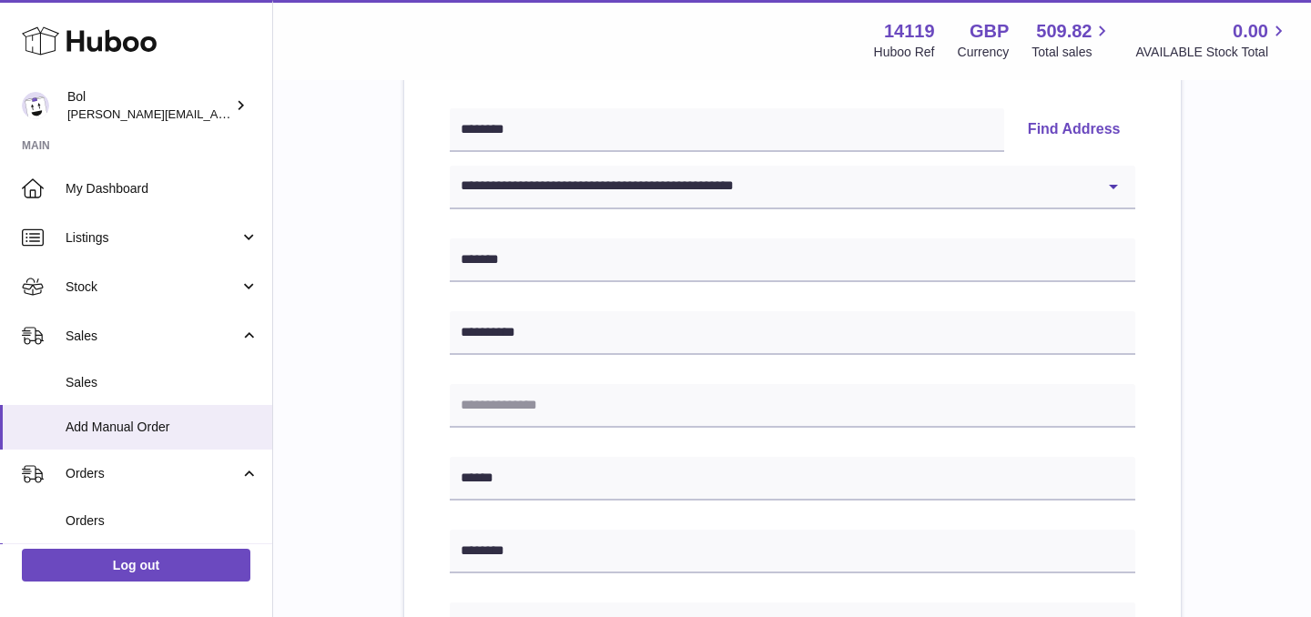
scroll to position [388, 0]
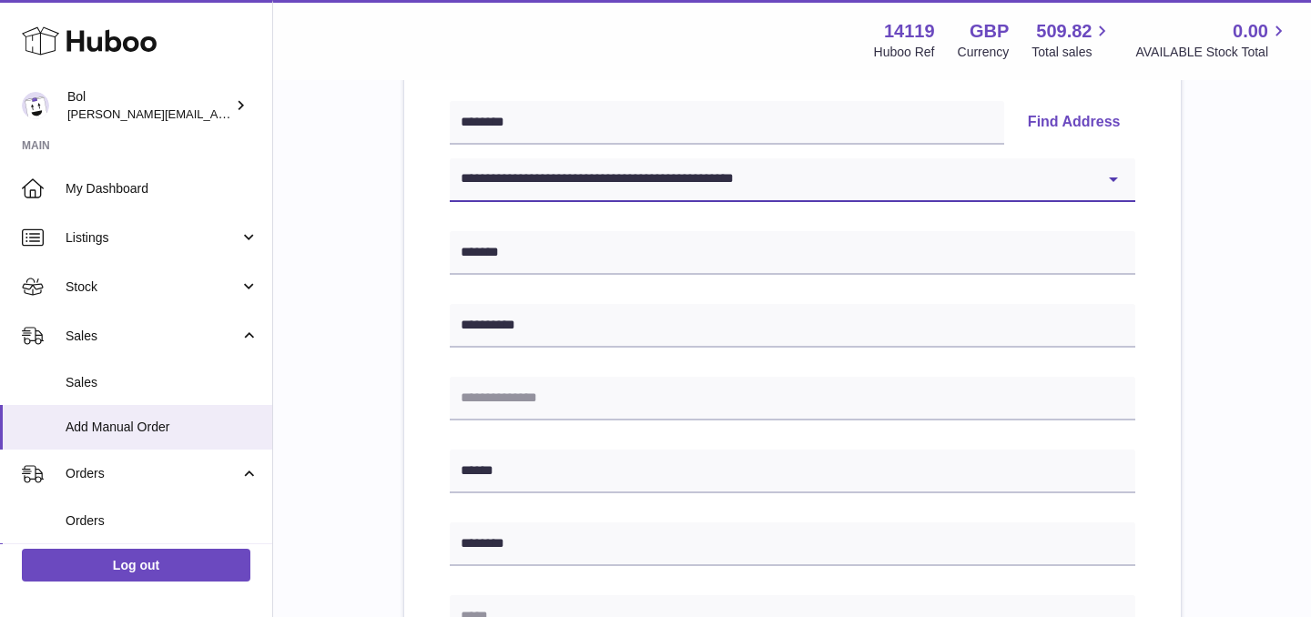
click at [535, 186] on select "**********" at bounding box center [793, 180] width 686 height 44
select select "**"
click at [450, 158] on select "**********" at bounding box center [793, 180] width 686 height 44
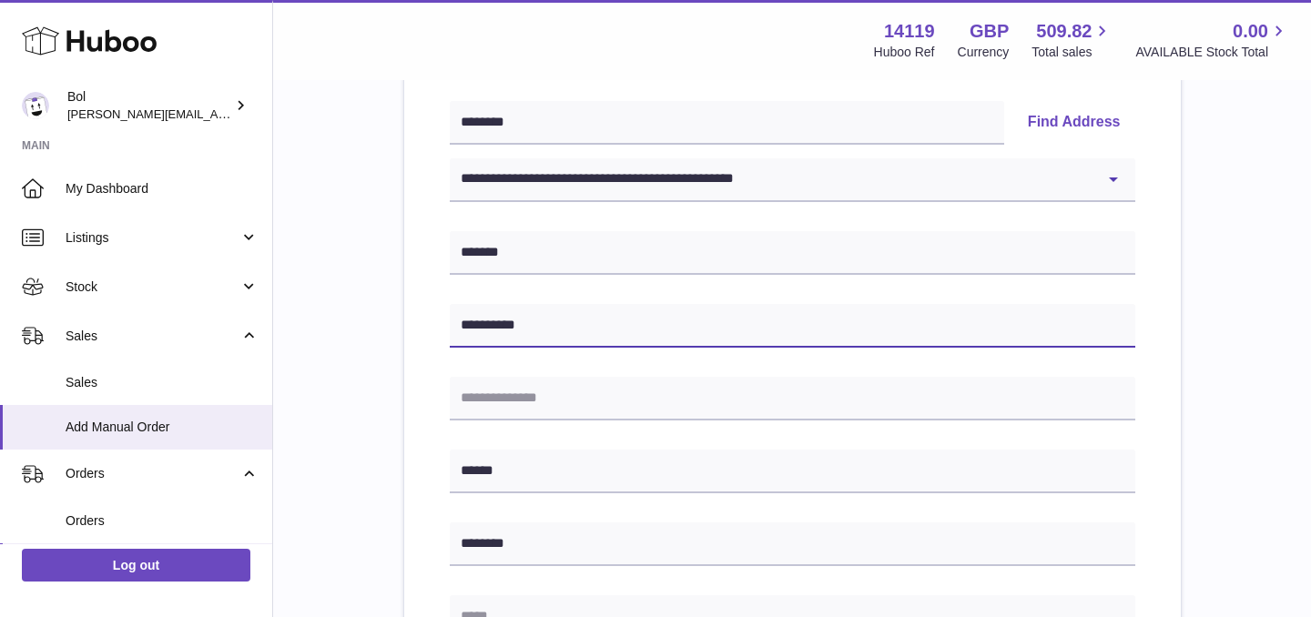
click at [528, 315] on input "**********" at bounding box center [793, 326] width 686 height 44
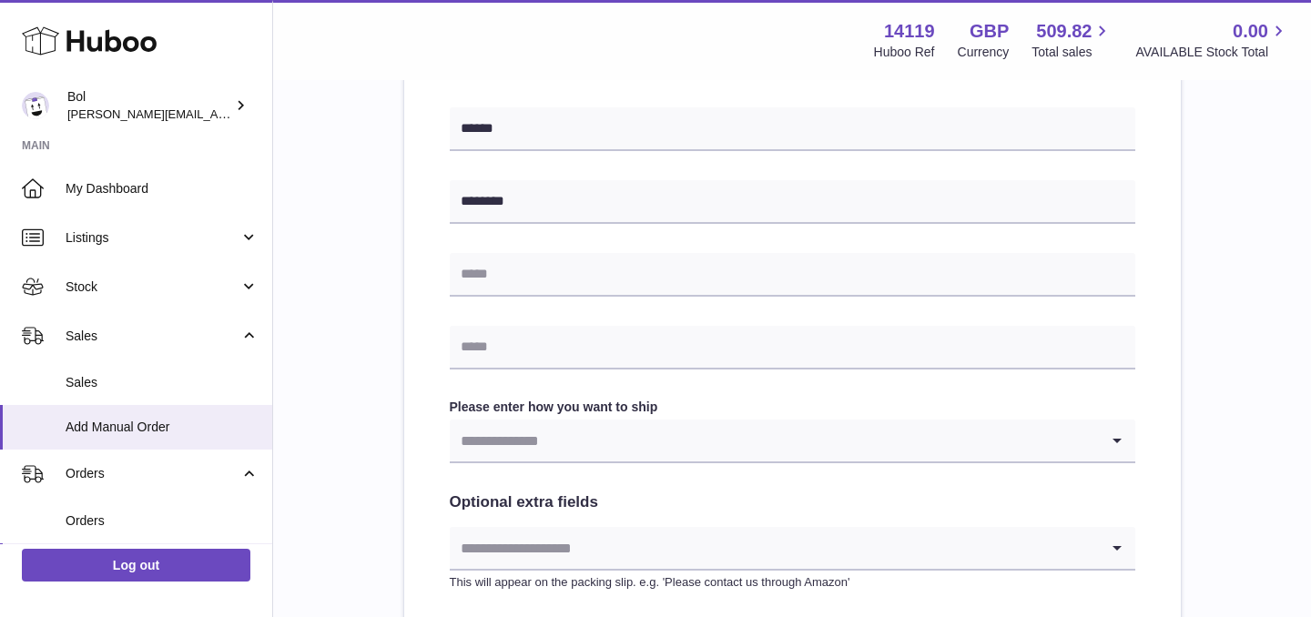
scroll to position [729, 0]
click at [513, 280] on input "text" at bounding box center [793, 276] width 686 height 44
type input "**********"
click at [508, 351] on input "text" at bounding box center [793, 349] width 686 height 44
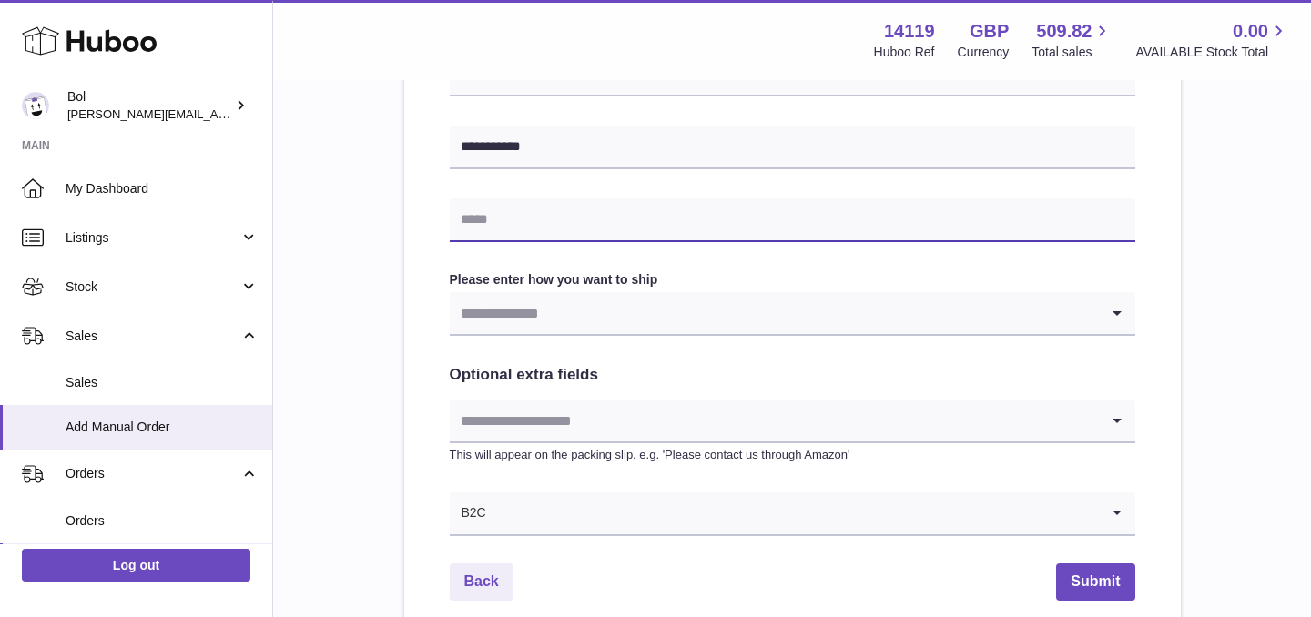
paste input "**********"
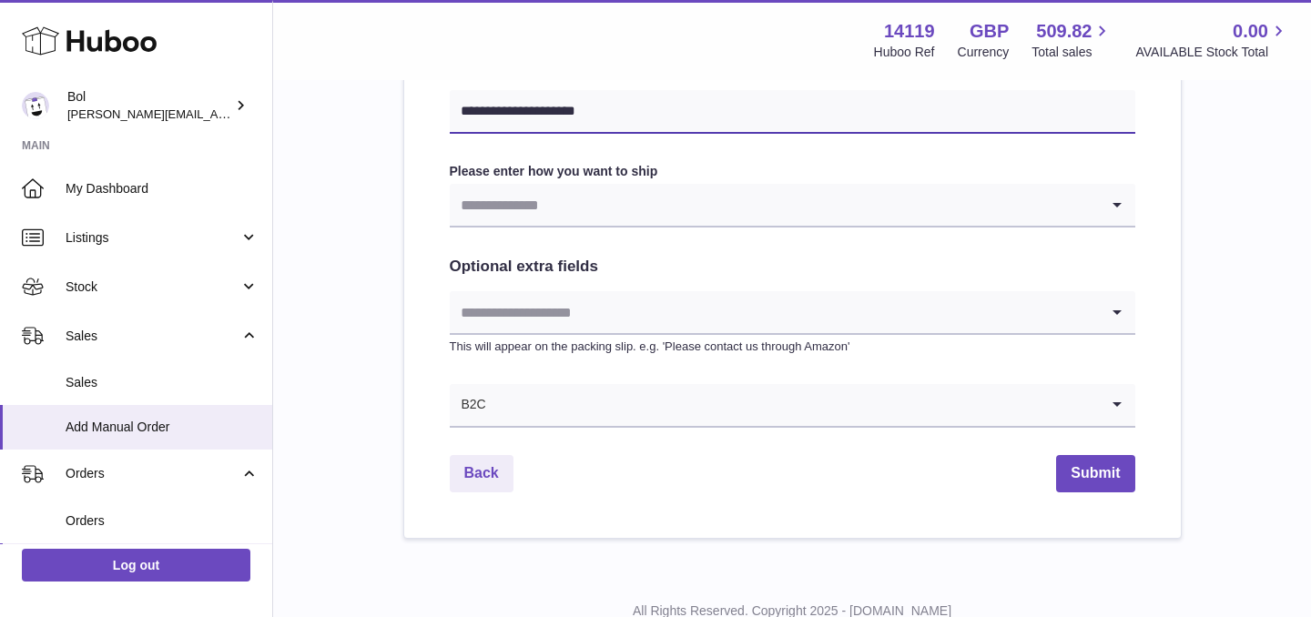
type input "**********"
click at [580, 223] on input "Search for option" at bounding box center [774, 205] width 649 height 42
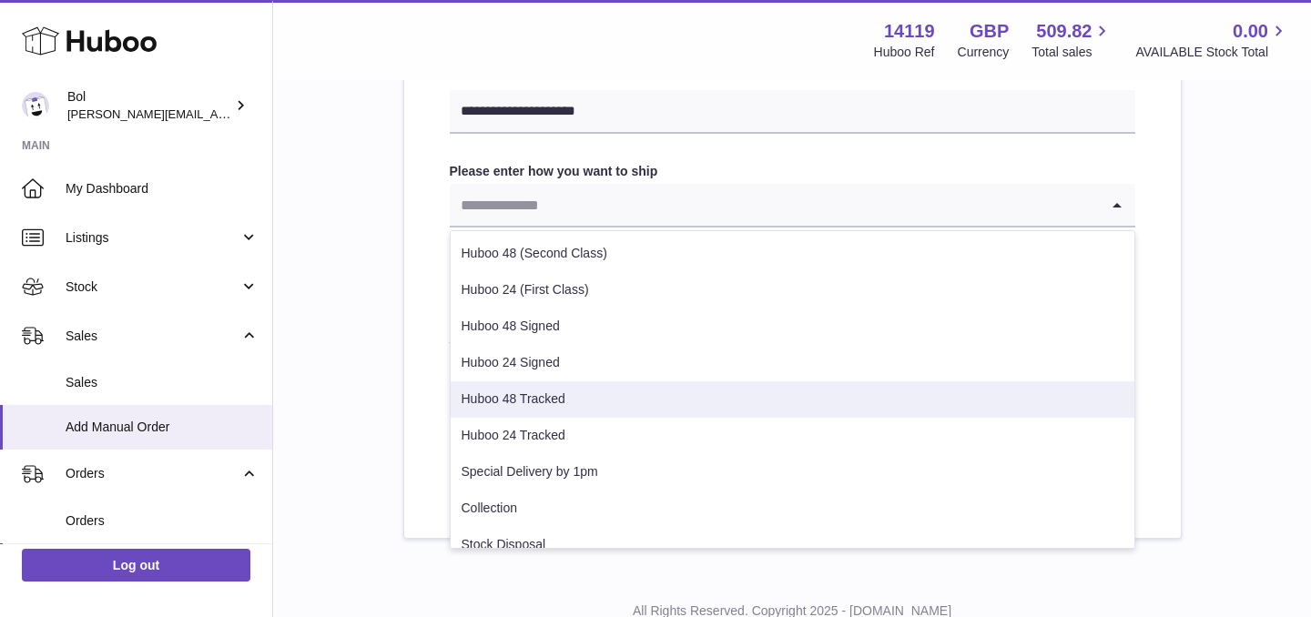
click at [567, 400] on li "Huboo 48 Tracked" at bounding box center [793, 400] width 684 height 36
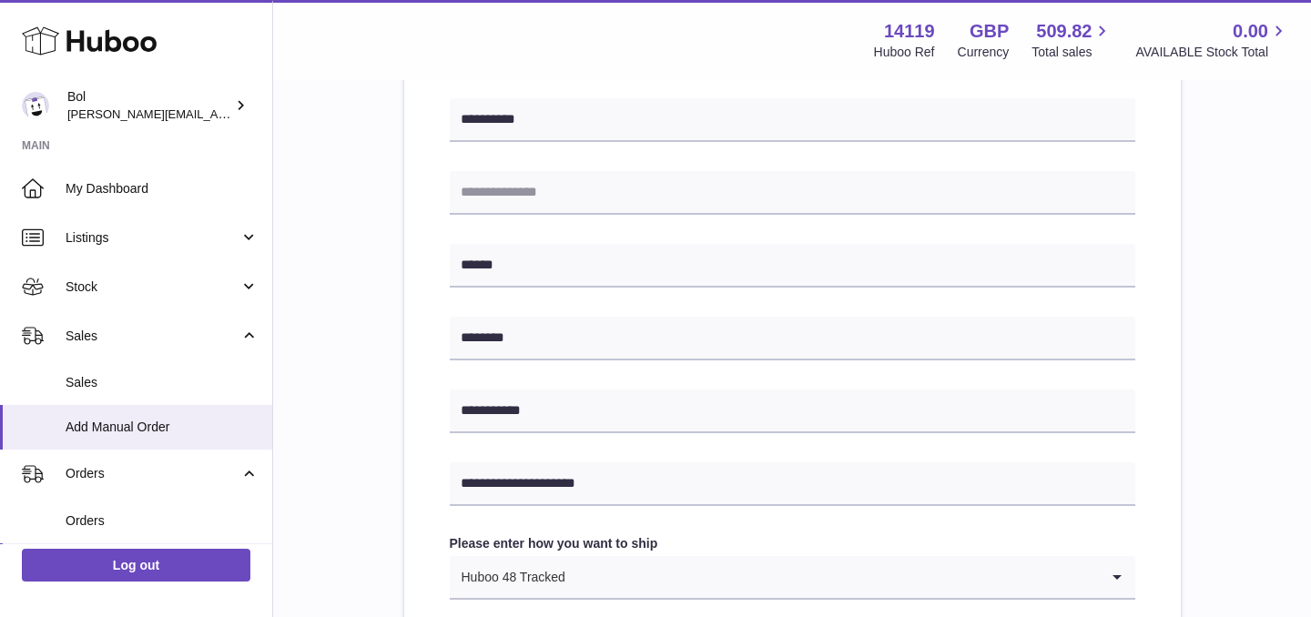
scroll to position [1031, 0]
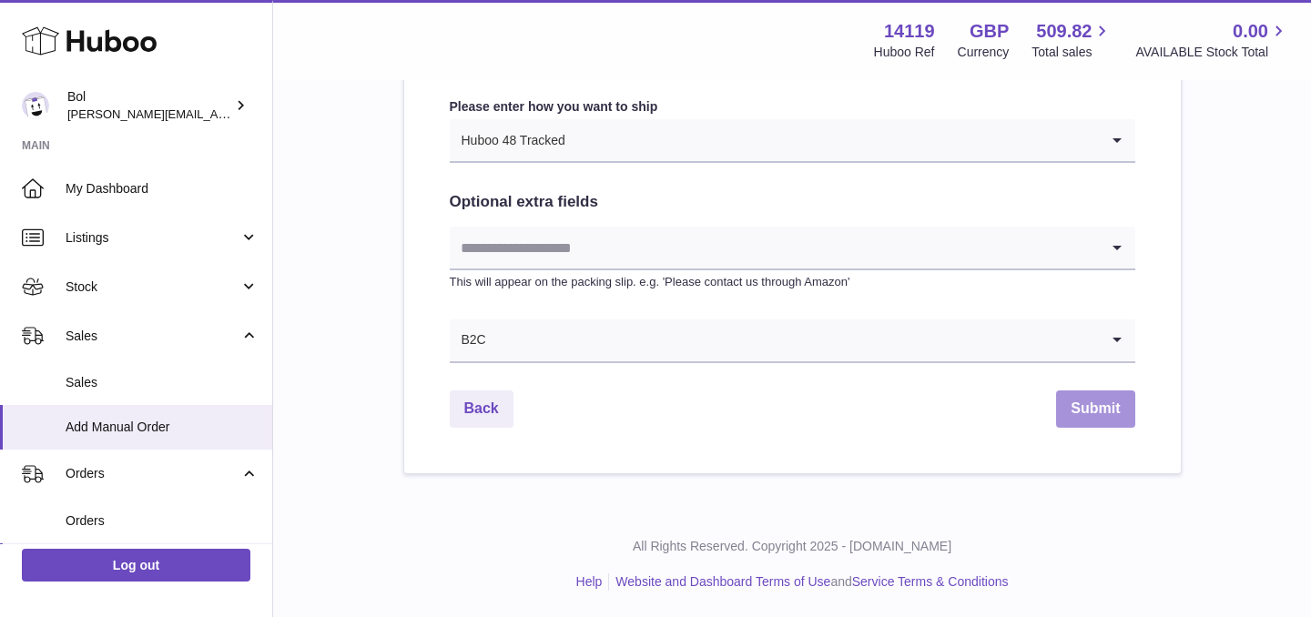
click at [1084, 423] on button "Submit" at bounding box center [1095, 409] width 78 height 37
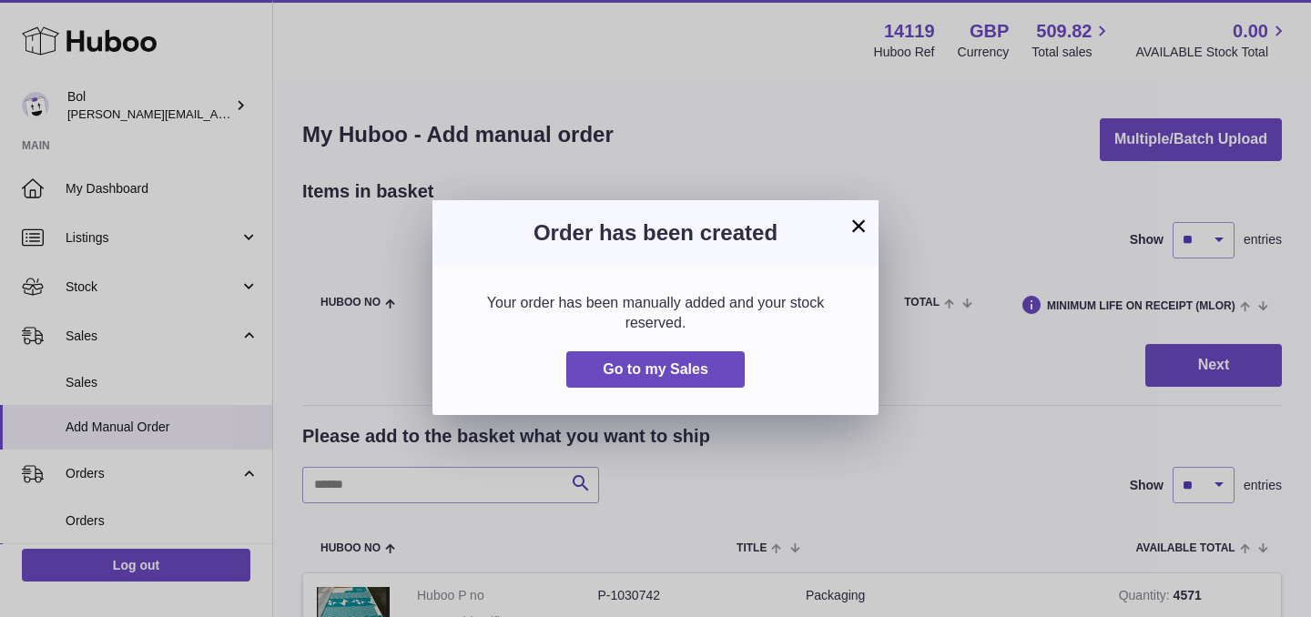
click at [859, 228] on button "×" at bounding box center [859, 226] width 22 height 22
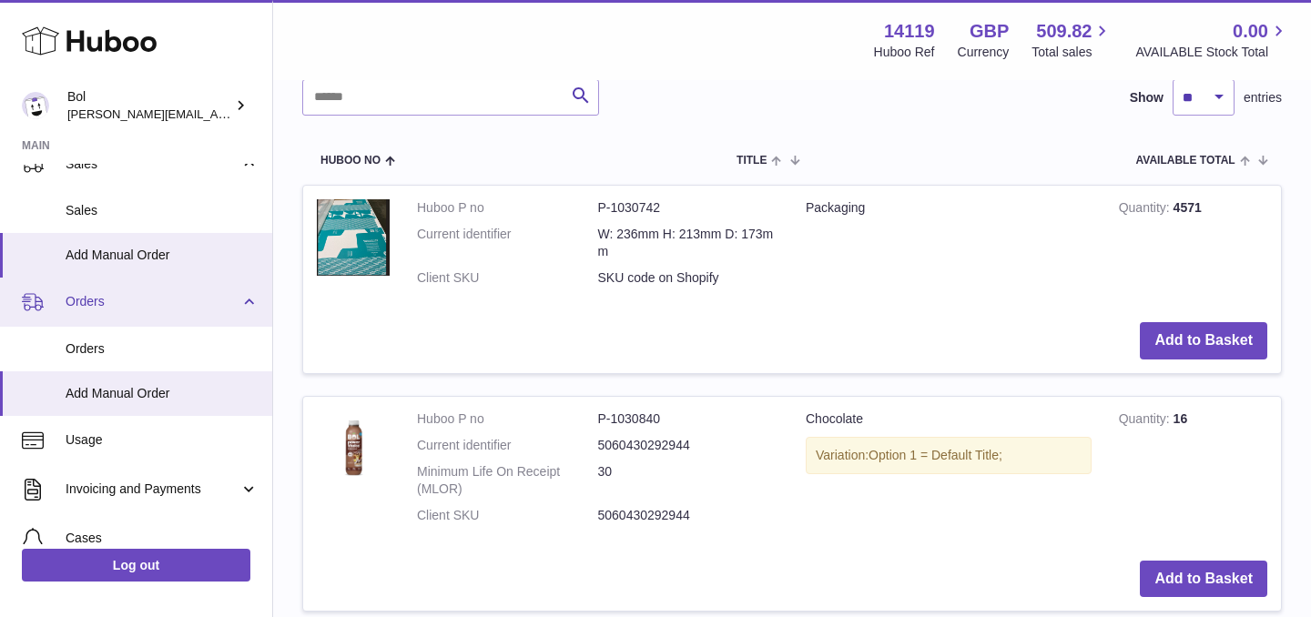
scroll to position [183, 0]
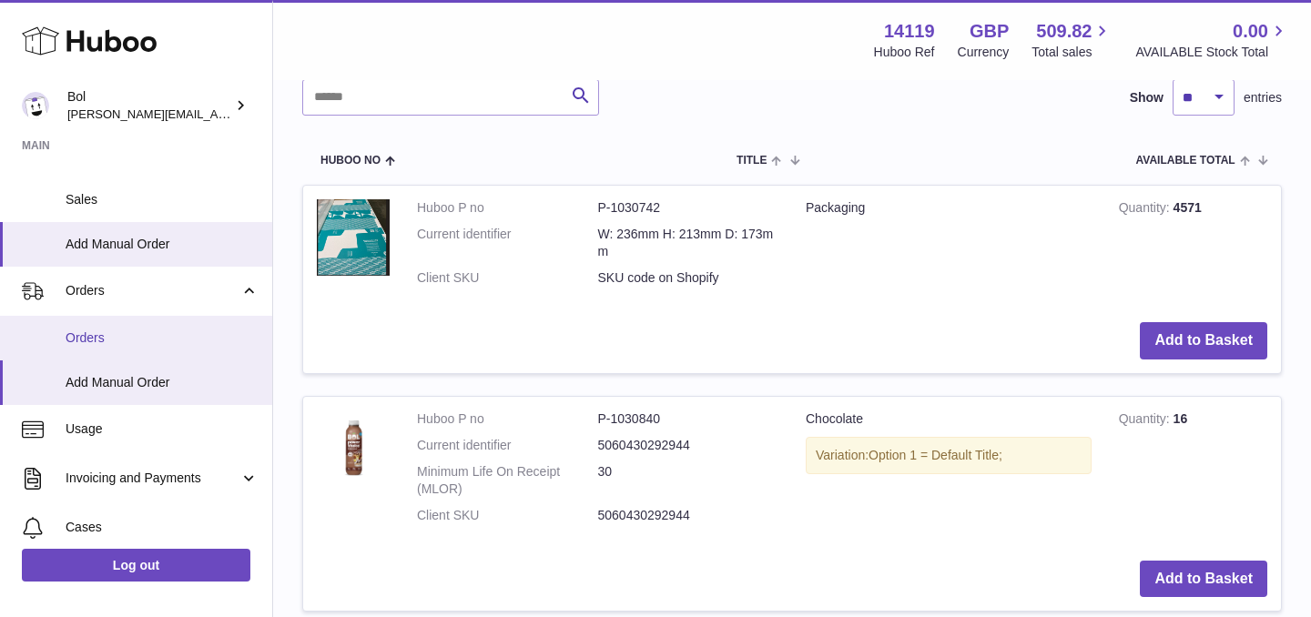
click at [113, 342] on span "Orders" at bounding box center [162, 338] width 193 height 17
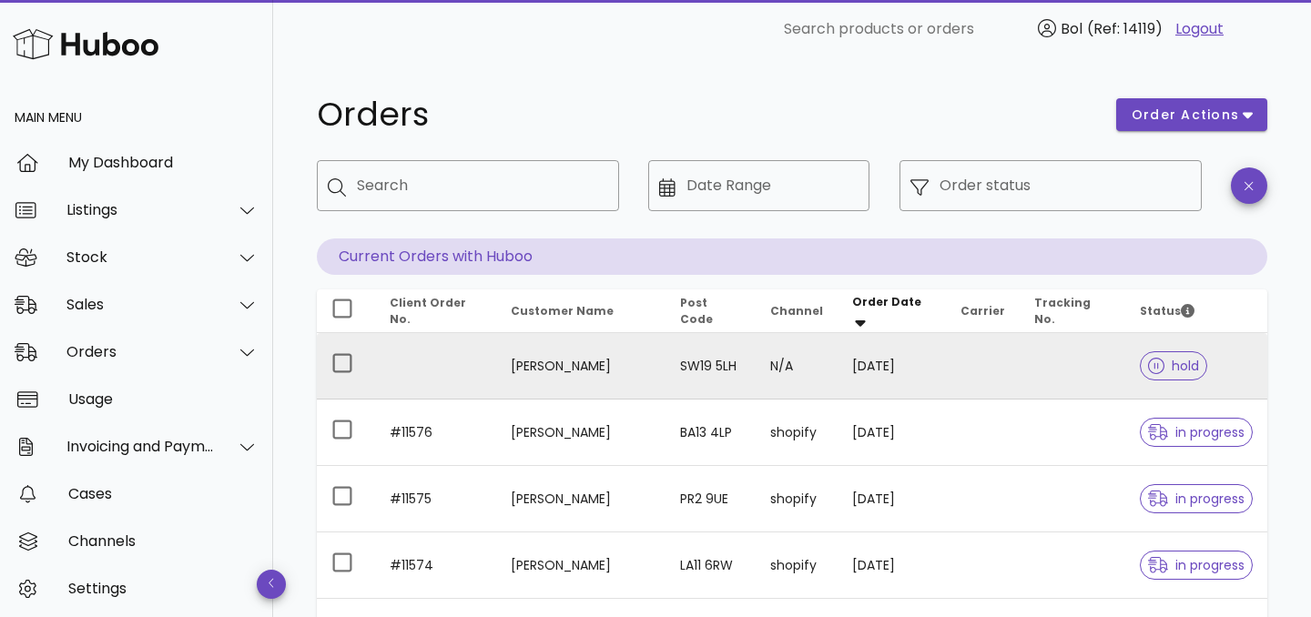
click at [551, 357] on td "[PERSON_NAME]" at bounding box center [580, 366] width 169 height 66
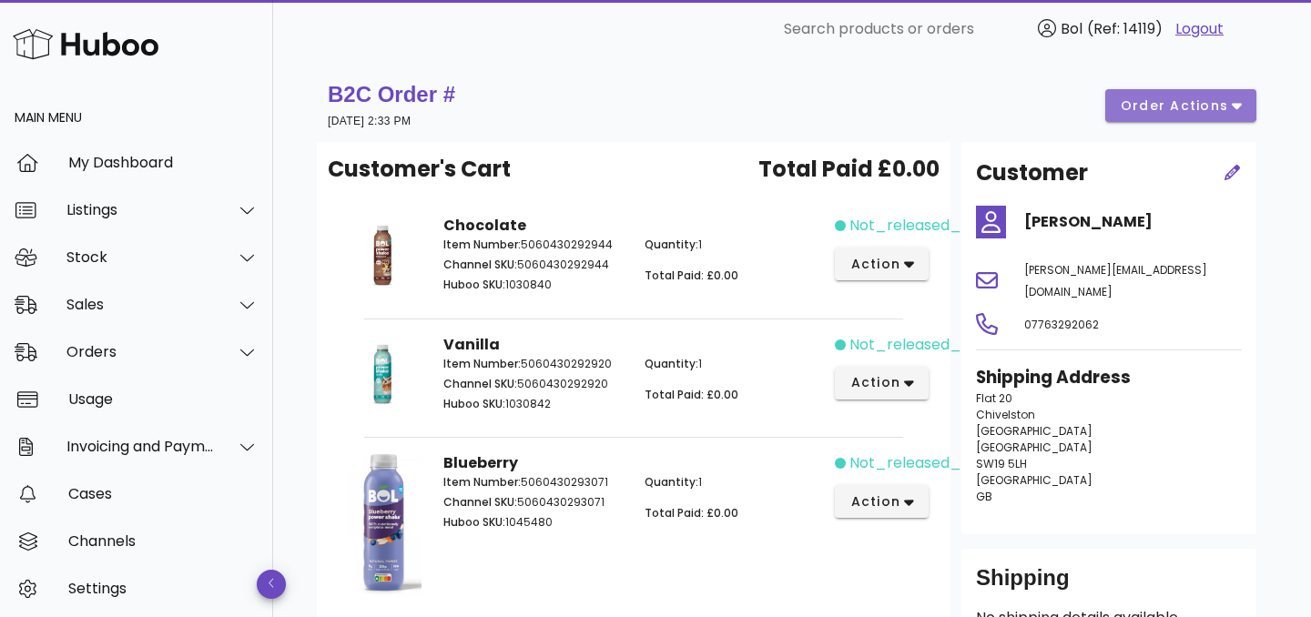
click at [1116, 95] on button "order actions" at bounding box center [1181, 105] width 151 height 33
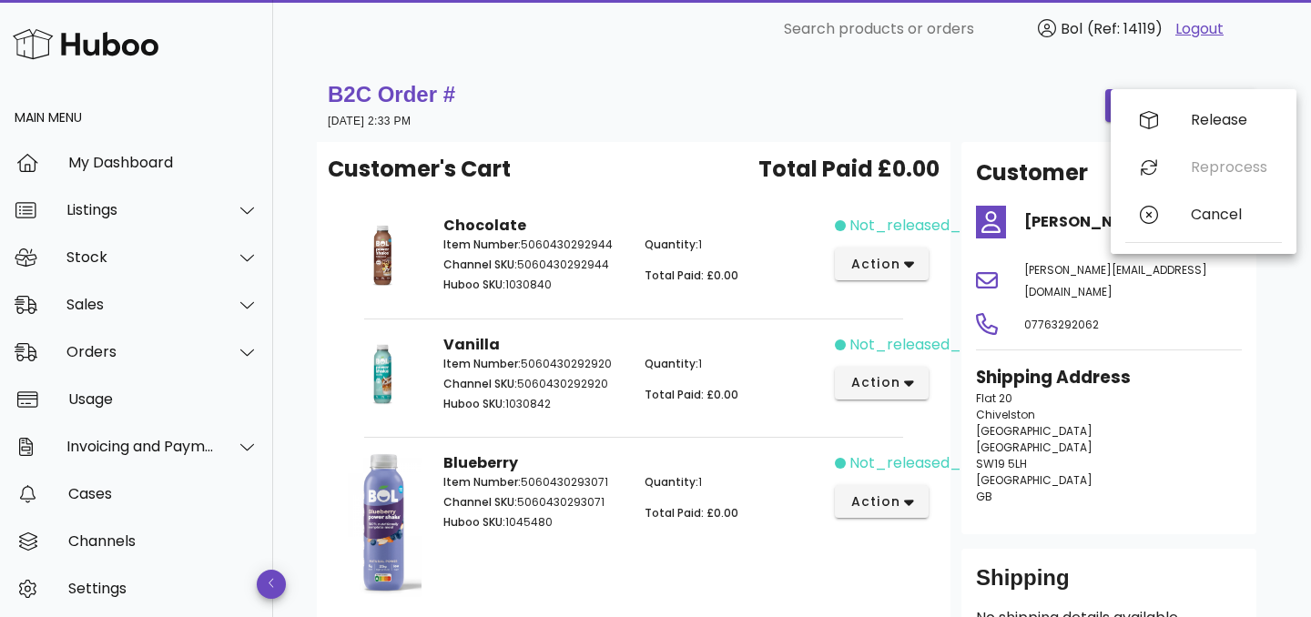
click at [1025, 103] on div "B2C Order # [DATE] 2:33 PM order actions" at bounding box center [792, 105] width 929 height 51
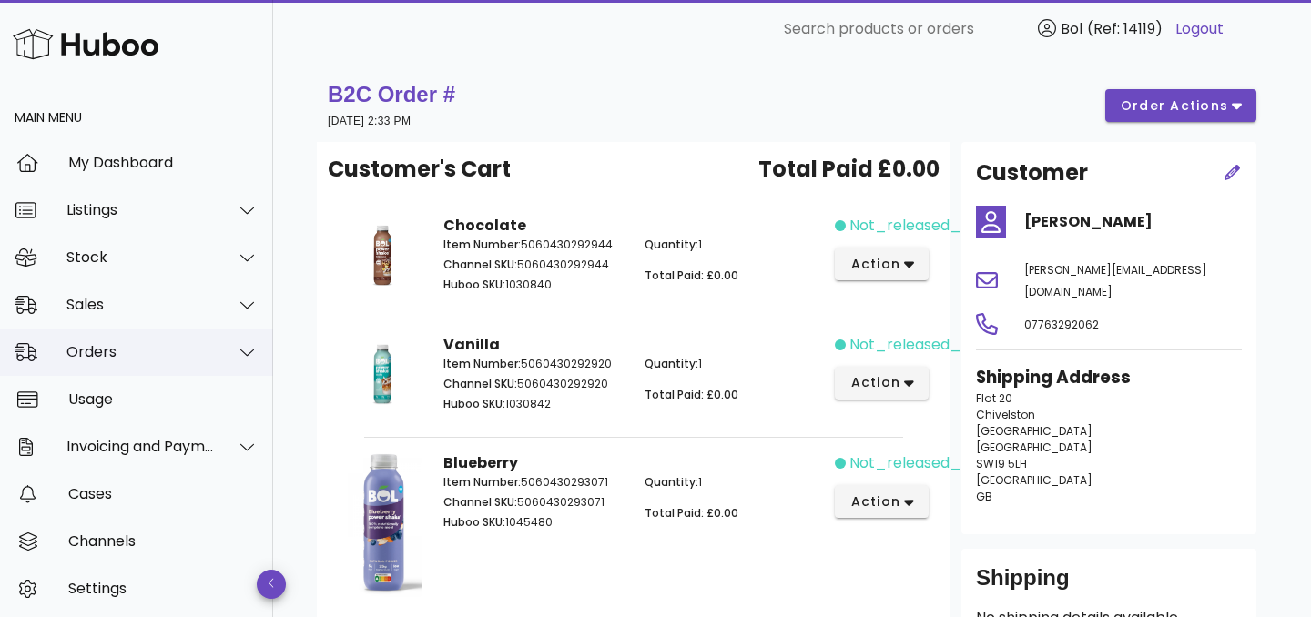
click at [140, 345] on div "Orders" at bounding box center [140, 351] width 148 height 17
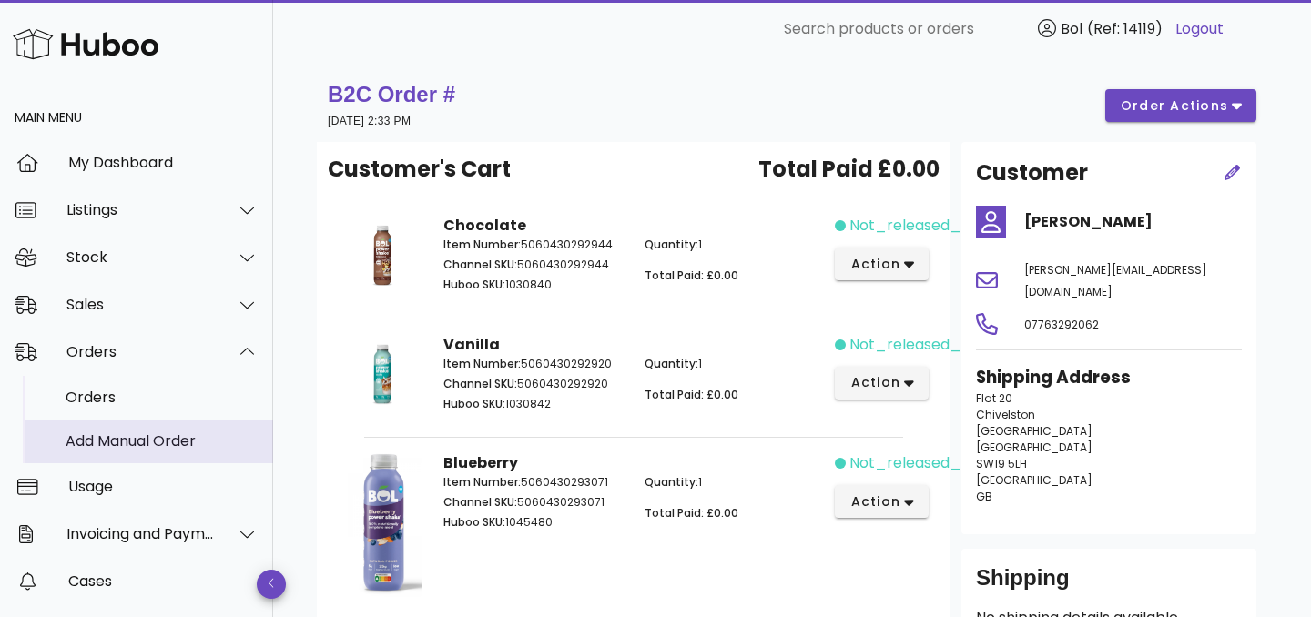
click at [120, 431] on div "Add Manual Order" at bounding box center [162, 441] width 193 height 39
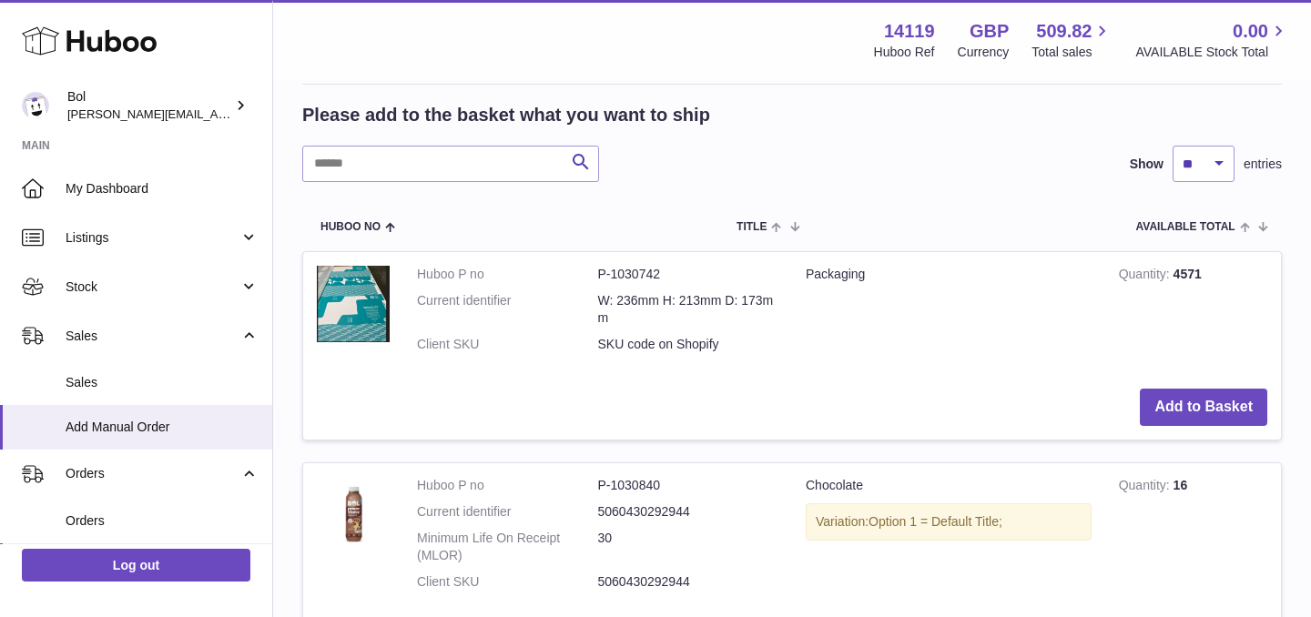
scroll to position [280, 0]
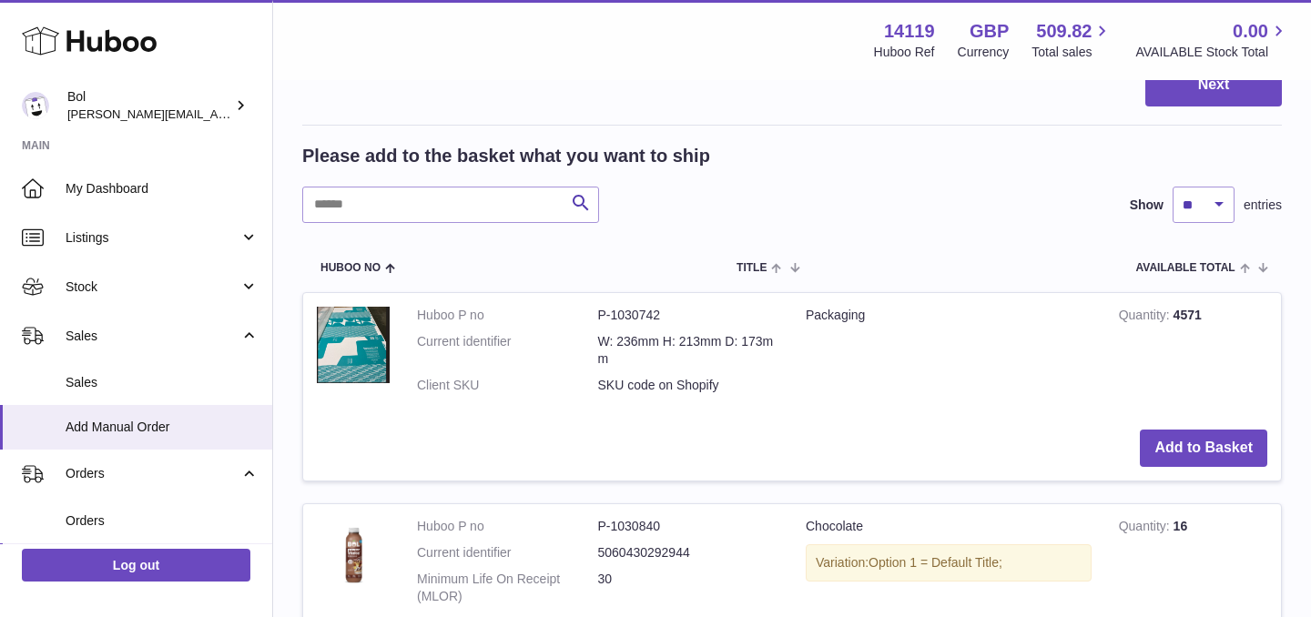
click at [101, 42] on icon at bounding box center [89, 41] width 135 height 36
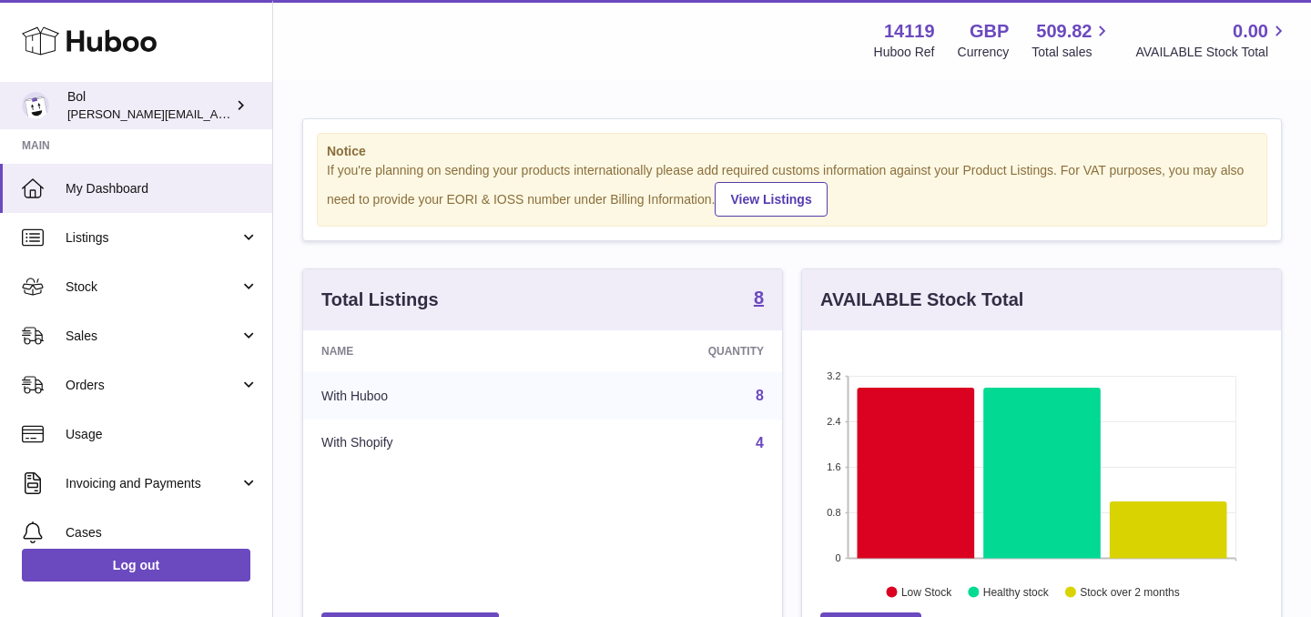
scroll to position [284, 479]
click at [176, 98] on div "Bol [EMAIL_ADDRESS][DOMAIN_NAME]" at bounding box center [149, 105] width 164 height 35
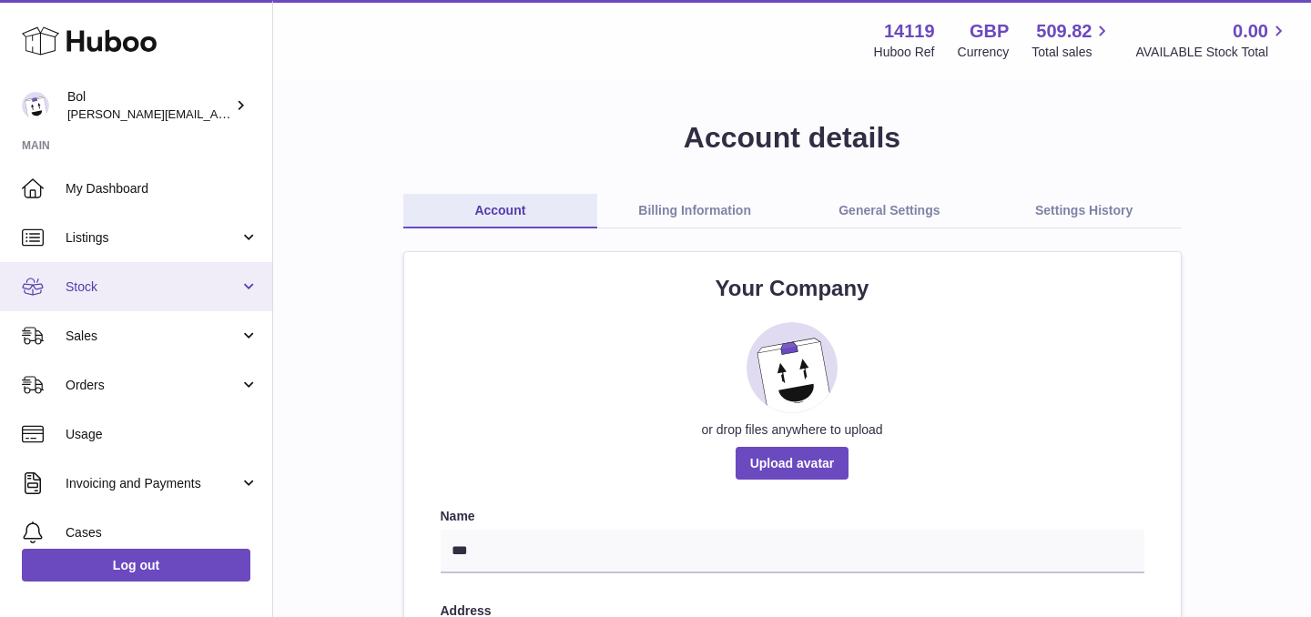
scroll to position [160, 0]
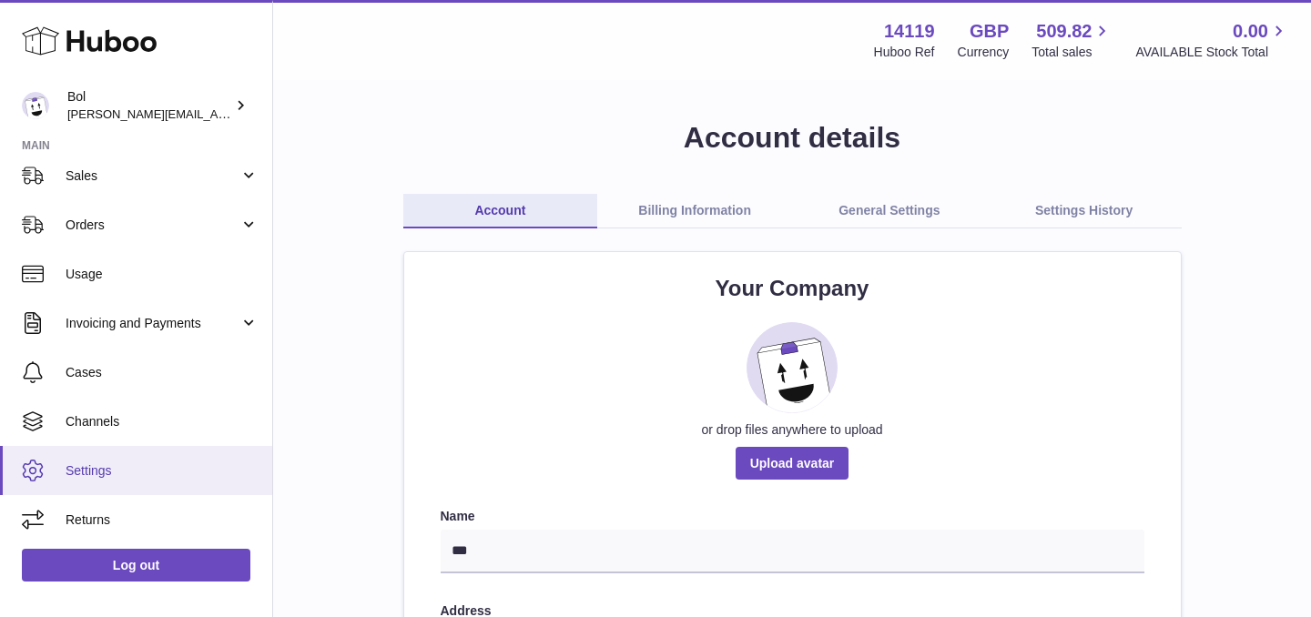
click at [129, 471] on span "Settings" at bounding box center [162, 471] width 193 height 17
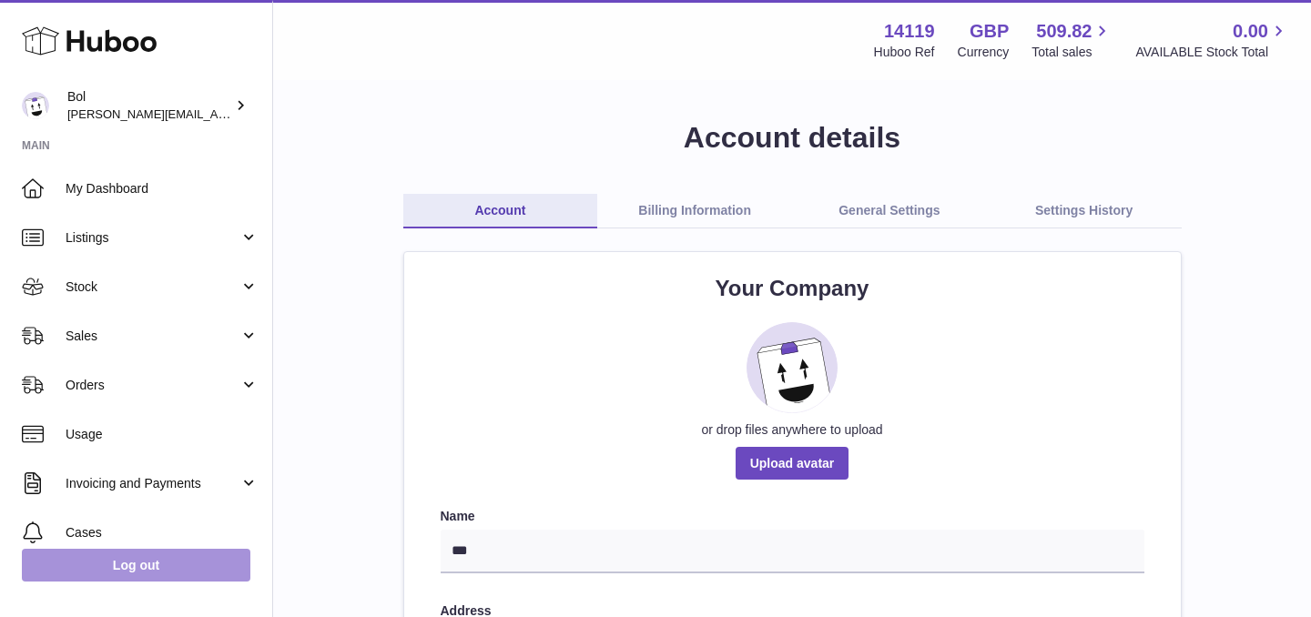
click at [158, 580] on link "Log out" at bounding box center [136, 565] width 229 height 33
